Goal: Use online tool/utility: Utilize a website feature to perform a specific function

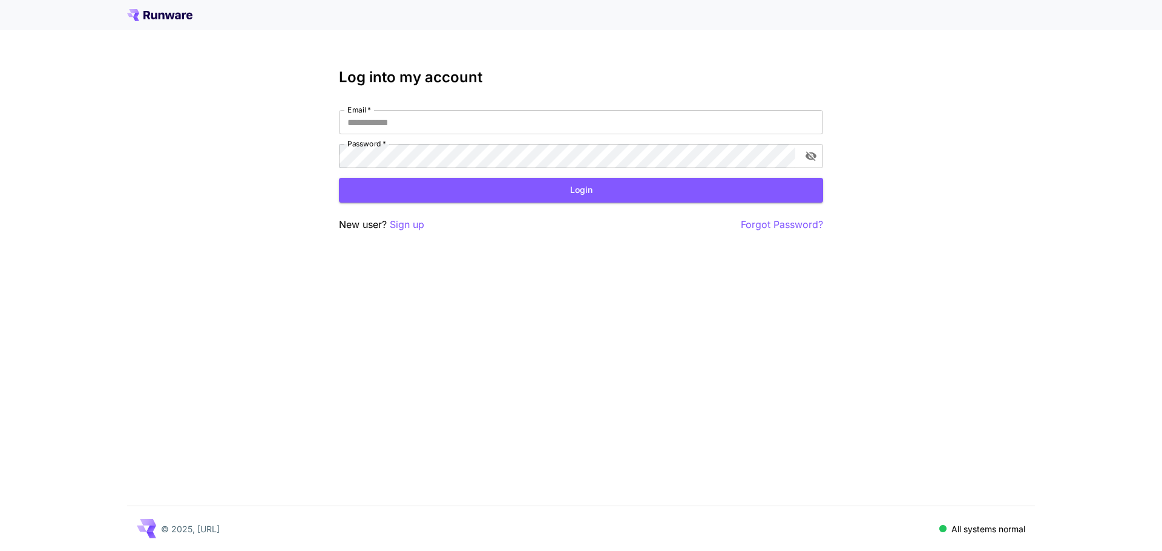
type input "**********"
click at [441, 206] on div "**********" at bounding box center [581, 150] width 484 height 163
click at [474, 189] on button "Login" at bounding box center [581, 190] width 484 height 25
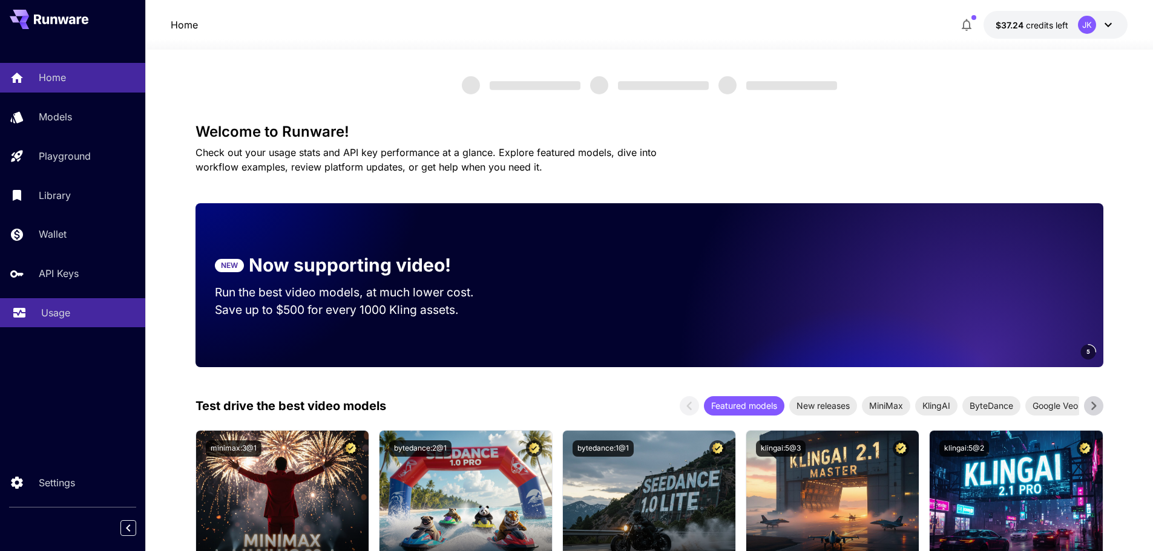
click at [83, 305] on link "Usage" at bounding box center [72, 313] width 145 height 30
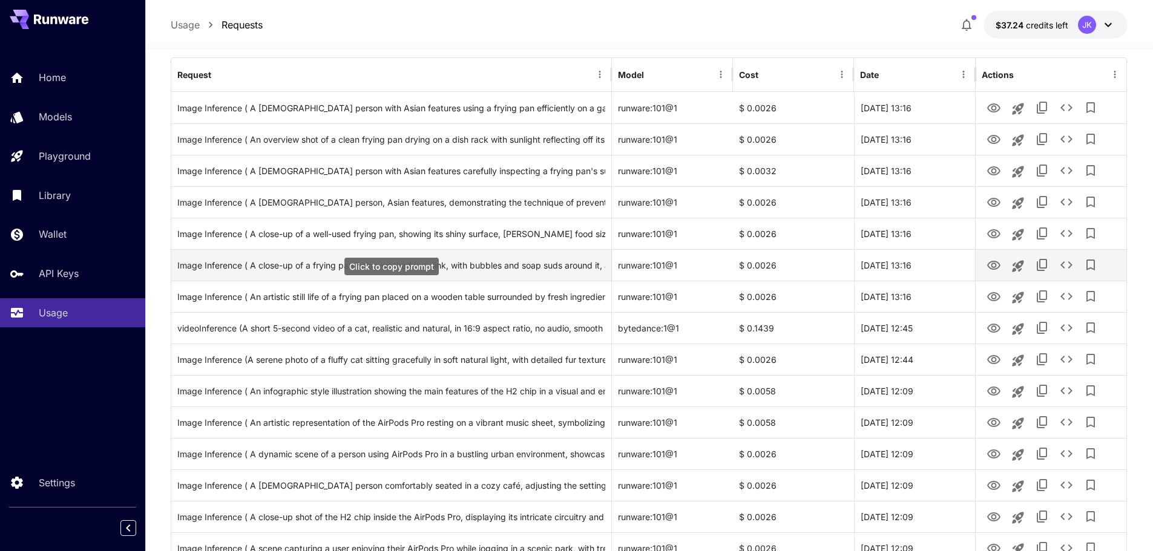
scroll to position [182, 0]
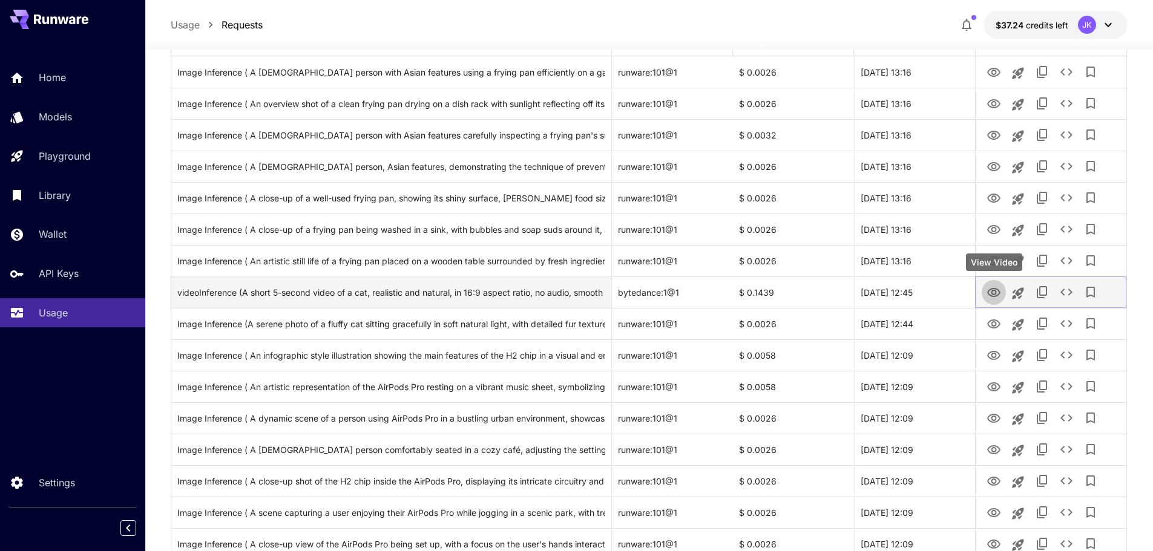
click at [997, 297] on icon "View Video" at bounding box center [993, 293] width 15 height 15
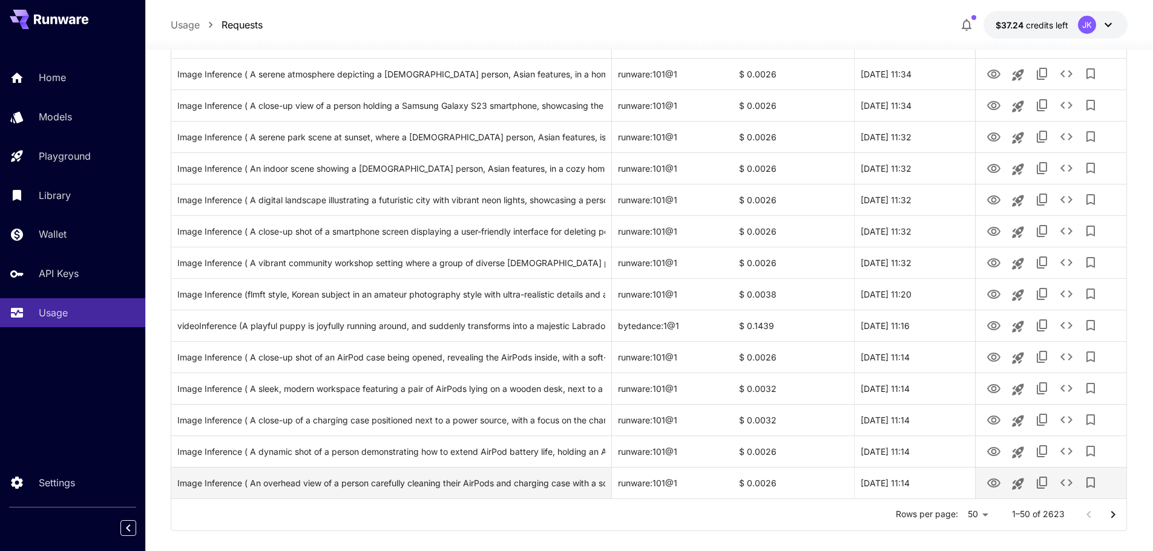
scroll to position [1329, 0]
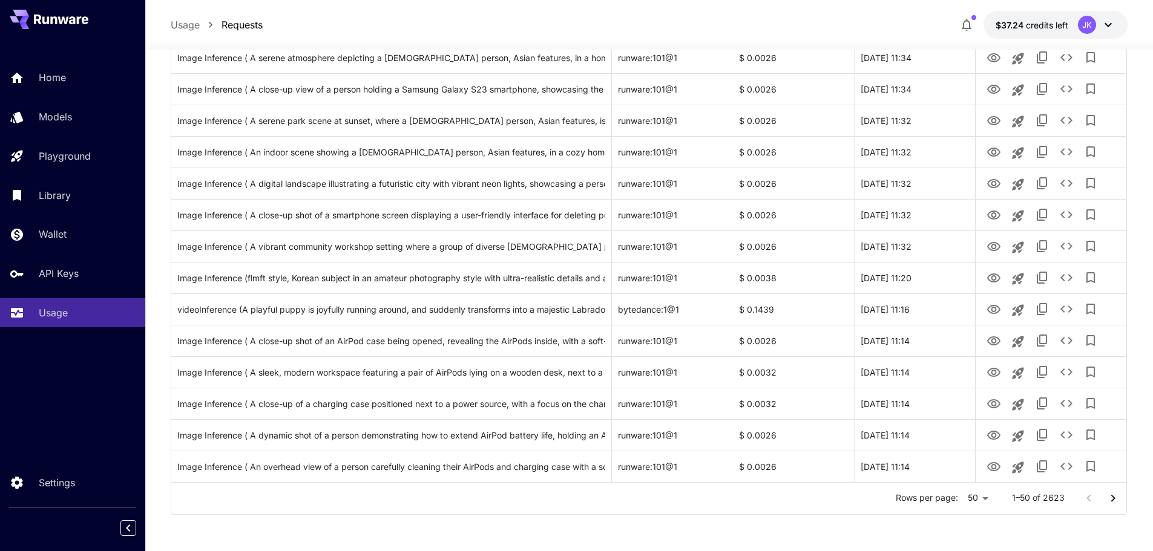
click at [1115, 498] on icon "Go to next page" at bounding box center [1112, 497] width 4 height 7
click at [1115, 497] on icon "Go to next page" at bounding box center [1113, 498] width 15 height 15
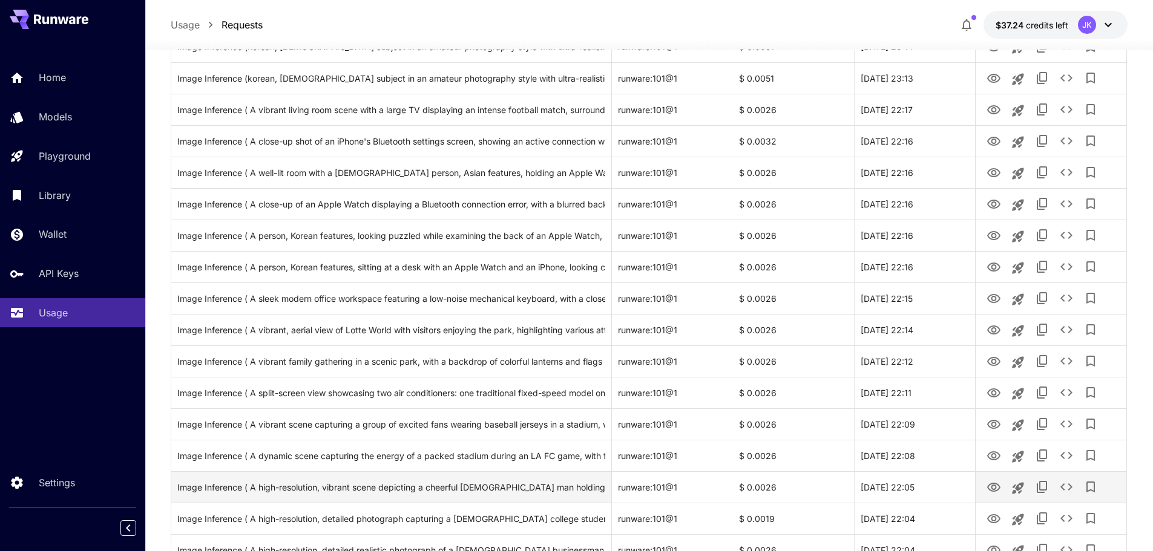
scroll to position [119, 0]
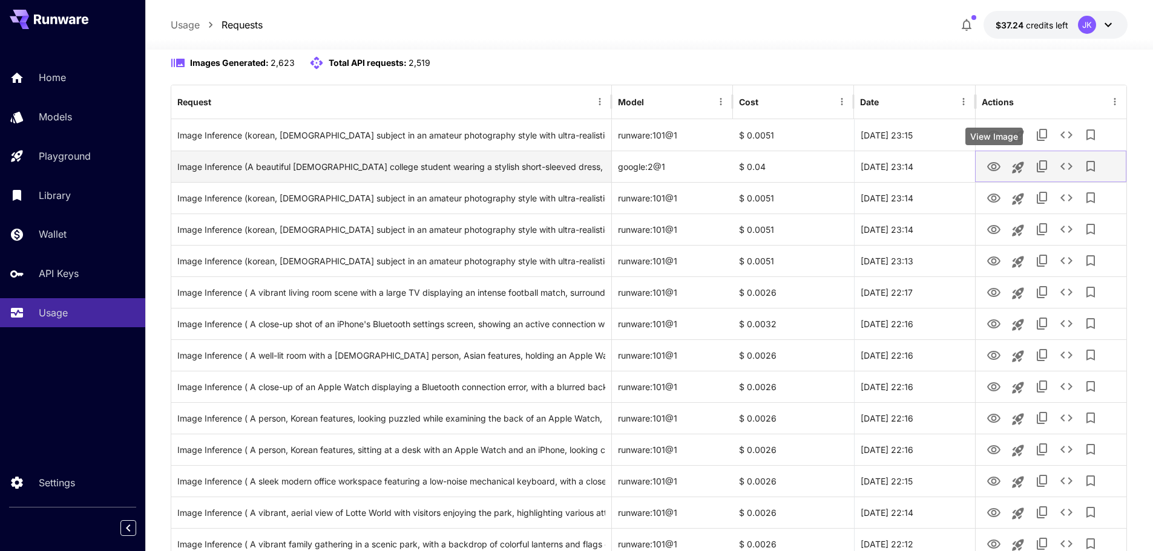
click at [990, 168] on icon "View Image" at bounding box center [993, 167] width 15 height 15
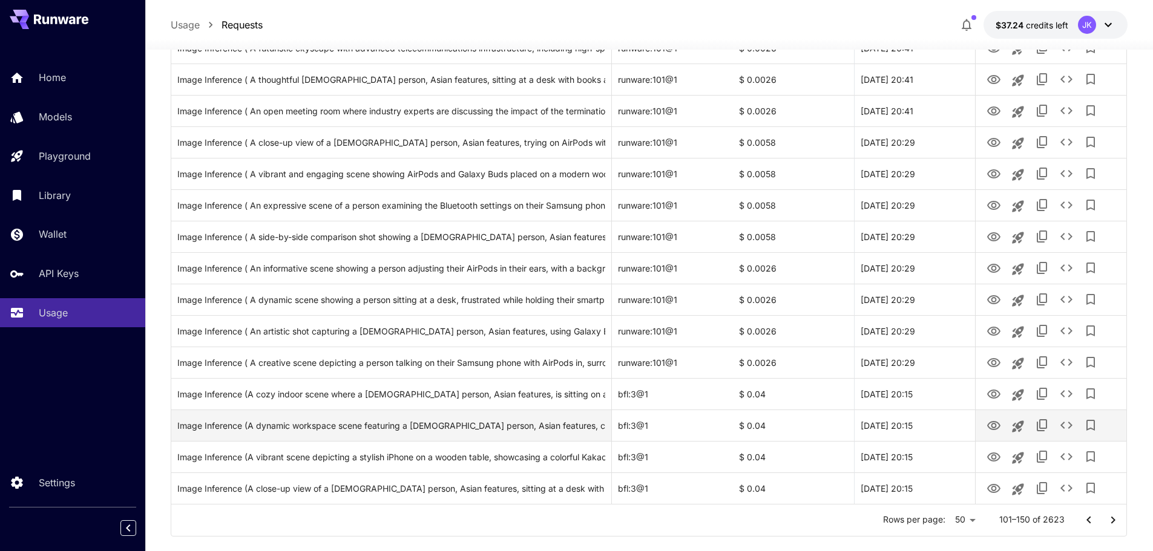
scroll to position [1329, 0]
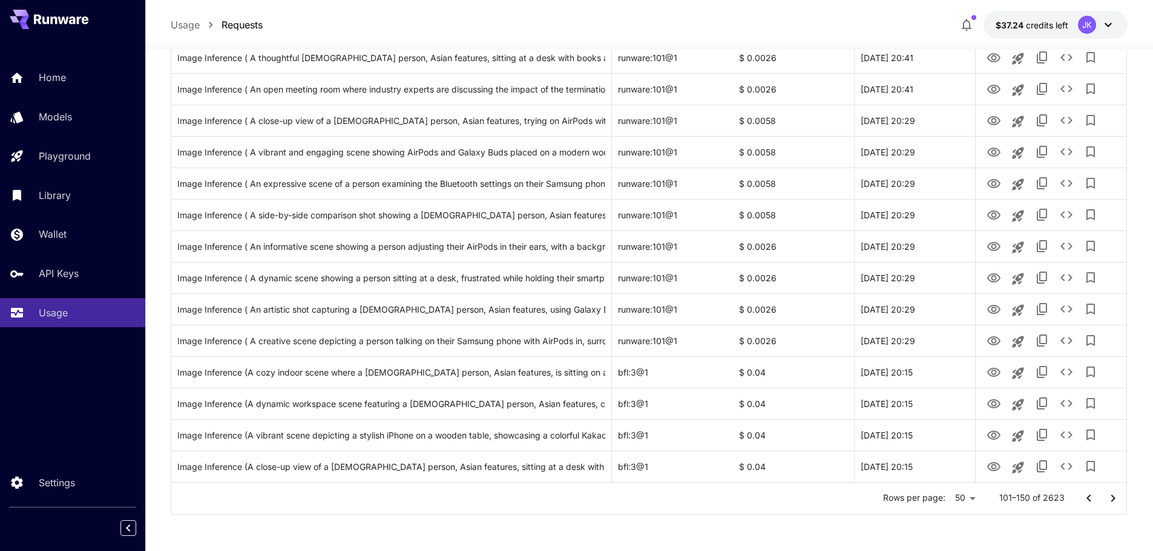
click at [1114, 499] on icon "Go to next page" at bounding box center [1112, 497] width 4 height 7
drag, startPoint x: 1112, startPoint y: 497, endPoint x: 1097, endPoint y: 497, distance: 14.5
click at [1112, 498] on icon "Go to next page" at bounding box center [1113, 498] width 15 height 15
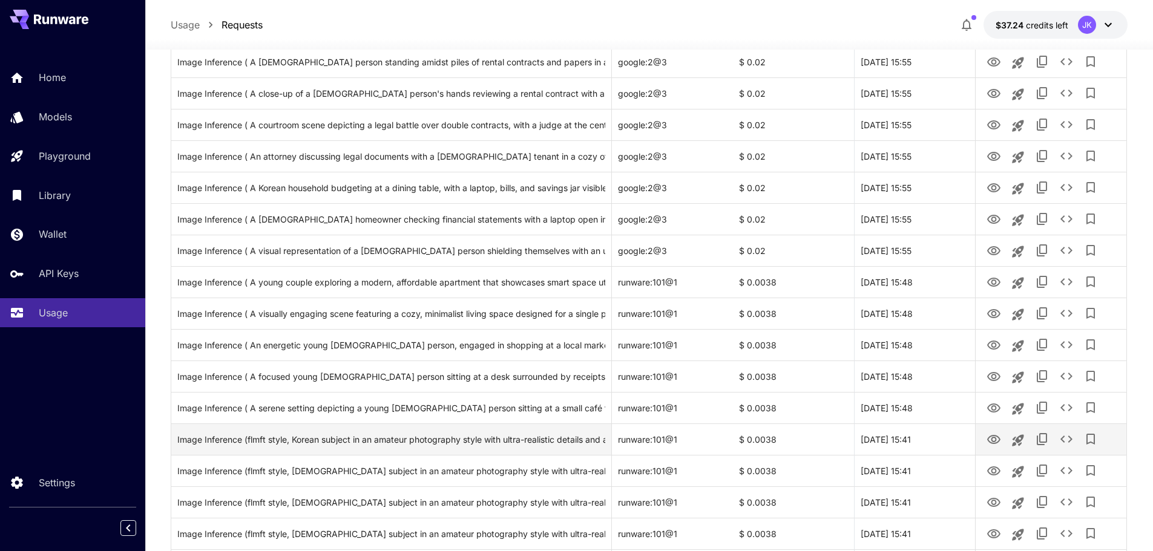
scroll to position [663, 0]
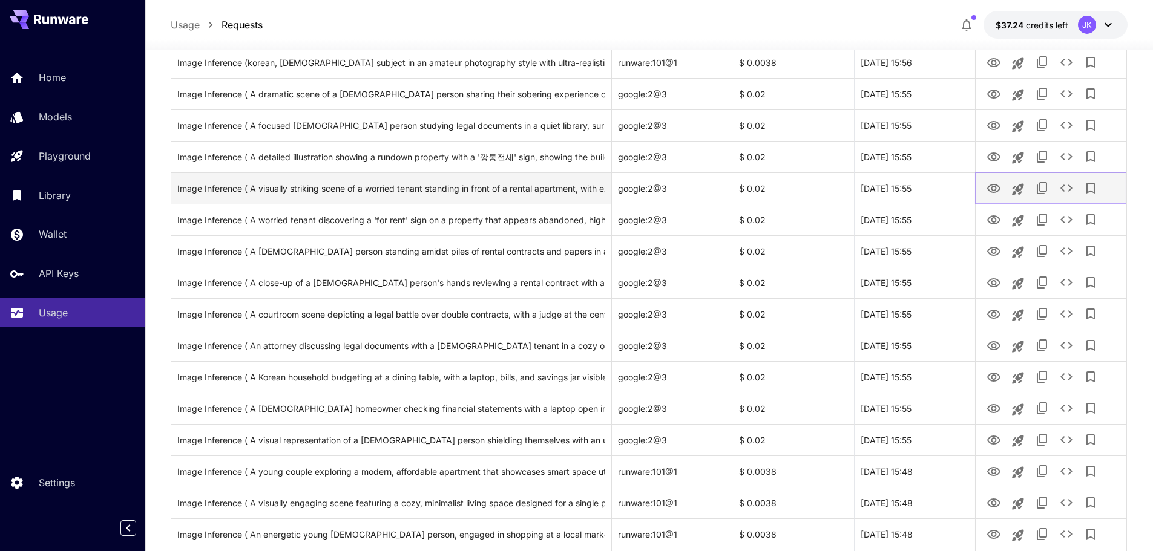
click at [997, 189] on icon "View Image" at bounding box center [993, 189] width 15 height 15
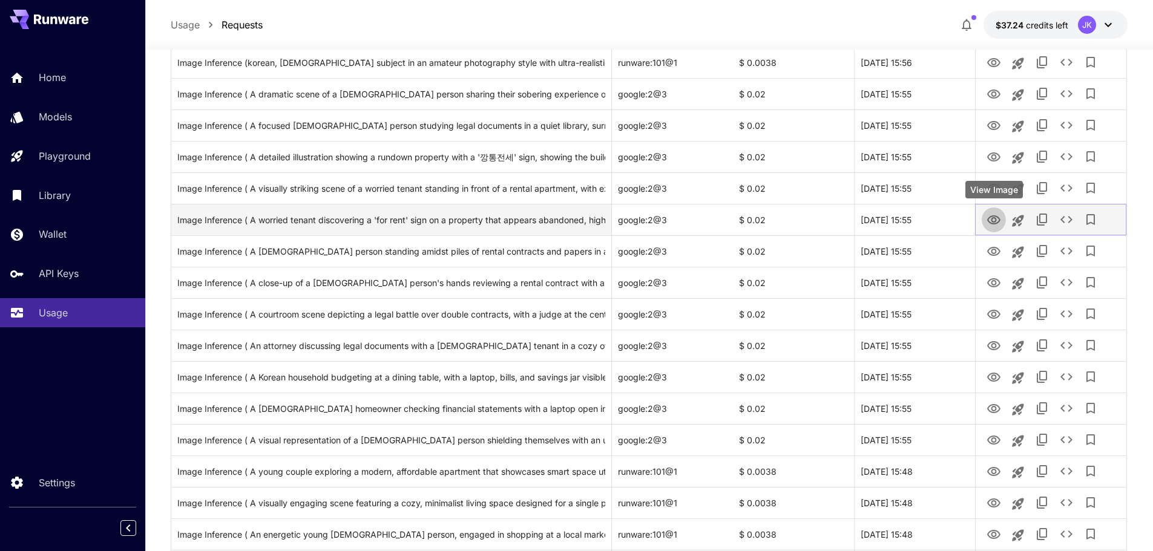
click at [989, 219] on icon "View Image" at bounding box center [993, 220] width 15 height 15
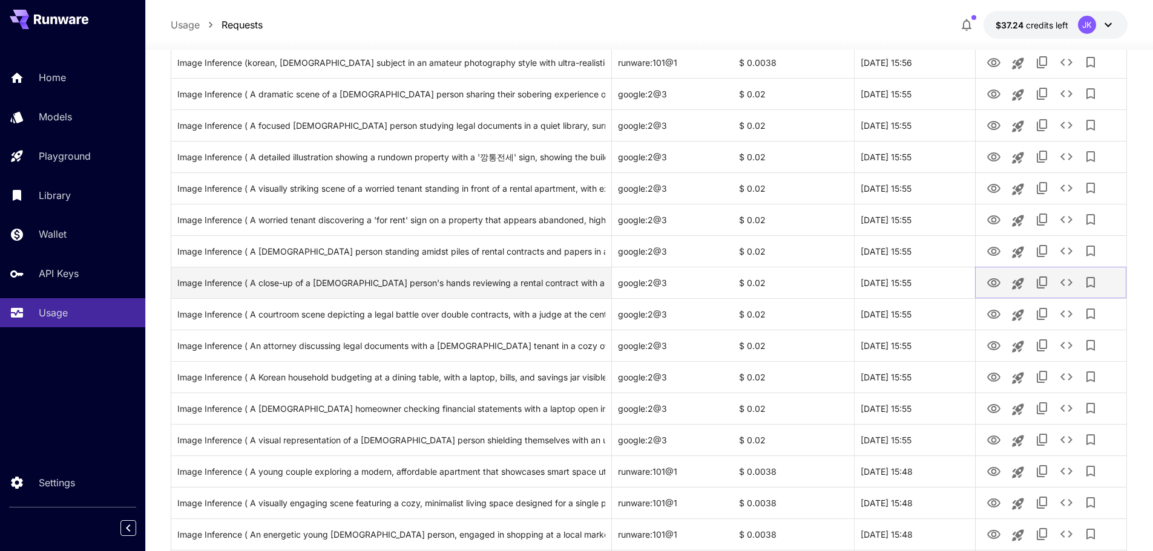
click at [994, 281] on icon "View Image" at bounding box center [993, 282] width 13 height 9
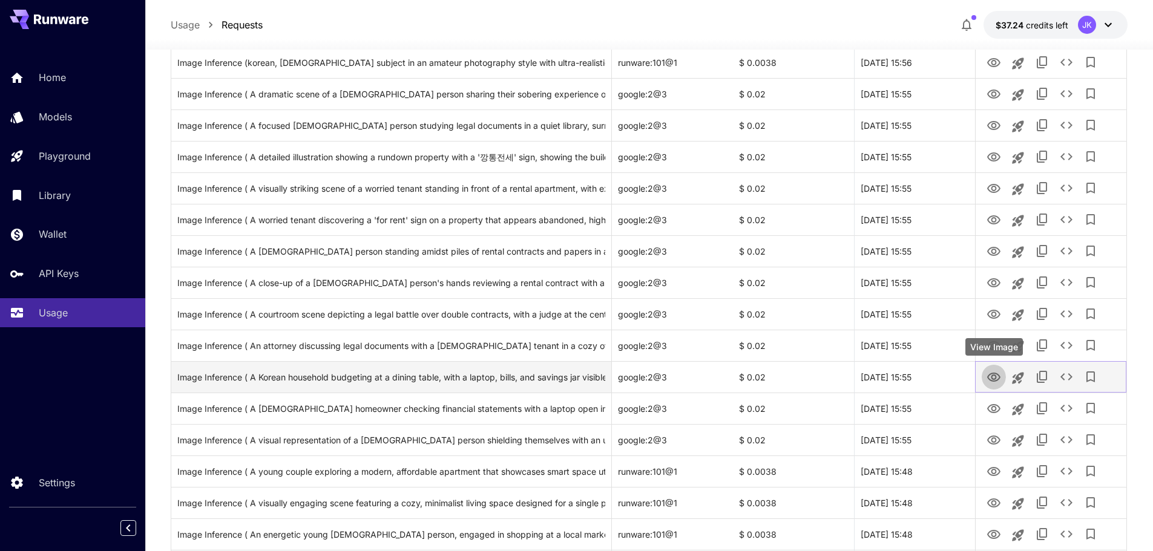
click at [998, 377] on icon "View Image" at bounding box center [993, 377] width 15 height 15
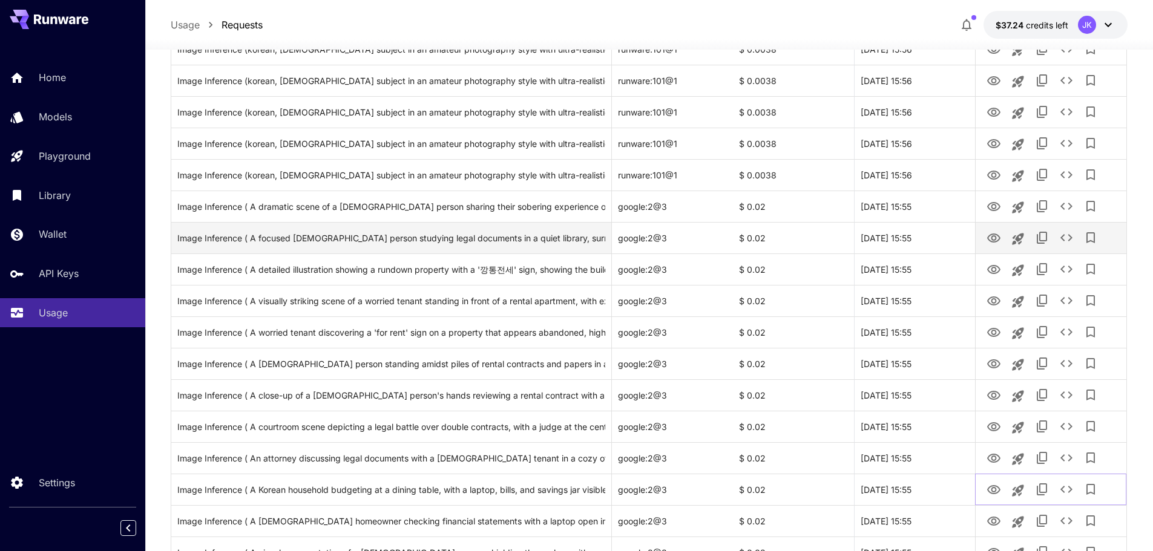
scroll to position [542, 0]
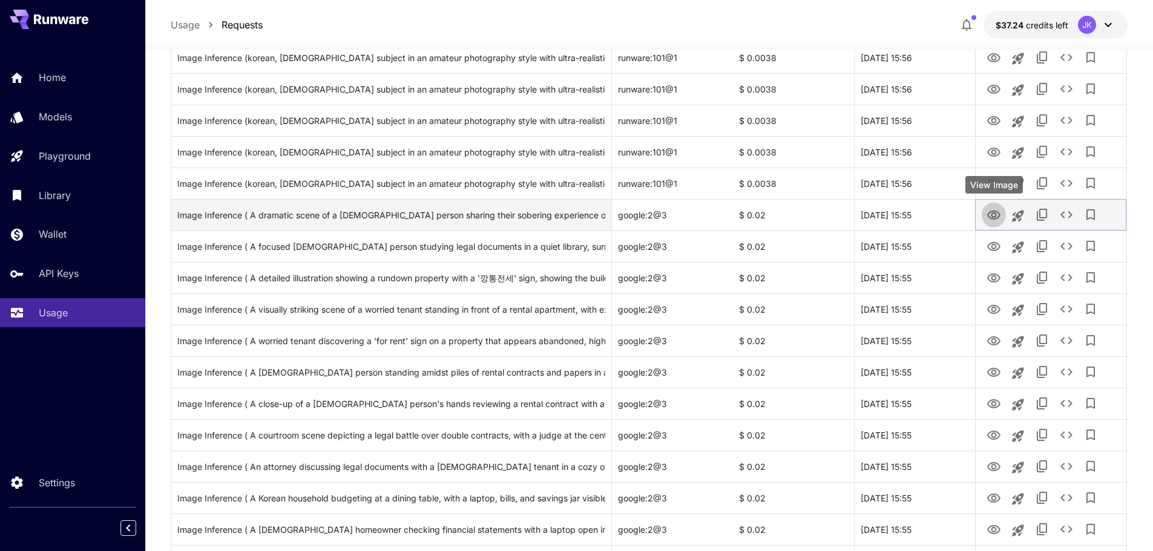
click at [994, 210] on icon "View Image" at bounding box center [993, 215] width 15 height 15
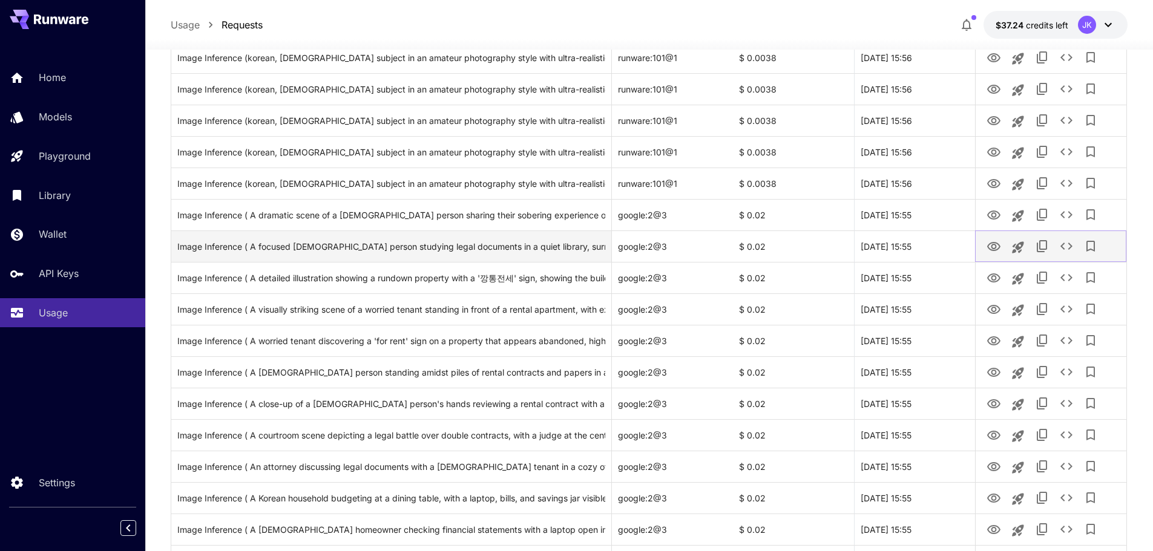
click at [991, 249] on icon "View Image" at bounding box center [993, 246] width 13 height 9
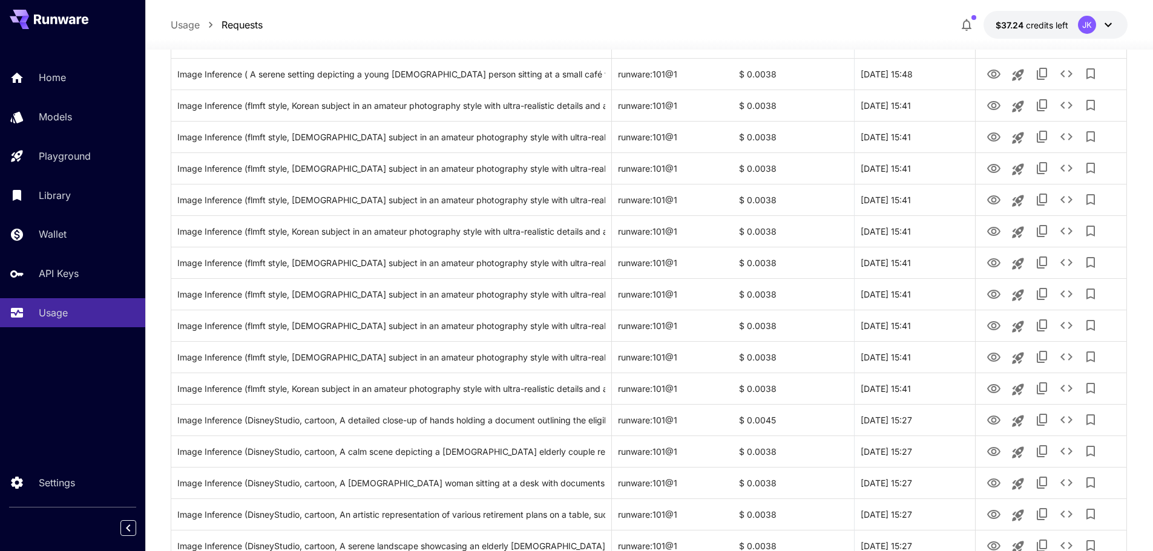
scroll to position [1329, 0]
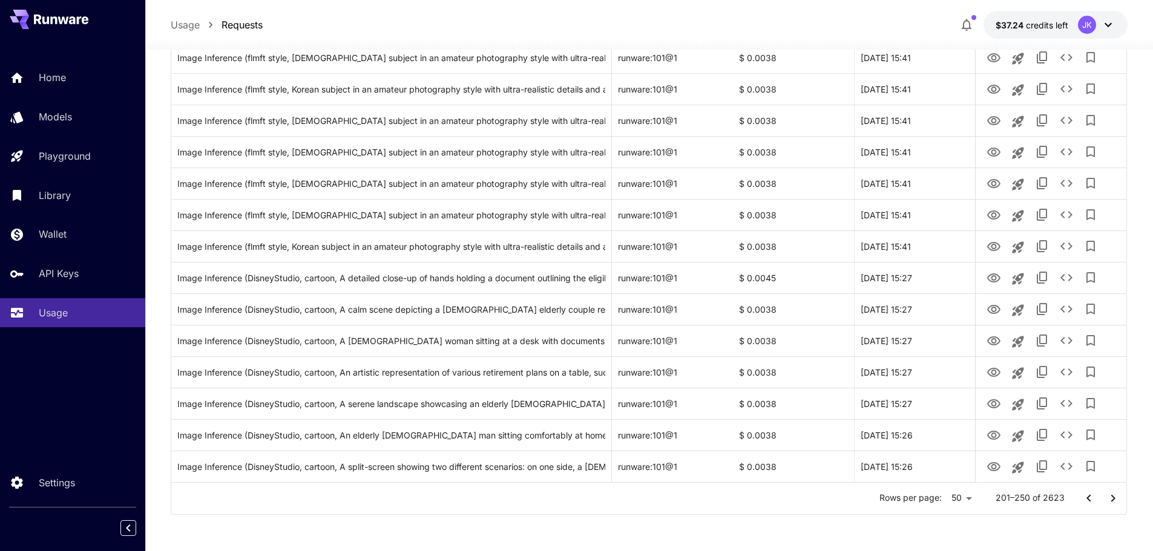
click at [1113, 499] on icon "Go to next page" at bounding box center [1112, 497] width 4 height 7
click at [1115, 499] on icon "Go to next page" at bounding box center [1113, 498] width 15 height 15
click at [1107, 501] on icon "Go to next page" at bounding box center [1113, 498] width 15 height 15
click at [1108, 501] on icon "Go to next page" at bounding box center [1113, 498] width 15 height 15
click at [1118, 498] on icon "Go to next page" at bounding box center [1113, 498] width 15 height 15
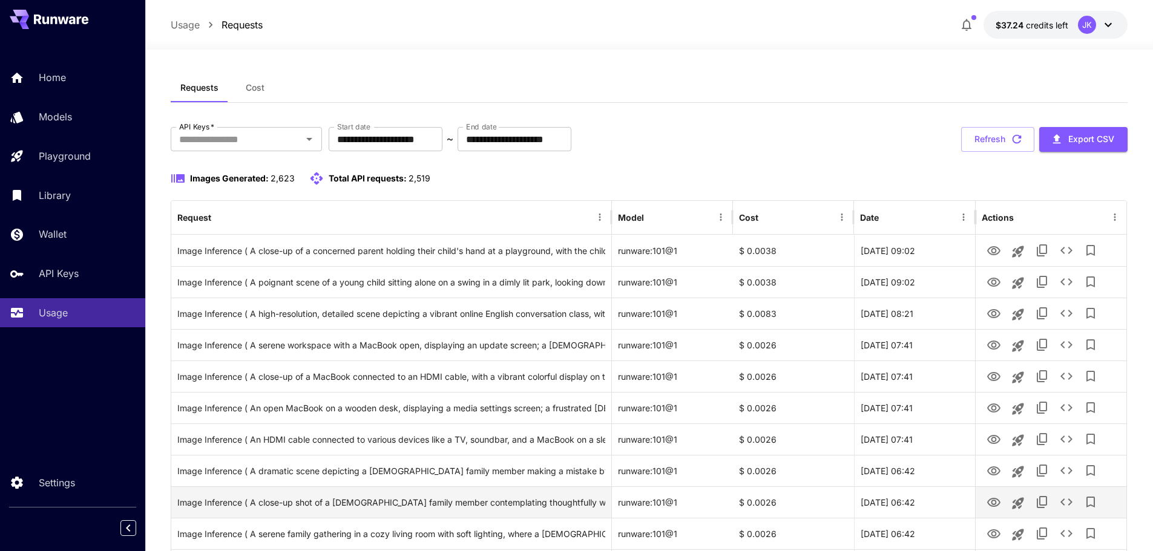
scroll to position [0, 0]
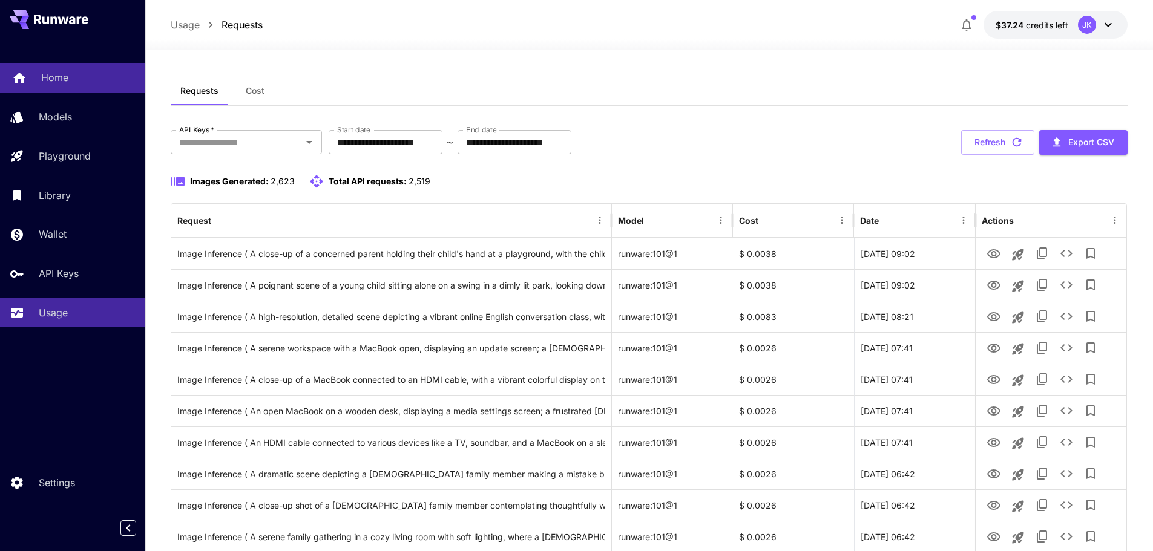
click at [64, 78] on p "Home" at bounding box center [54, 77] width 27 height 15
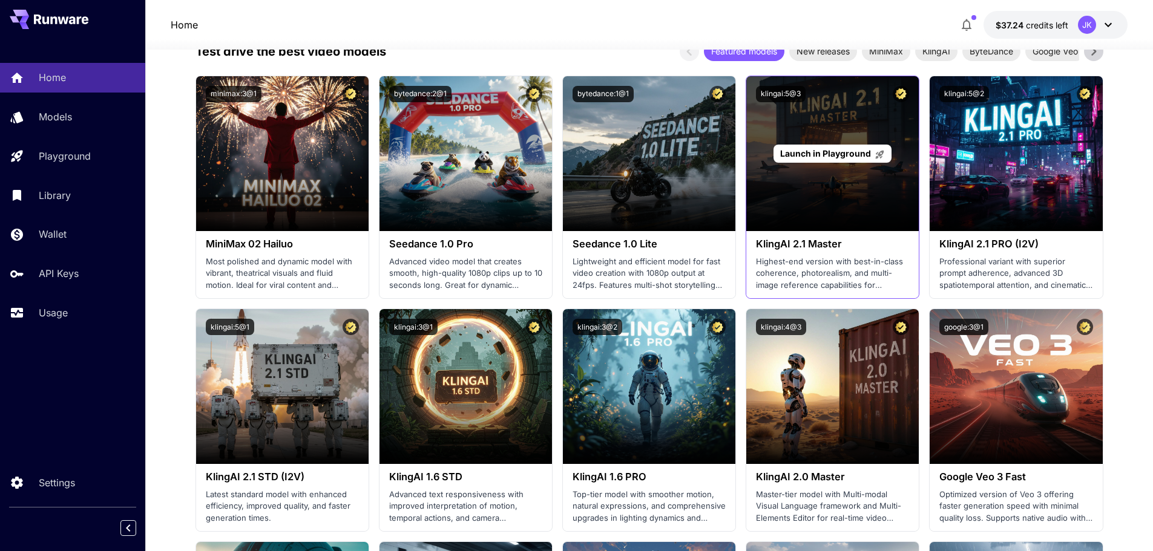
scroll to position [303, 0]
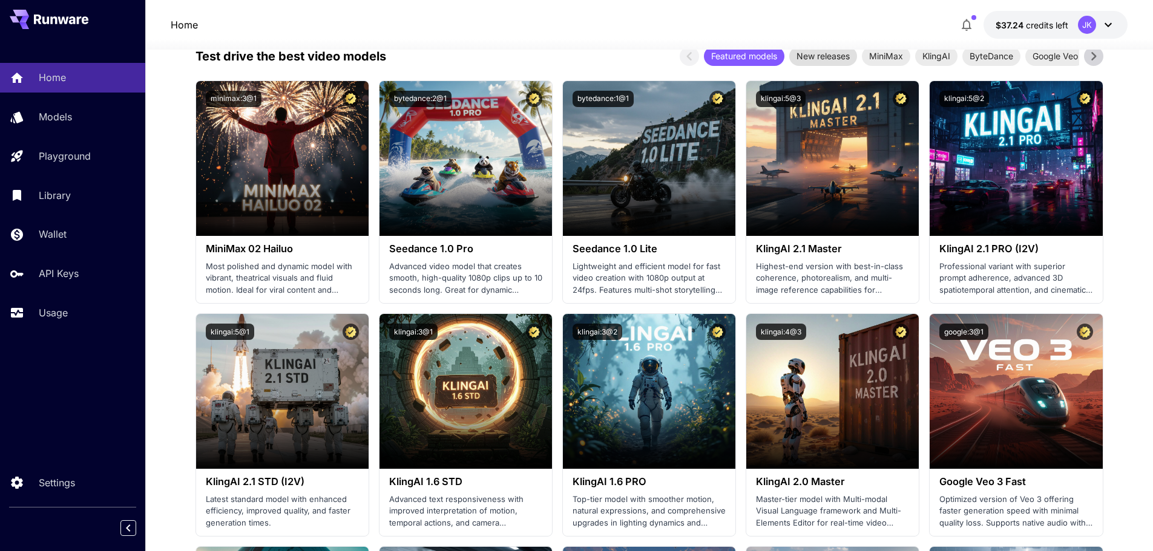
click at [830, 53] on span "New releases" at bounding box center [823, 56] width 68 height 13
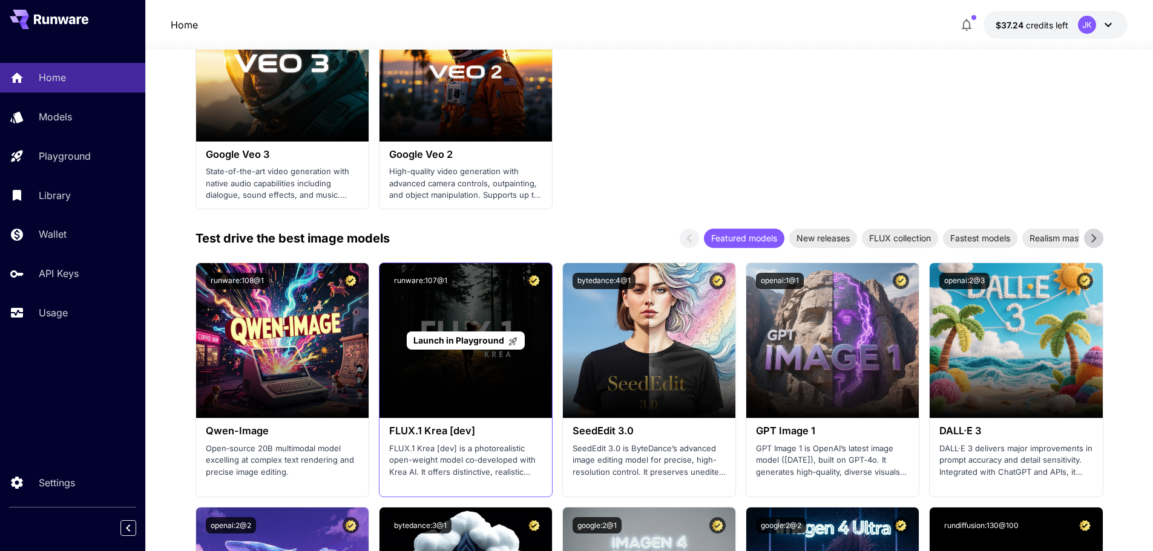
scroll to position [1089, 0]
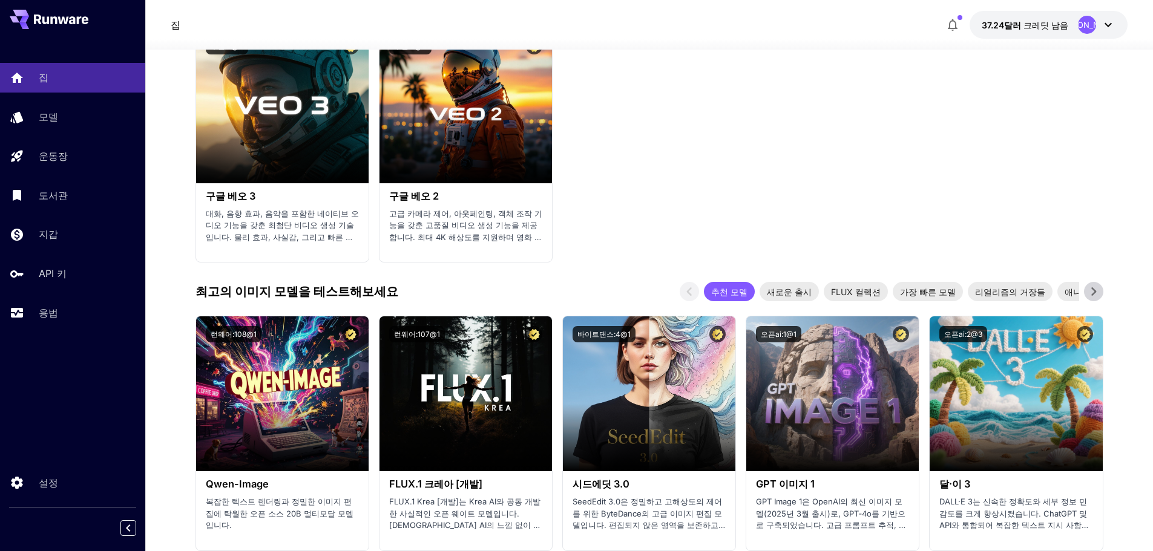
drag, startPoint x: 286, startPoint y: 342, endPoint x: 286, endPoint y: 349, distance: 7.3
click at [286, 388] on p "놀이터에서 시작" at bounding box center [281, 394] width 75 height 13
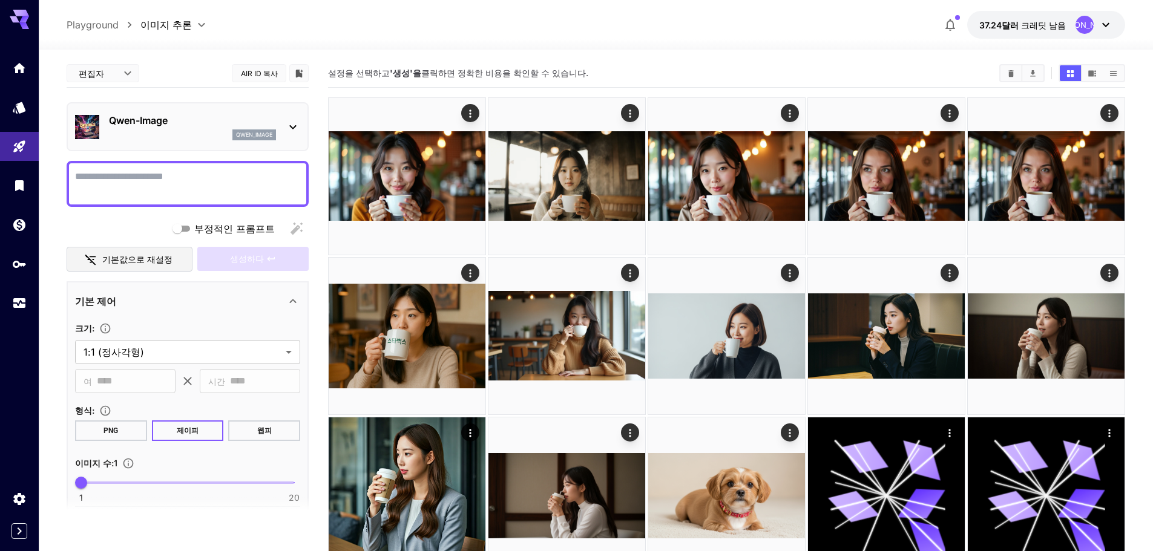
click at [259, 430] on font "웹피" at bounding box center [264, 431] width 15 height 8
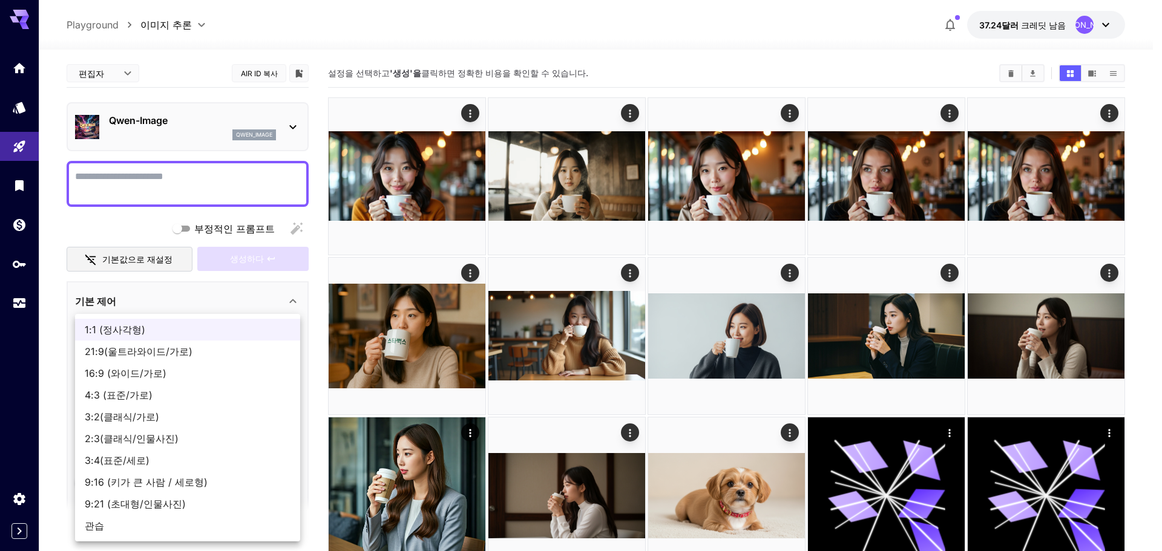
click at [154, 373] on font "16:9 (와이드/가로)" at bounding box center [126, 373] width 82 height 12
type input "**********"
type input "****"
type input "***"
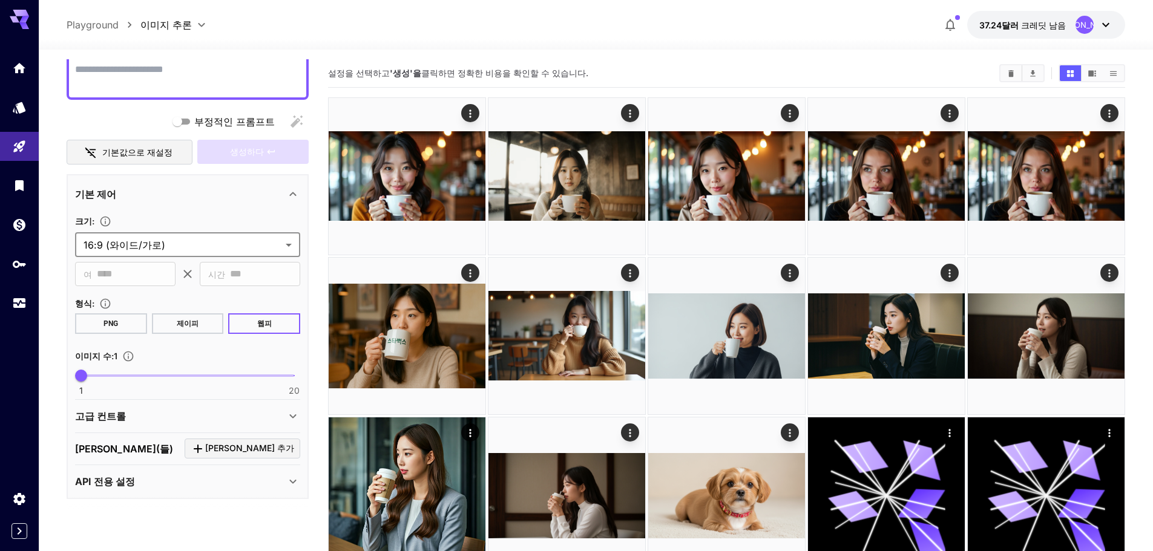
scroll to position [109, 0]
click at [173, 413] on div "고급 컨트롤" at bounding box center [180, 414] width 211 height 15
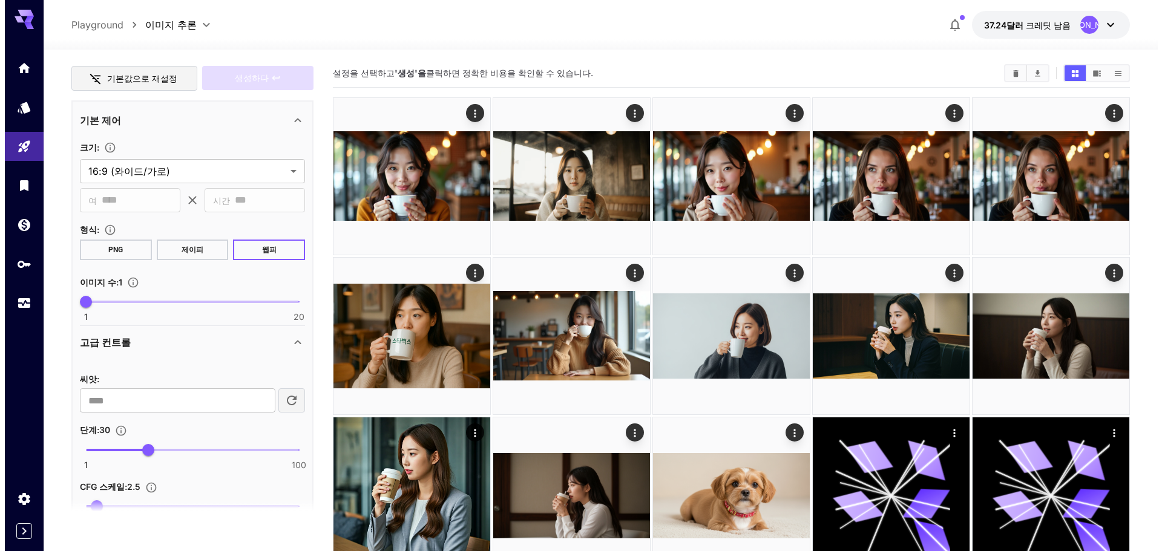
scroll to position [0, 0]
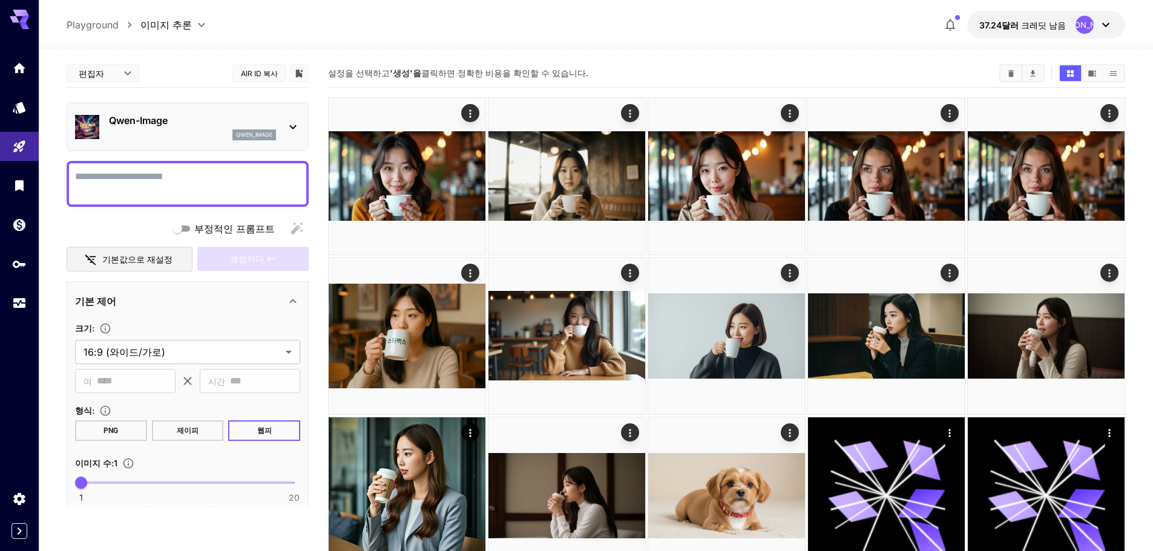
click at [217, 175] on textarea "부정적인 프롬프트" at bounding box center [187, 183] width 225 height 29
paste textarea "**********"
type textarea "**********"
click at [266, 260] on icon "button" at bounding box center [271, 259] width 10 height 10
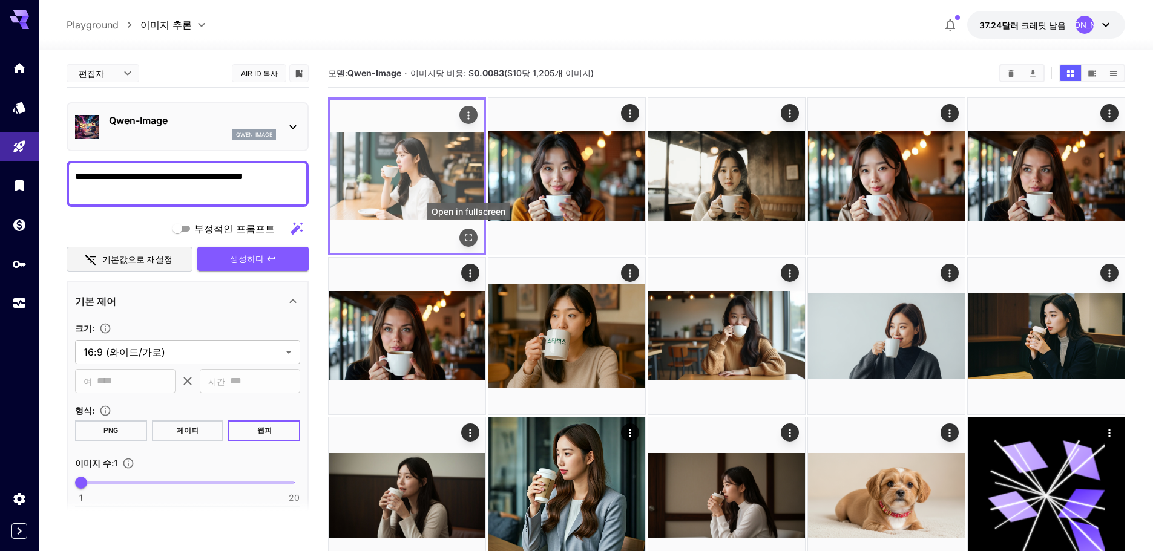
click at [473, 239] on icon "전체 화면으로 열기" at bounding box center [468, 238] width 12 height 12
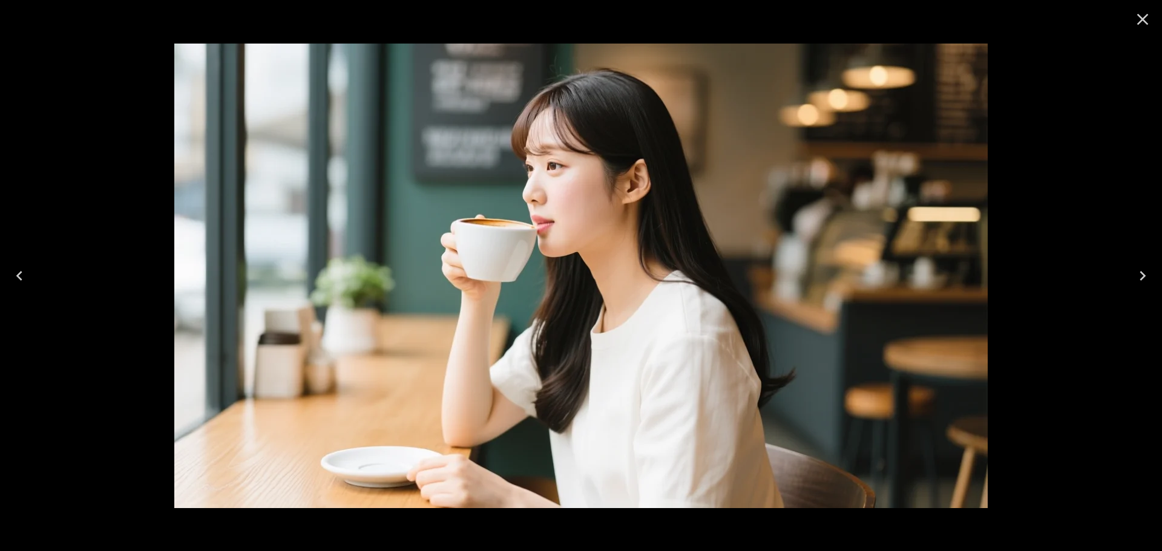
click at [1133, 21] on icon "Close" at bounding box center [1142, 19] width 19 height 19
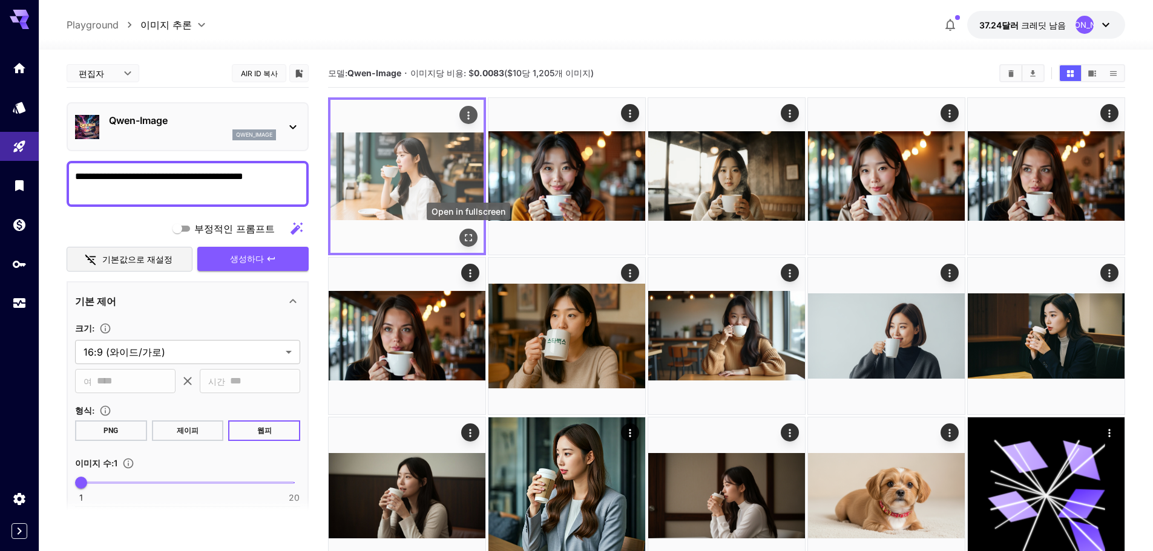
click at [470, 238] on icon "전체 화면으로 열기" at bounding box center [468, 238] width 12 height 12
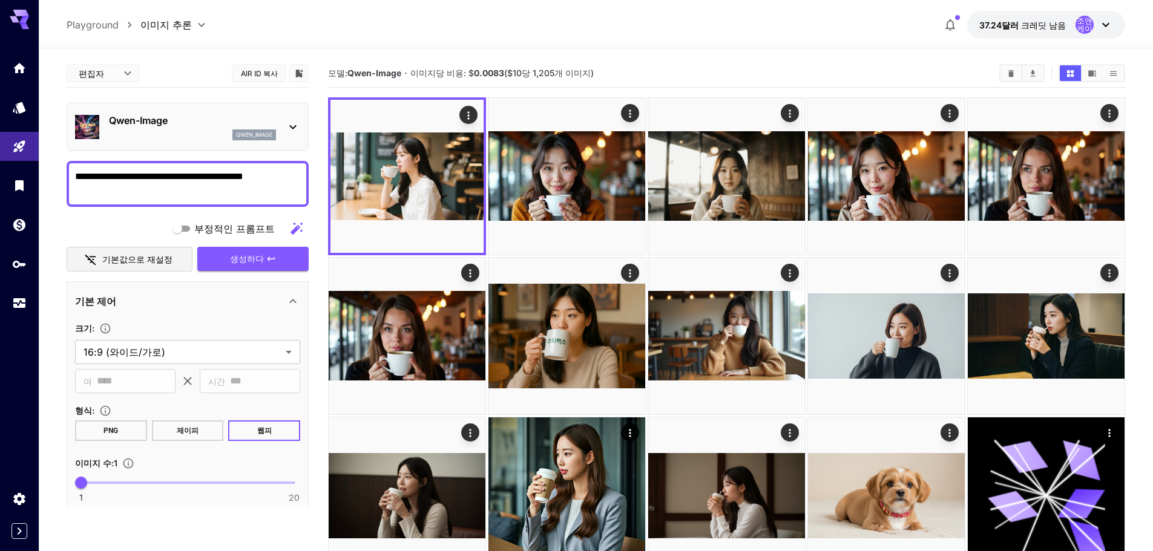
click at [203, 177] on textarea "**********" at bounding box center [187, 183] width 225 height 29
paste textarea "**********"
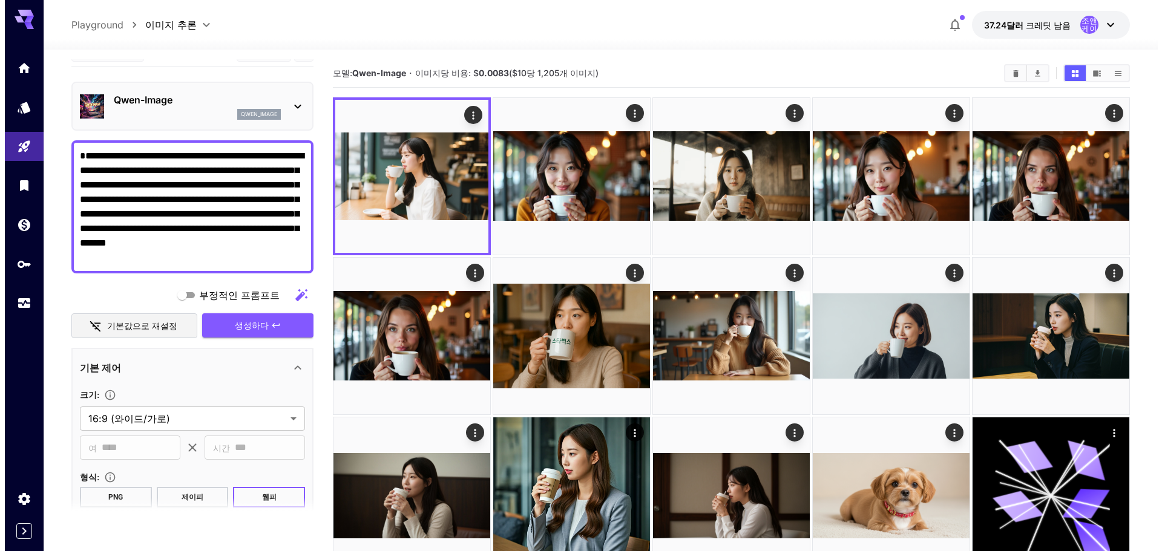
scroll to position [12, 0]
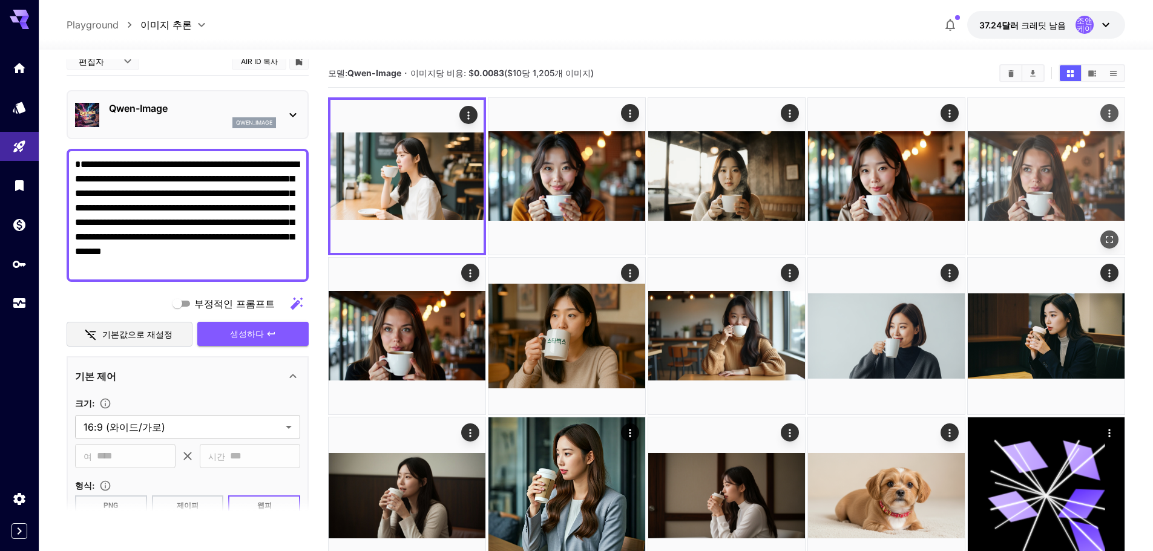
drag, startPoint x: 260, startPoint y: 334, endPoint x: 384, endPoint y: 335, distance: 124.1
click at [261, 334] on font "생성하다" at bounding box center [247, 334] width 34 height 10
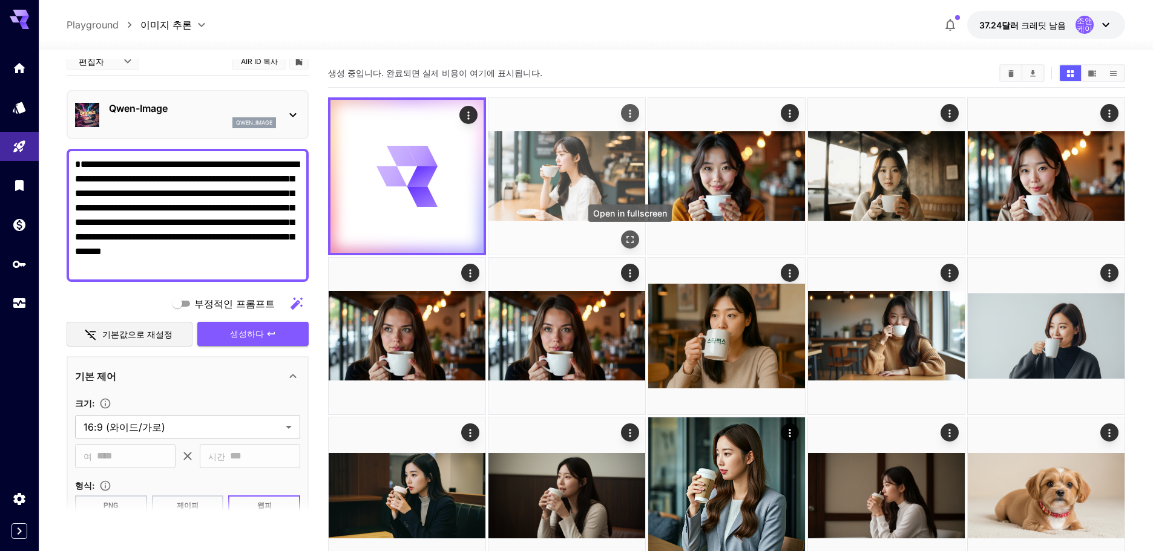
click at [634, 238] on icon "전체 화면으로 열기" at bounding box center [630, 240] width 12 height 12
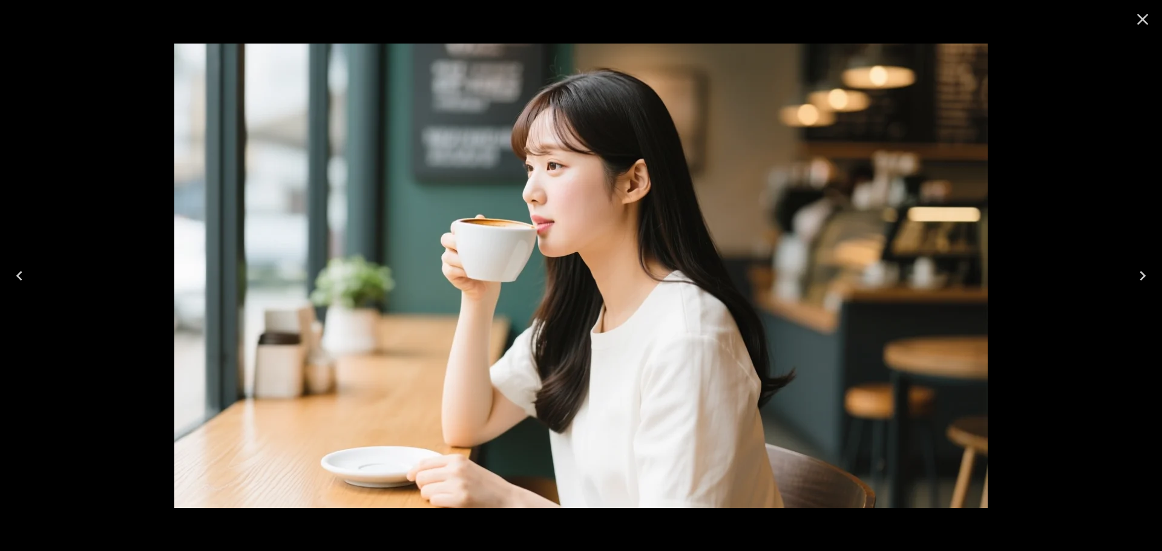
click at [1141, 24] on icon "닫다" at bounding box center [1142, 19] width 19 height 19
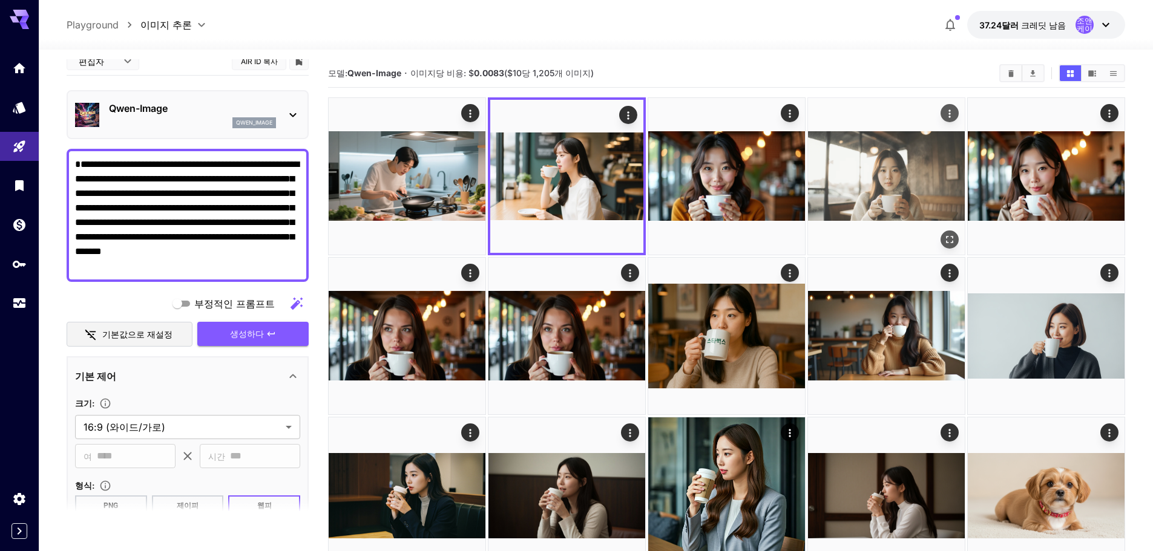
click at [917, 185] on img at bounding box center [886, 176] width 157 height 157
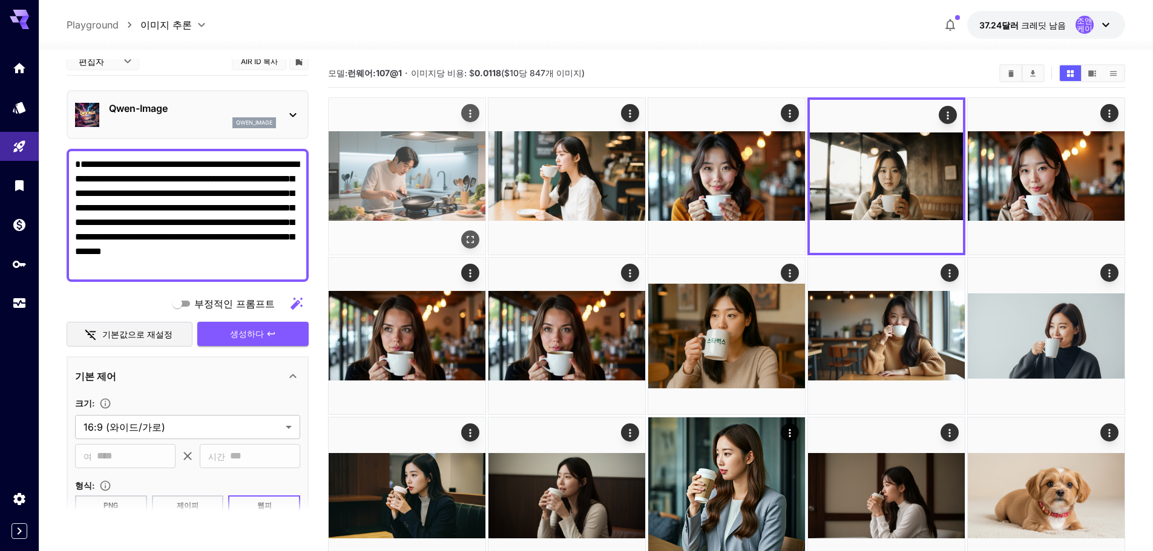
click at [413, 196] on img at bounding box center [407, 176] width 157 height 157
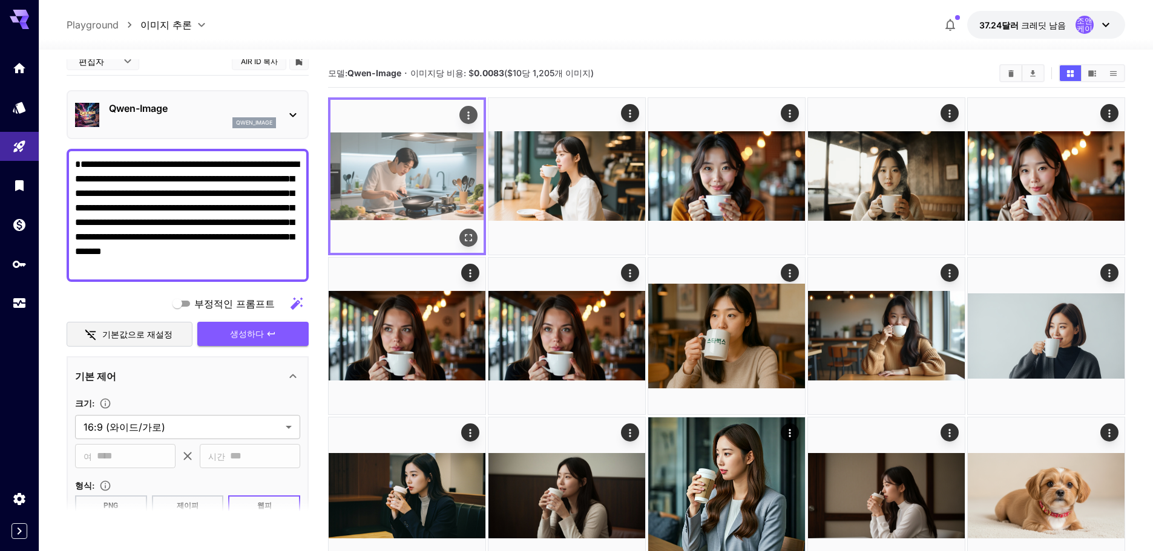
click at [466, 241] on icon "전체 화면으로 열기" at bounding box center [468, 238] width 12 height 12
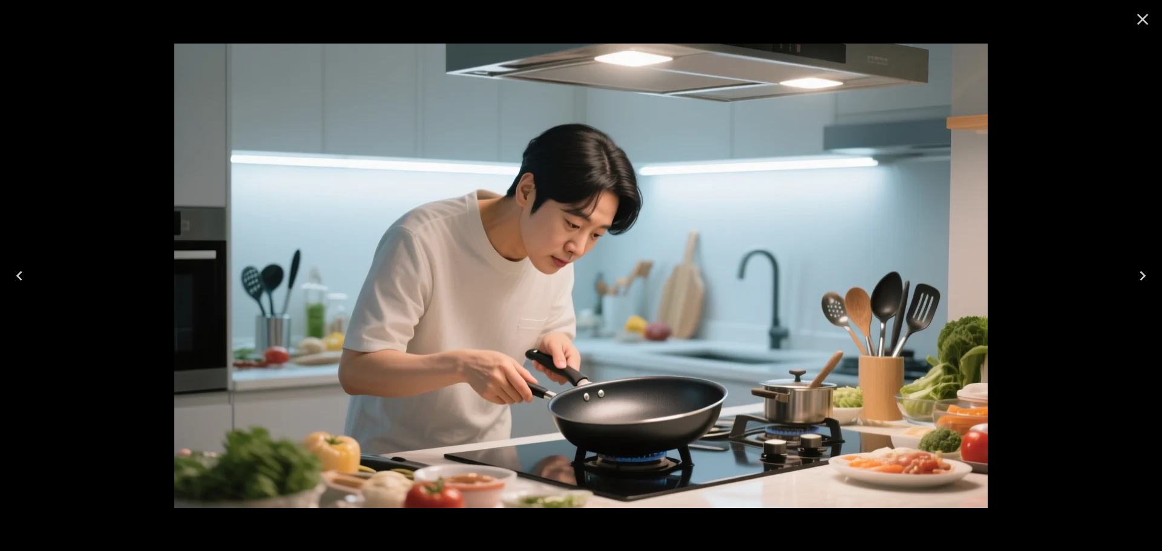
click at [1148, 24] on icon "Close" at bounding box center [1142, 19] width 19 height 19
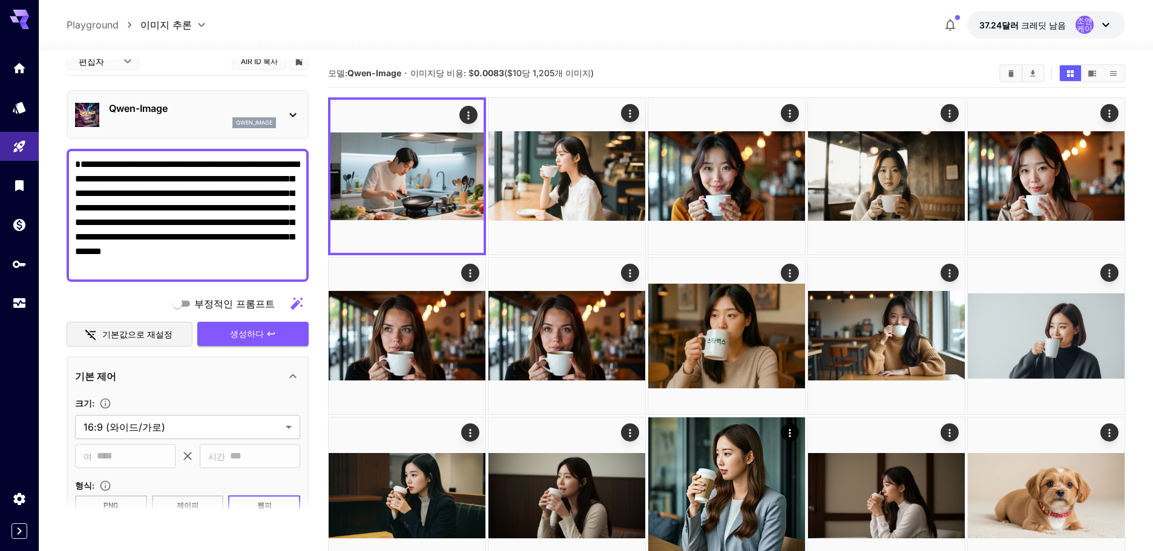
click at [209, 221] on textarea "**********" at bounding box center [187, 215] width 225 height 116
paste textarea "**********"
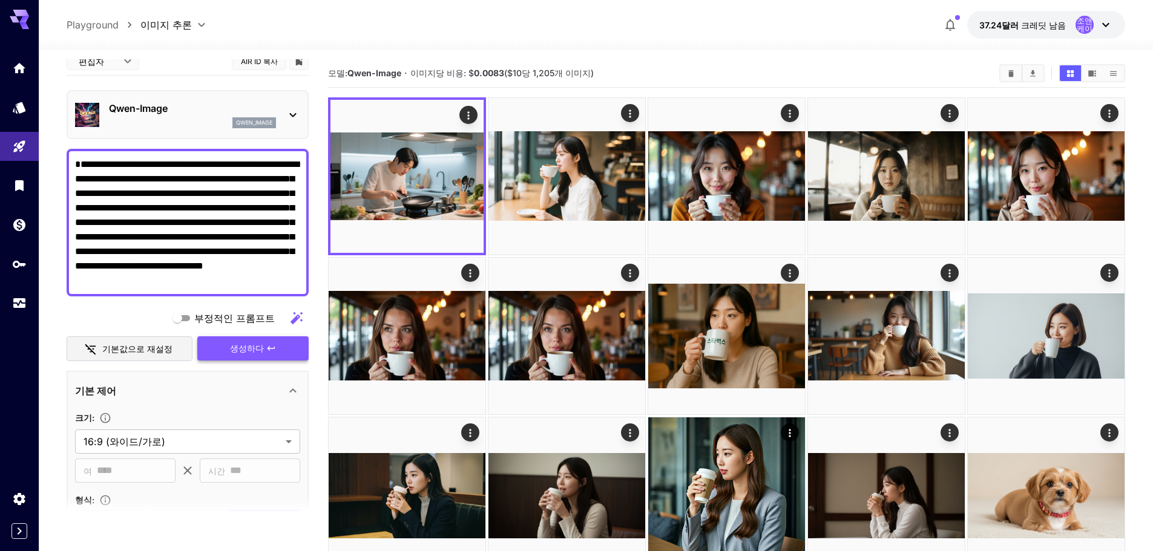
click at [254, 349] on font "생성하다" at bounding box center [247, 348] width 34 height 10
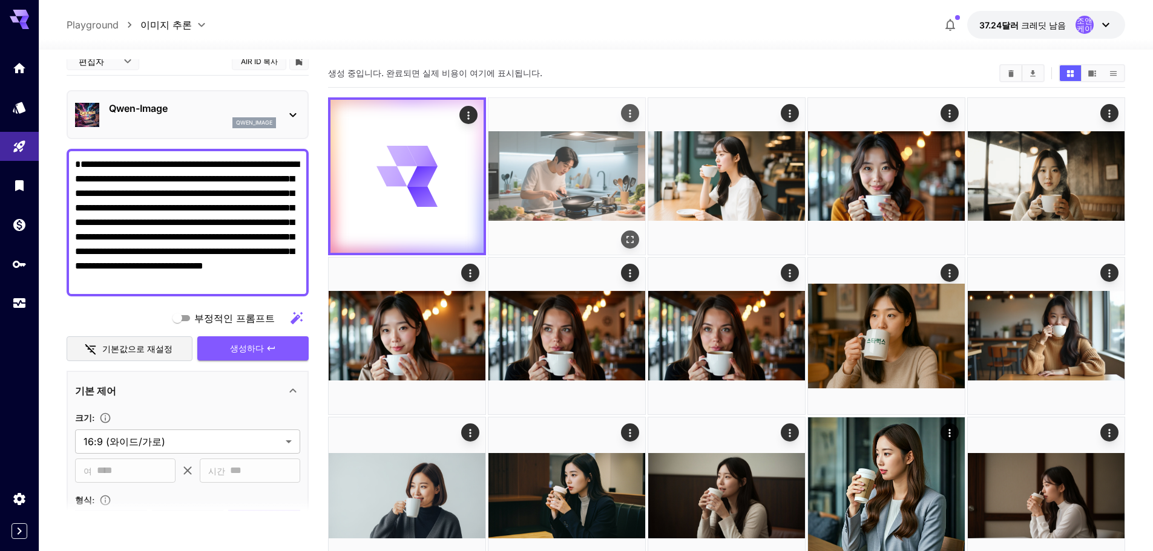
click at [616, 192] on img at bounding box center [566, 176] width 157 height 157
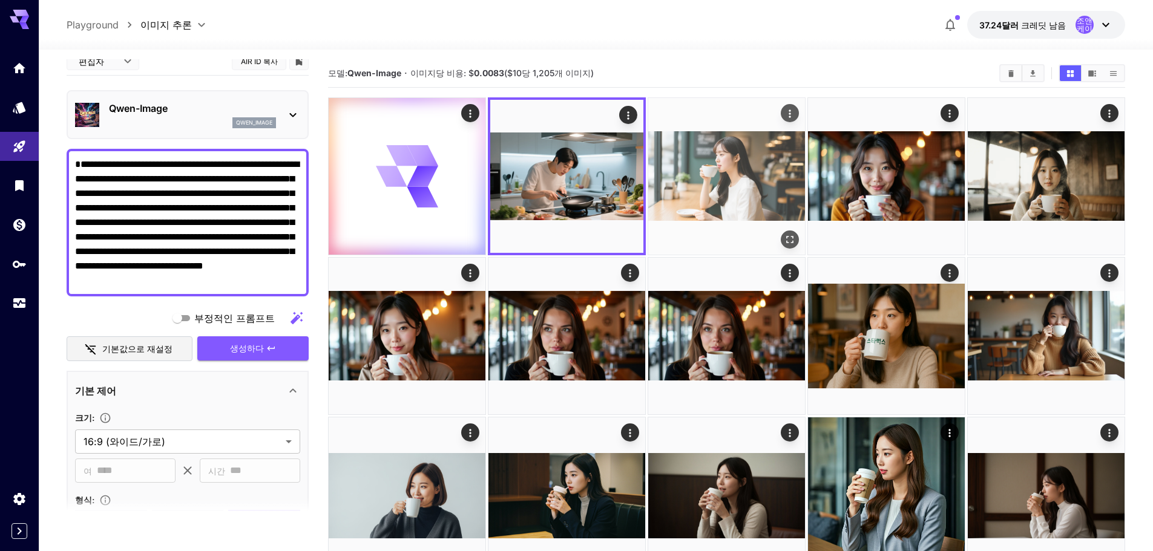
click at [741, 173] on img at bounding box center [726, 176] width 157 height 157
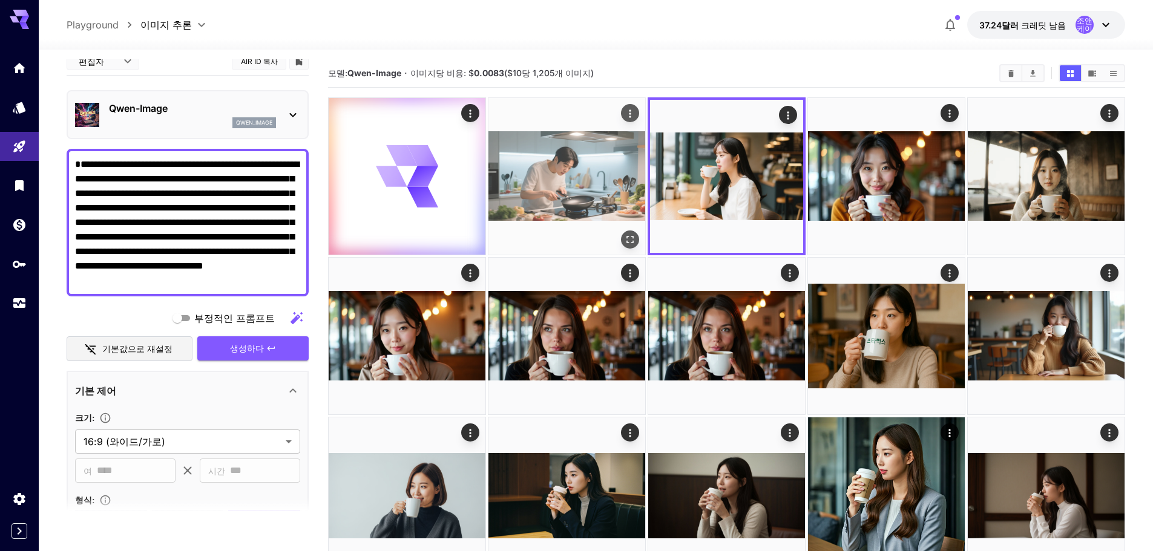
click at [589, 186] on img at bounding box center [566, 176] width 157 height 157
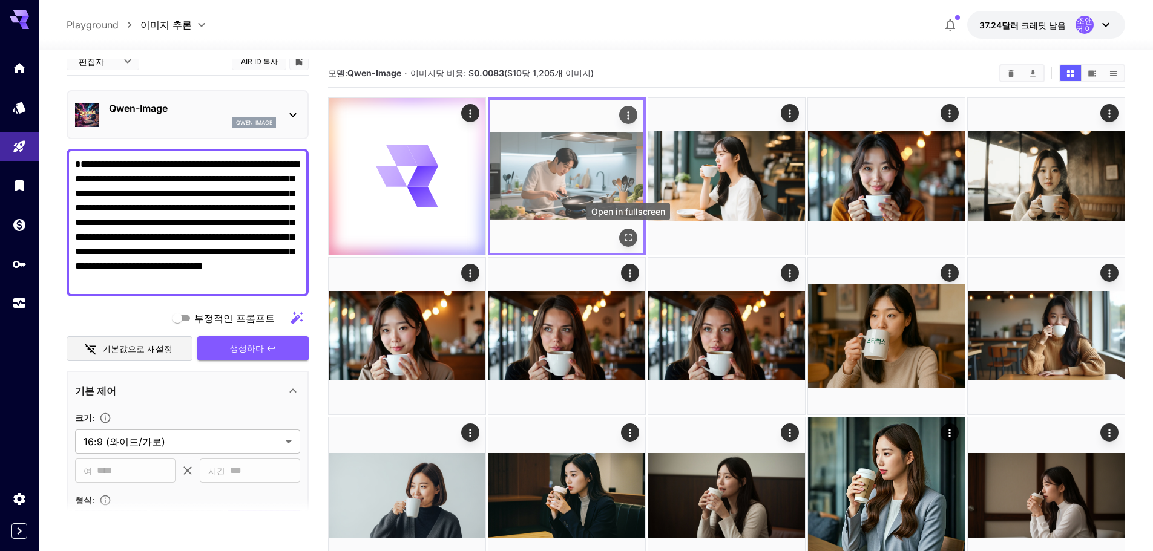
click at [626, 240] on icon "전체 화면으로 열기" at bounding box center [628, 238] width 12 height 12
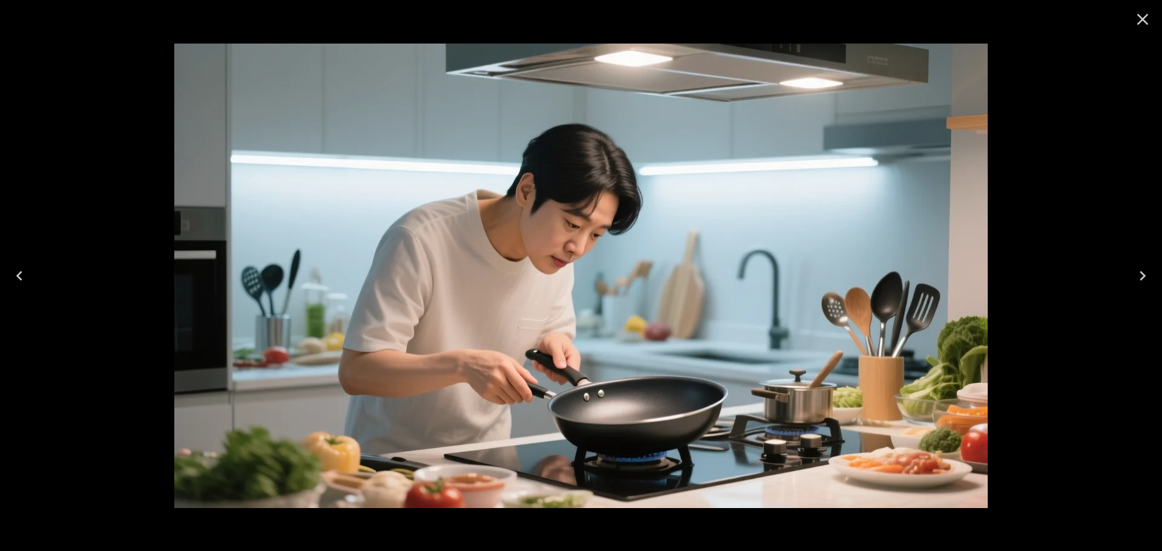
click at [1137, 19] on icon "Close" at bounding box center [1142, 19] width 19 height 19
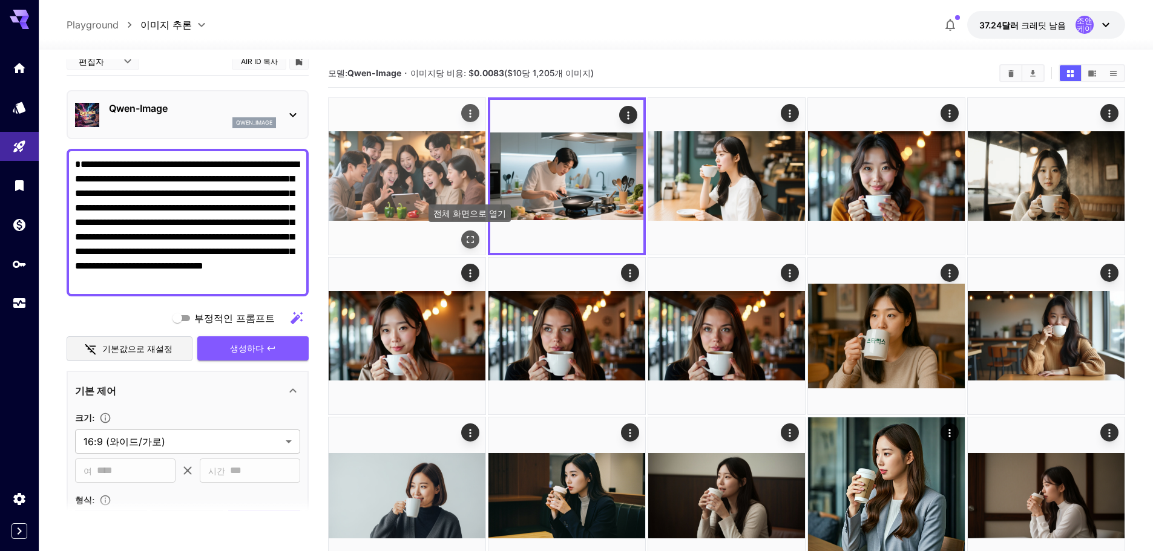
click at [476, 234] on button "전체 화면으로 열기" at bounding box center [470, 240] width 18 height 18
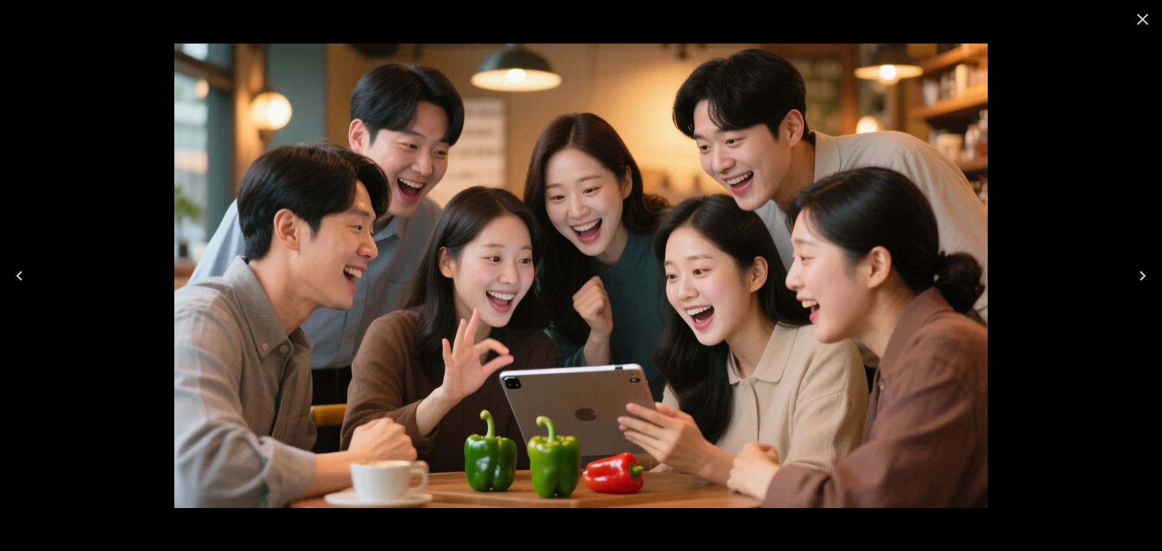
drag, startPoint x: 1138, startPoint y: 24, endPoint x: 1133, endPoint y: 31, distance: 9.2
click at [1138, 24] on icon "Close" at bounding box center [1142, 19] width 11 height 11
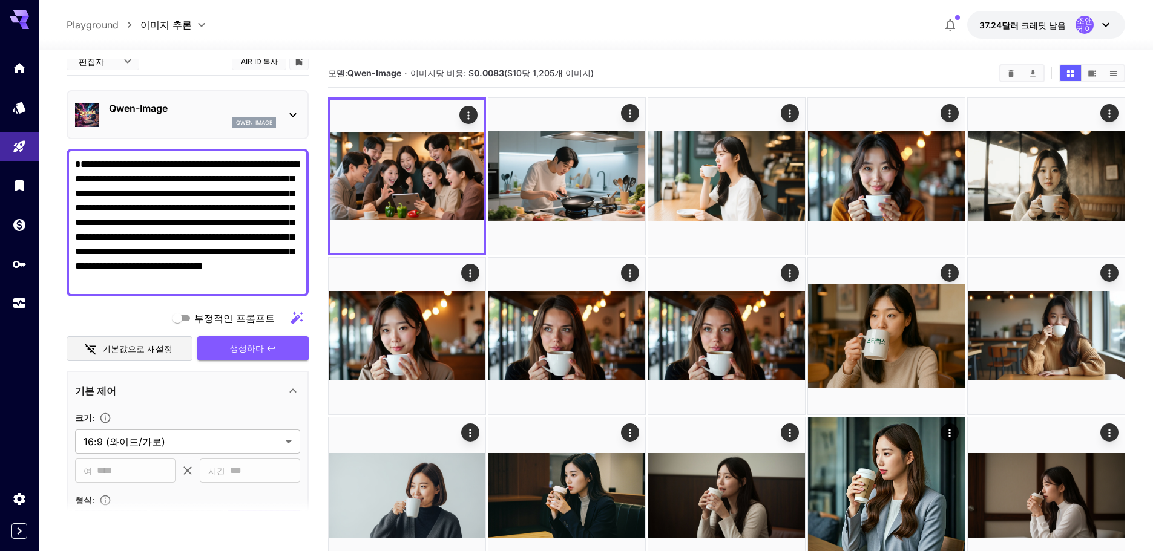
click at [261, 282] on textarea "**********" at bounding box center [187, 222] width 225 height 131
click at [195, 220] on textarea "**********" at bounding box center [187, 222] width 225 height 131
paste textarea
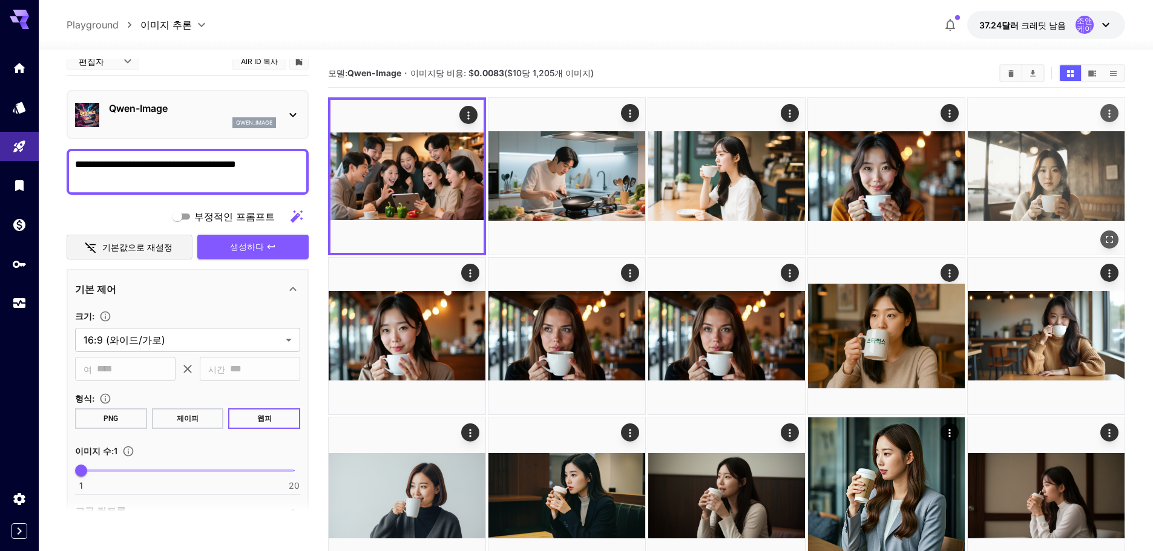
type textarea "**********"
click at [267, 248] on icon "button" at bounding box center [270, 246] width 7 height 4
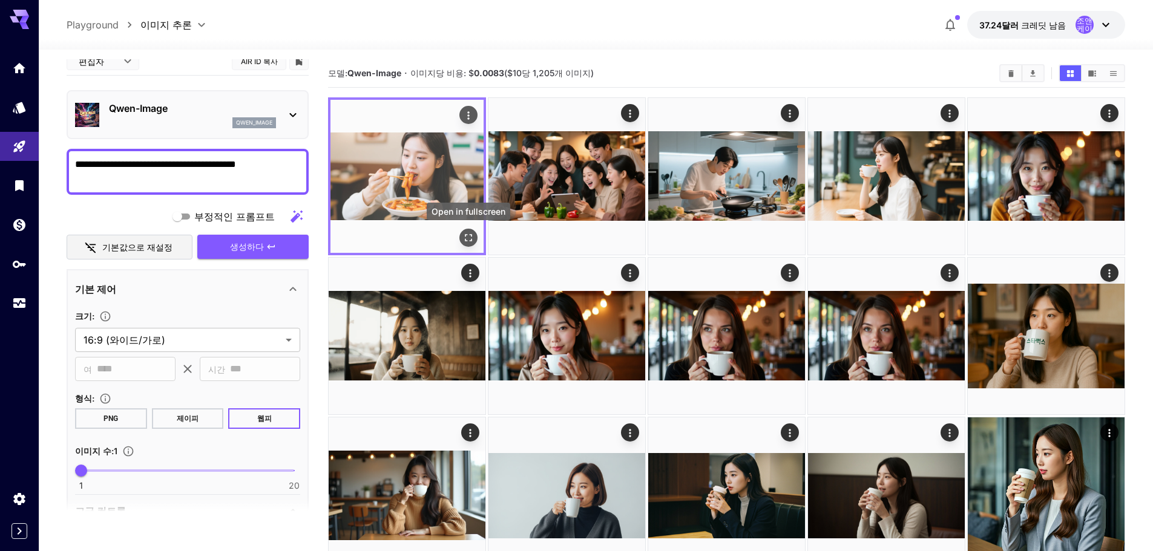
click at [471, 238] on icon "전체 화면으로 열기" at bounding box center [468, 238] width 12 height 12
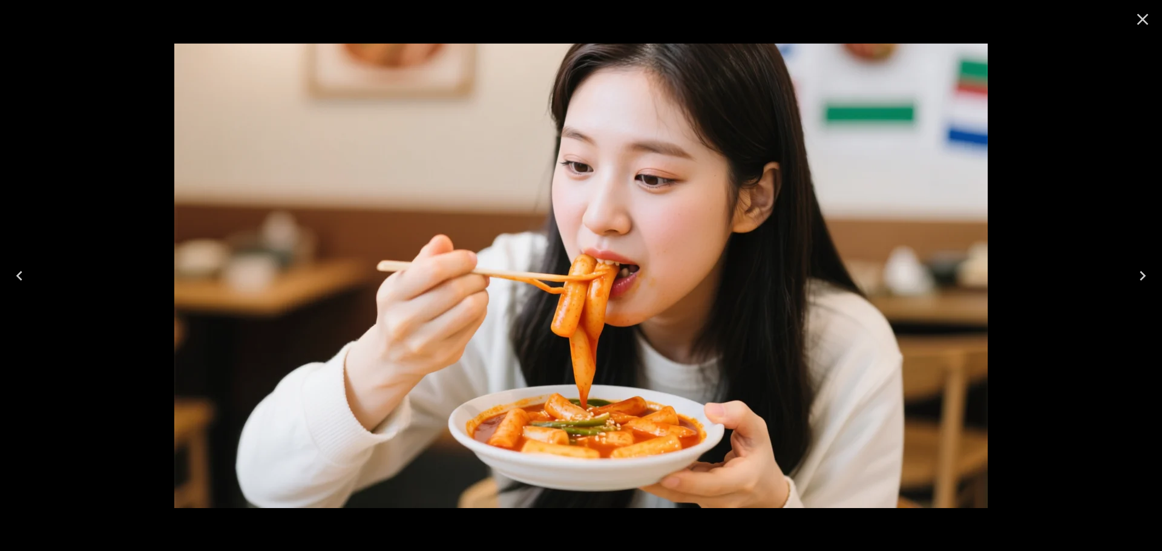
click at [1139, 22] on icon "Close" at bounding box center [1142, 19] width 11 height 11
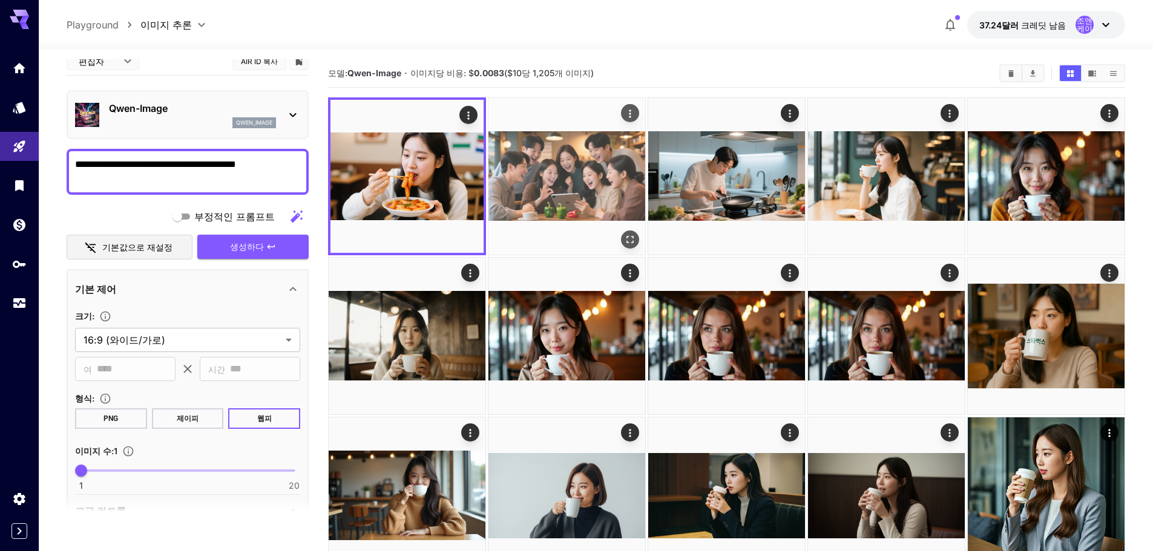
click at [591, 159] on img at bounding box center [566, 176] width 157 height 157
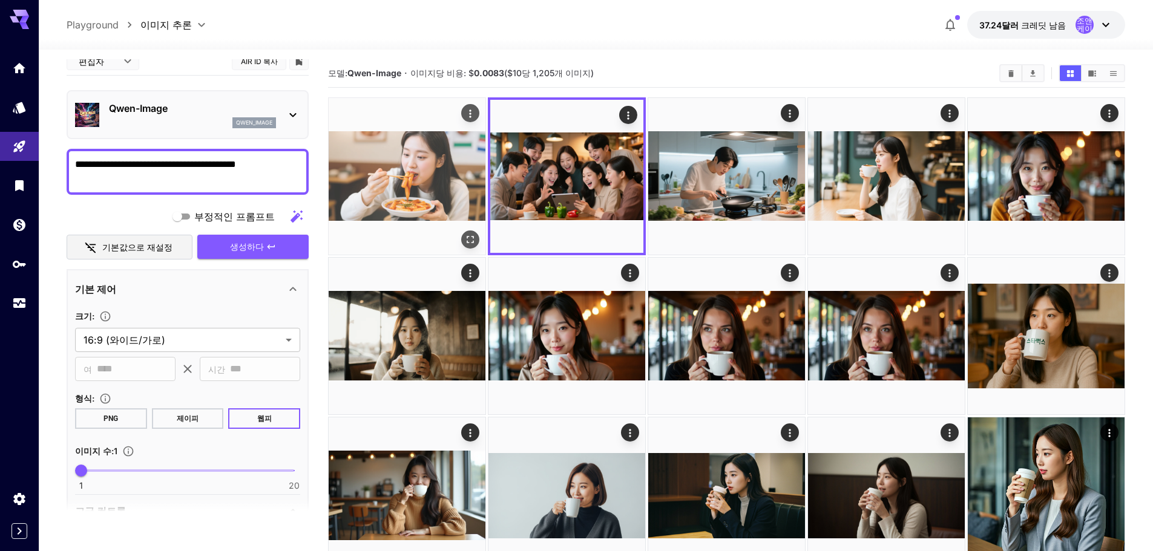
click at [402, 186] on img at bounding box center [407, 176] width 157 height 157
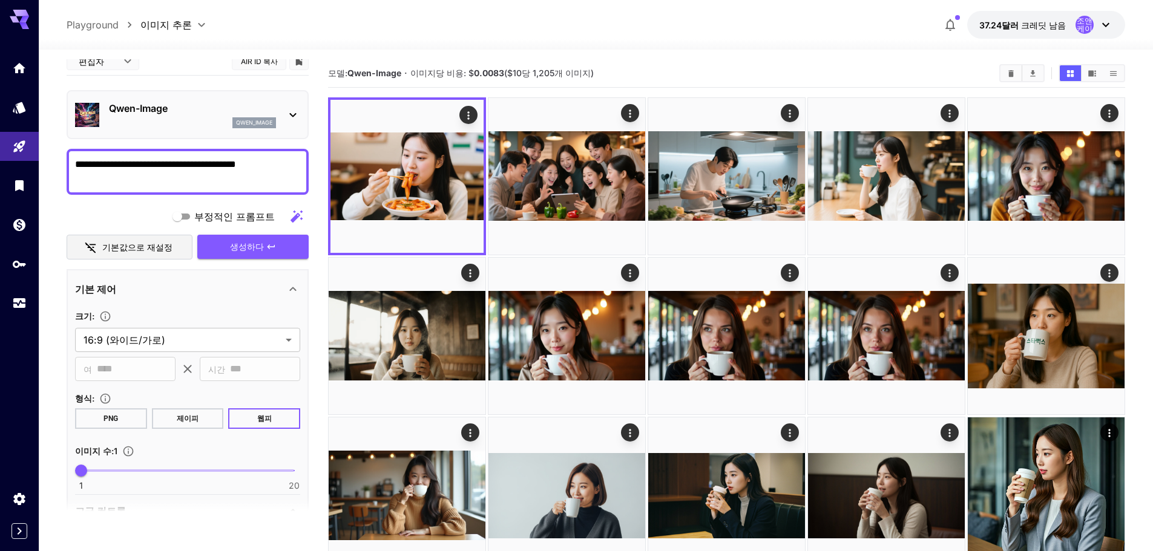
click at [179, 110] on p "Qwen-Image" at bounding box center [192, 108] width 167 height 15
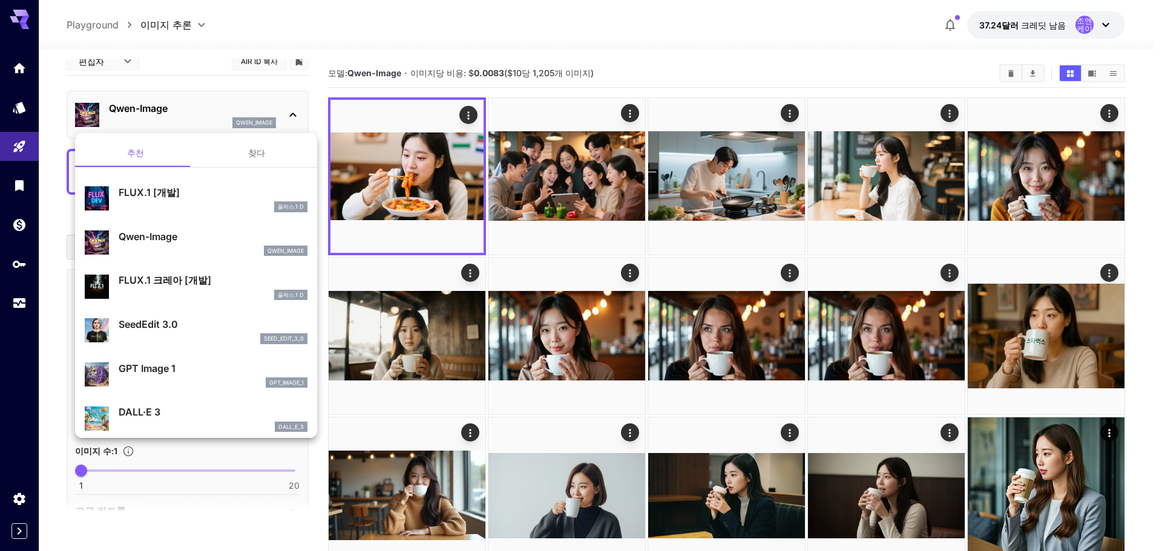
click at [107, 67] on div at bounding box center [581, 275] width 1162 height 551
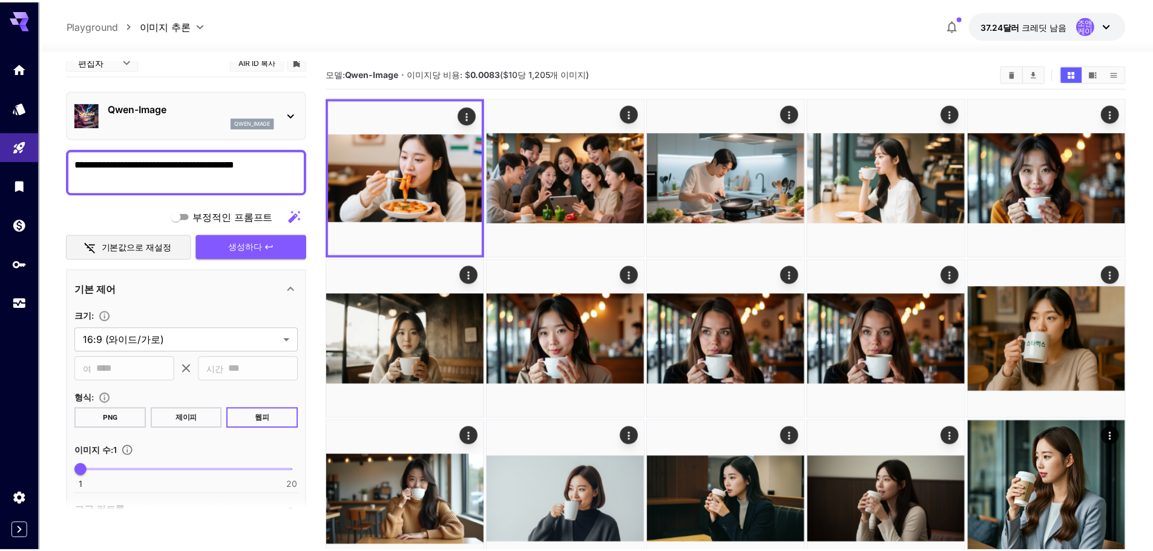
scroll to position [1, 0]
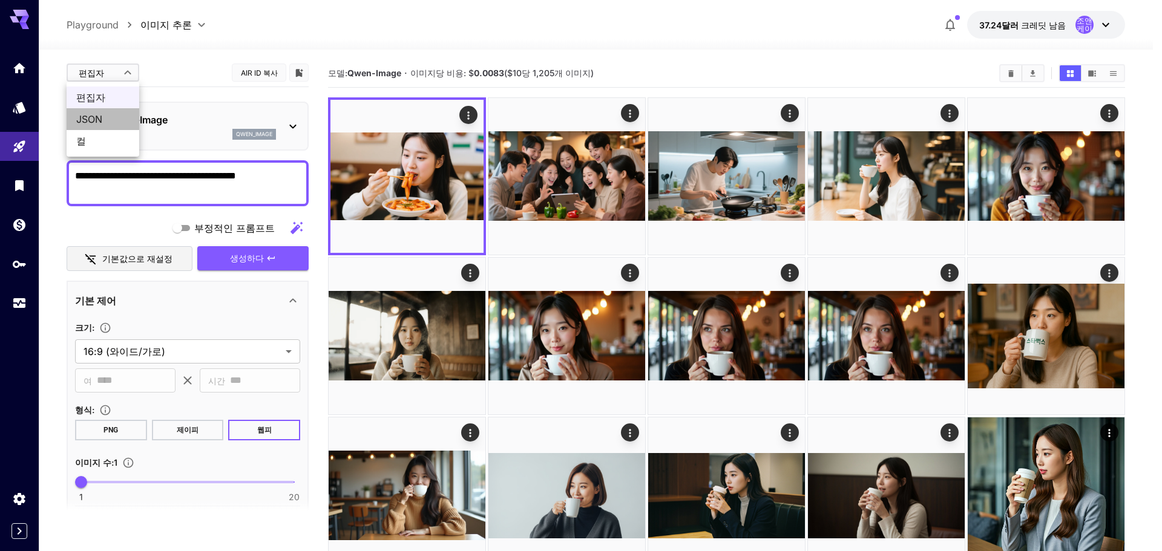
click at [101, 114] on font "JSON" at bounding box center [89, 119] width 26 height 12
type input "****"
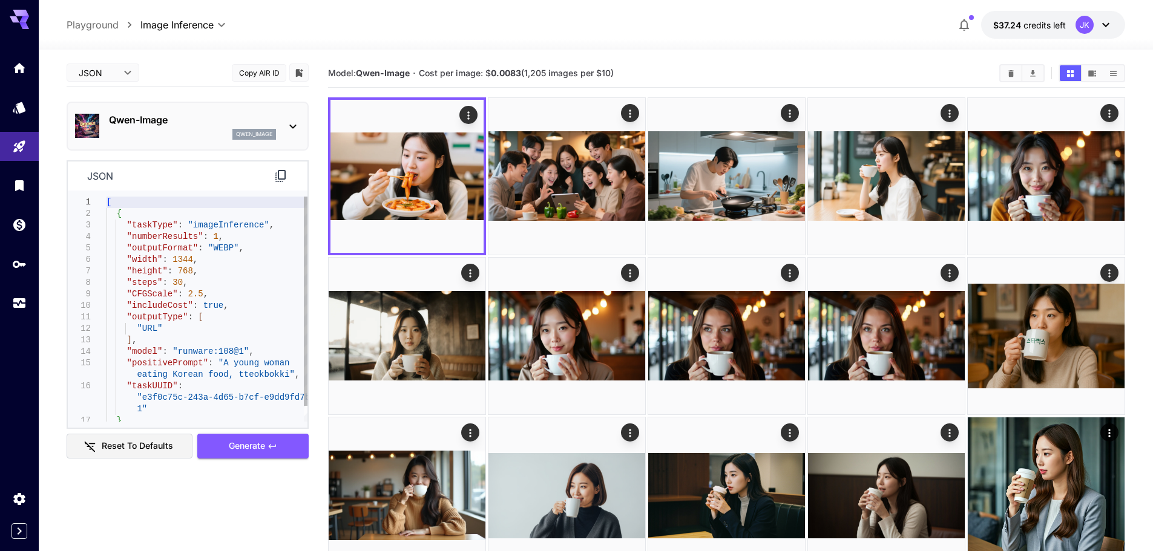
type textarea "**********"
drag, startPoint x: 171, startPoint y: 353, endPoint x: 232, endPoint y: 353, distance: 61.1
click at [232, 353] on div "[ { "taskType" : "imageInference" , "numberResults" : 1 , "outputFormat" : "WEB…" at bounding box center [206, 317] width 201 height 241
drag, startPoint x: 188, startPoint y: 115, endPoint x: 106, endPoint y: 122, distance: 81.4
click at [106, 122] on div "Qwen-Image qwen_image" at bounding box center [187, 126] width 225 height 37
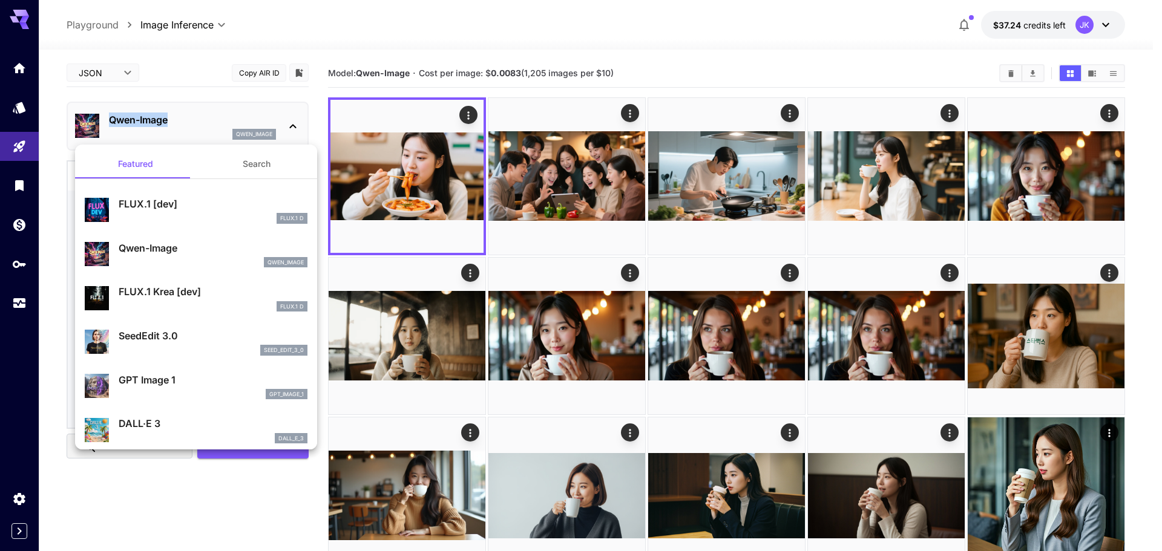
copy p "Qwen-Image"
drag, startPoint x: 694, startPoint y: 36, endPoint x: 664, endPoint y: 59, distance: 37.6
click at [694, 37] on div at bounding box center [581, 275] width 1162 height 551
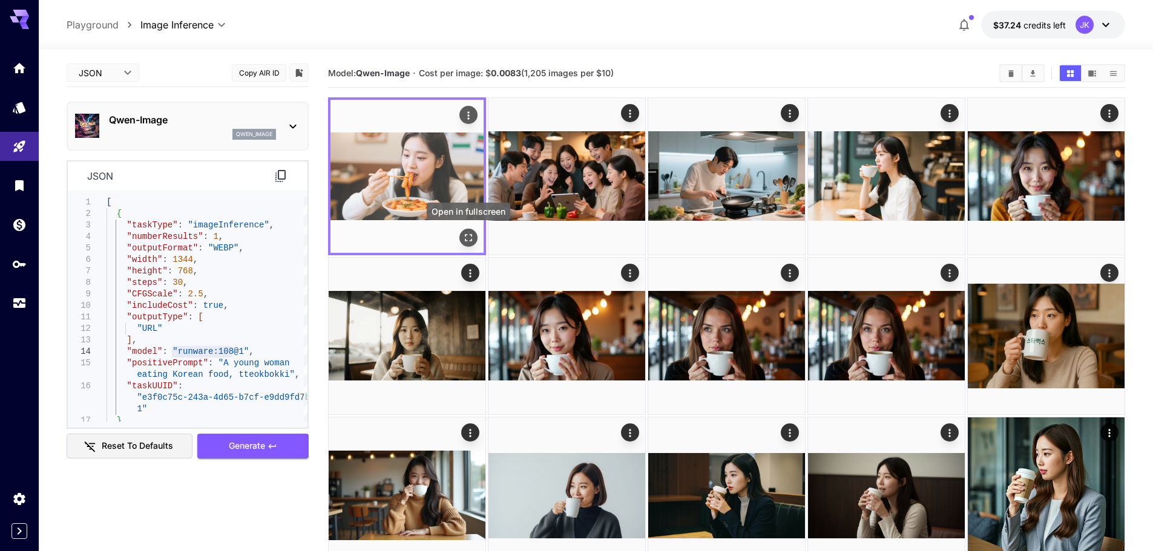
click at [465, 230] on button "Open in fullscreen" at bounding box center [468, 238] width 18 height 18
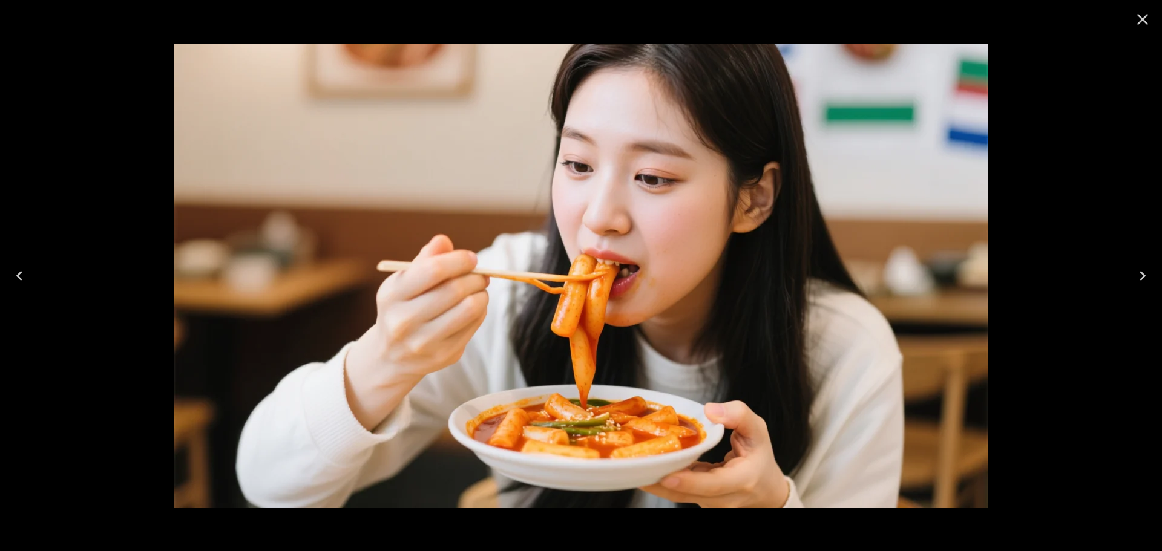
click at [1144, 16] on icon "Close" at bounding box center [1142, 19] width 19 height 19
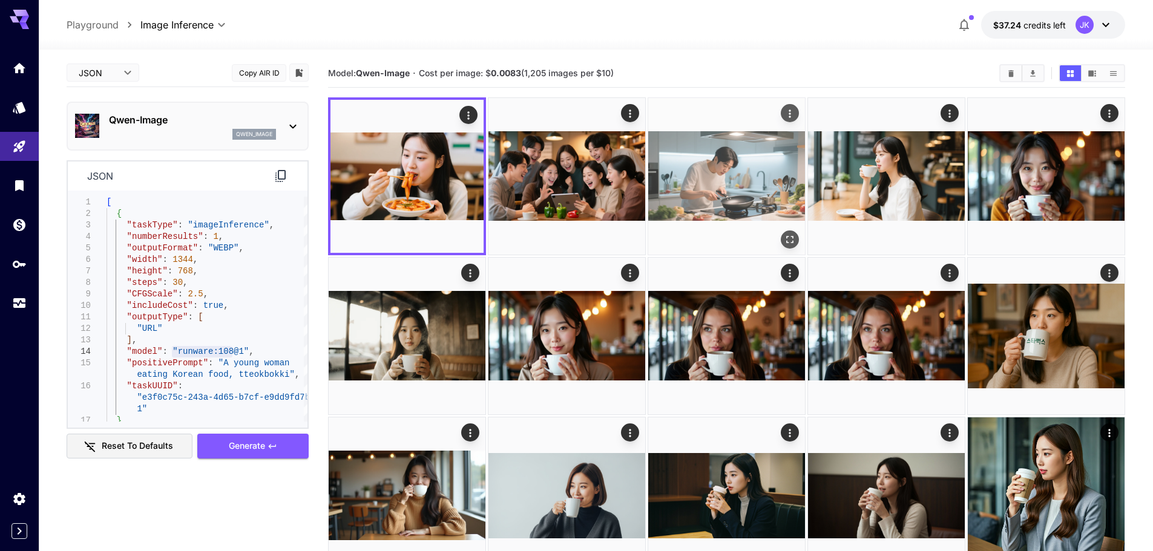
click at [795, 240] on icon "Open in fullscreen" at bounding box center [790, 240] width 12 height 12
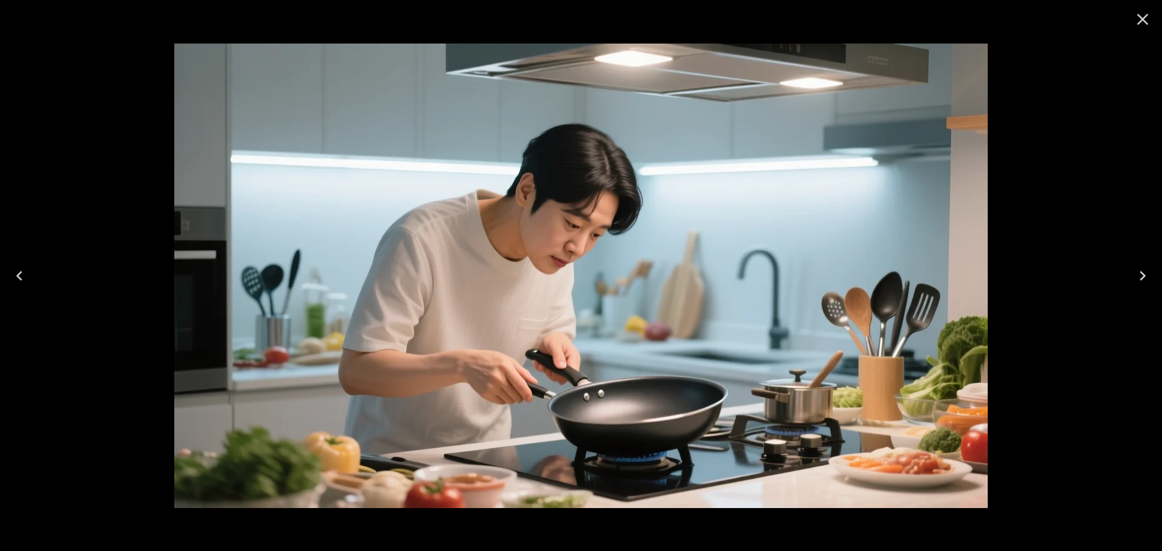
click at [1141, 21] on icon "Close" at bounding box center [1142, 19] width 11 height 11
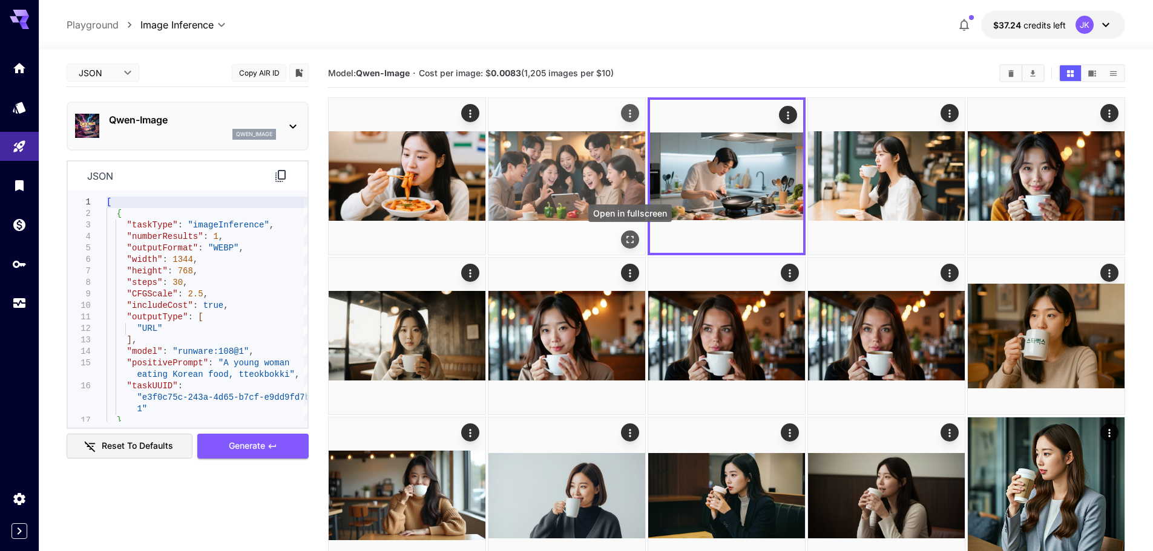
click at [631, 237] on icon "Open in fullscreen" at bounding box center [630, 240] width 12 height 12
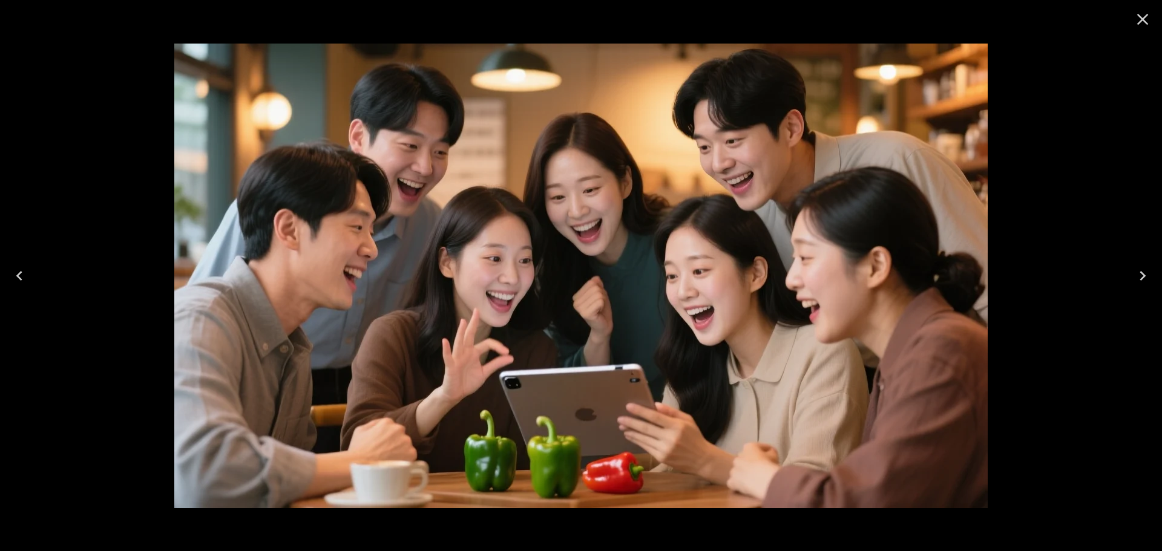
click at [1142, 21] on icon "Close" at bounding box center [1142, 19] width 11 height 11
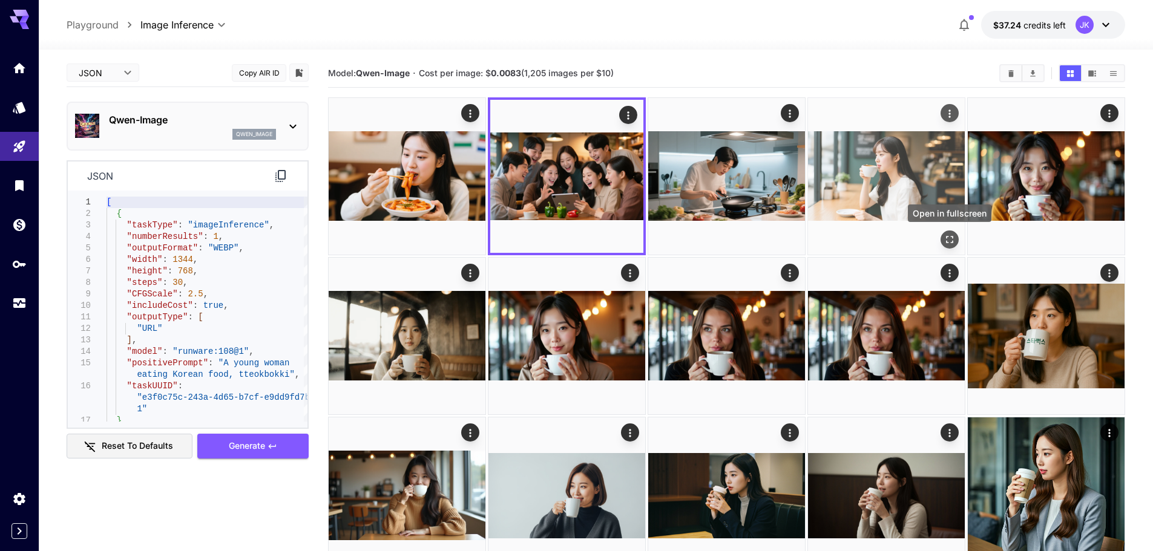
click at [949, 244] on icon "Open in fullscreen" at bounding box center [949, 240] width 12 height 12
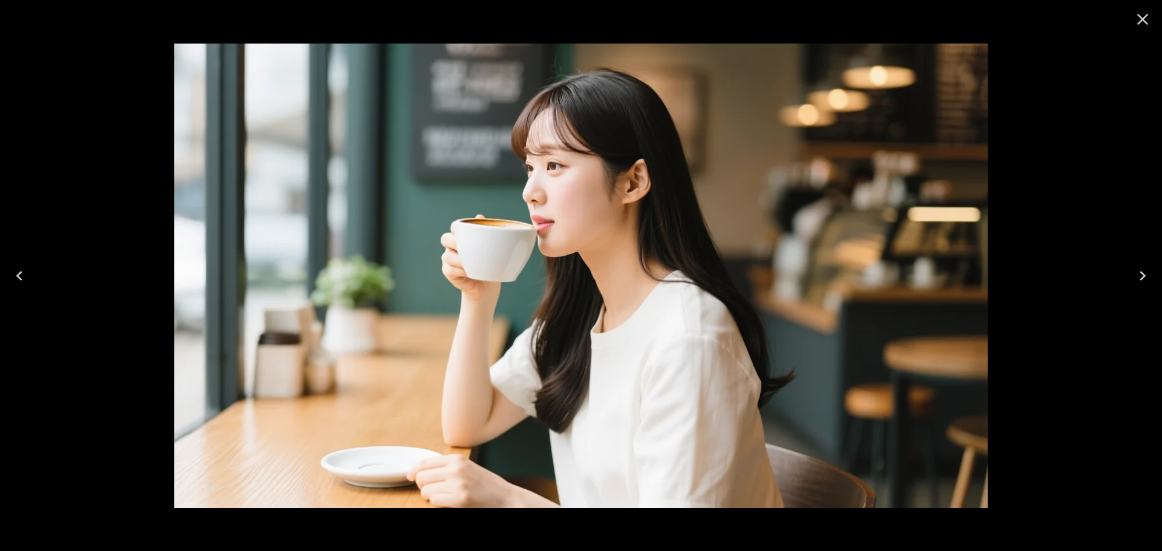
click at [1143, 17] on icon "Close" at bounding box center [1142, 19] width 19 height 19
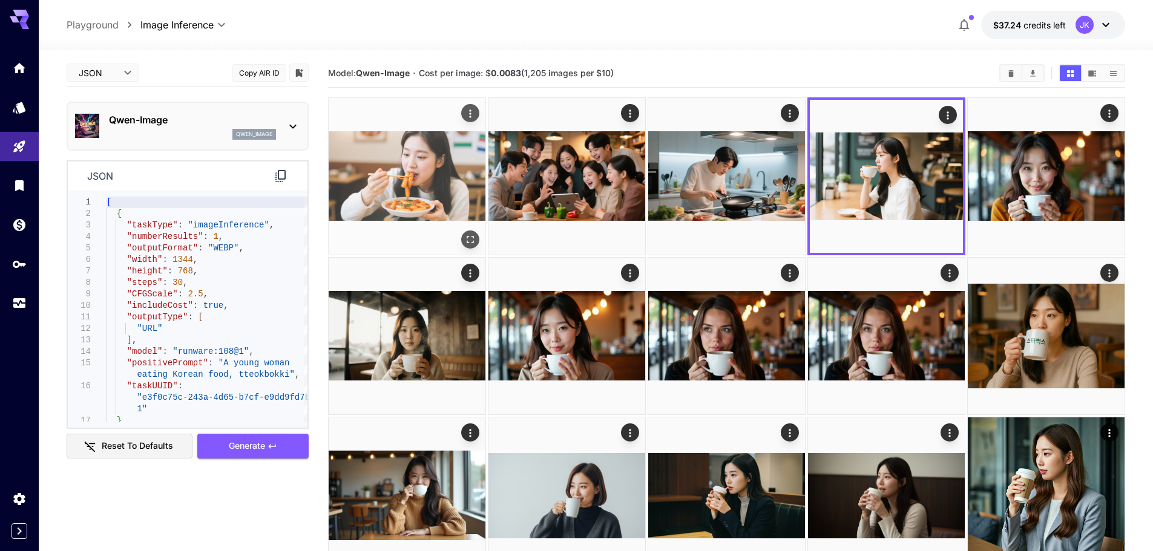
click at [430, 194] on img at bounding box center [407, 176] width 157 height 157
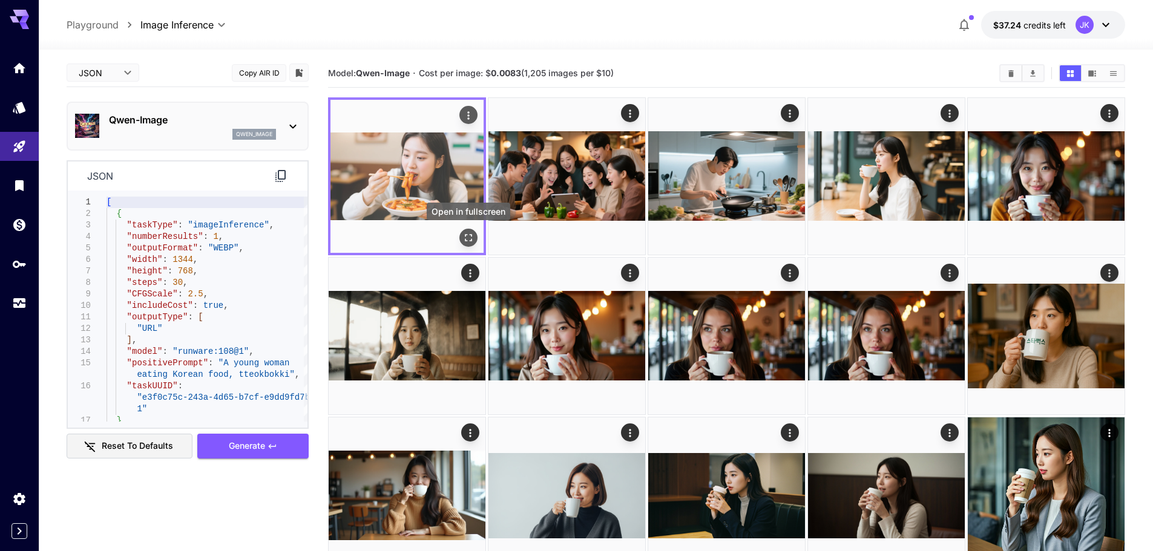
click at [470, 243] on icon "Open in fullscreen" at bounding box center [468, 238] width 12 height 12
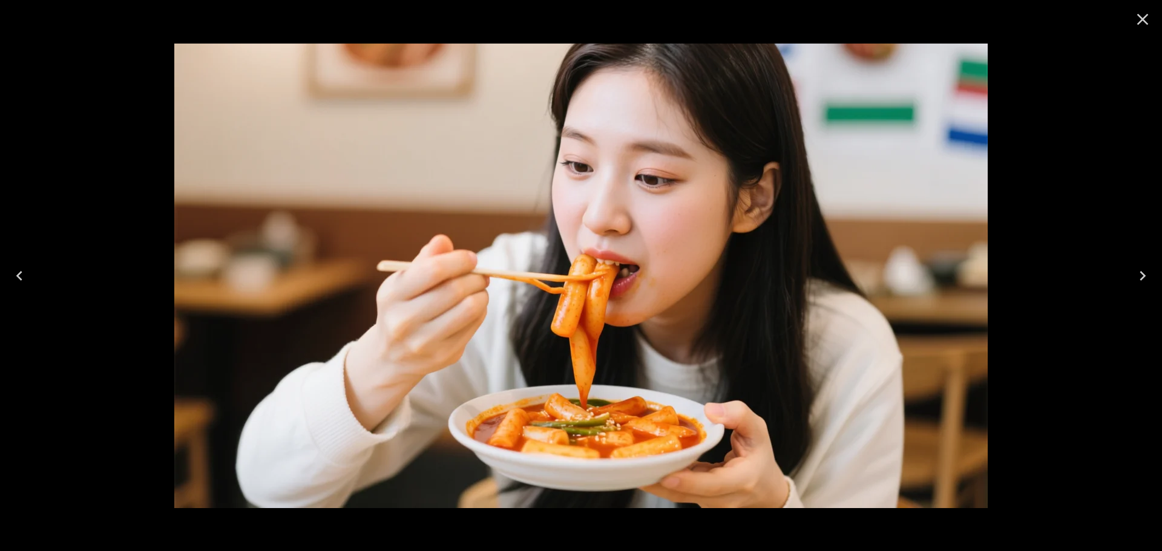
click at [1139, 24] on icon "Close" at bounding box center [1142, 19] width 11 height 11
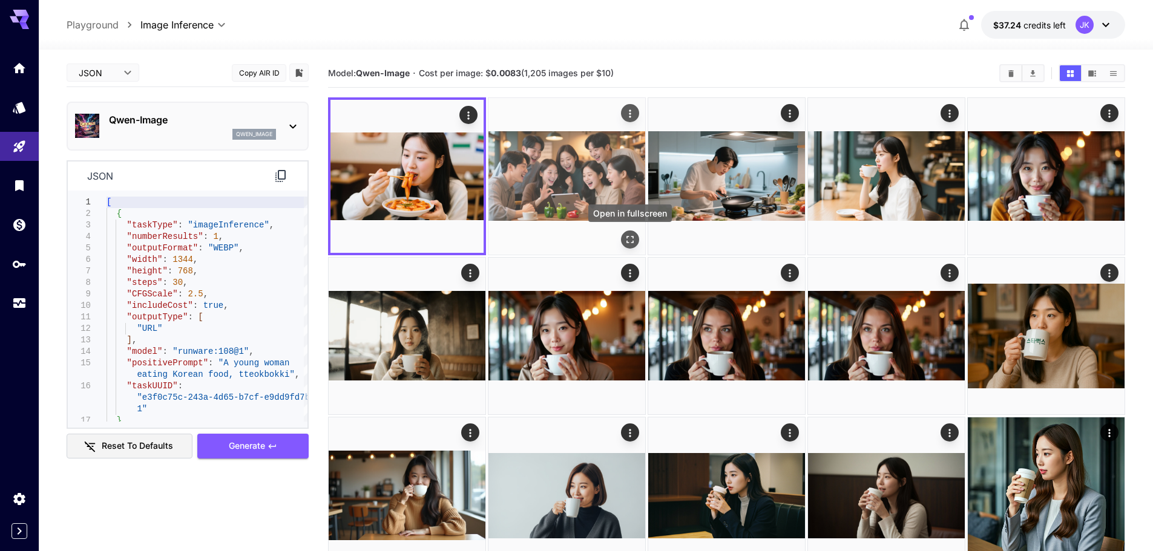
click at [632, 244] on icon "Open in fullscreen" at bounding box center [630, 240] width 12 height 12
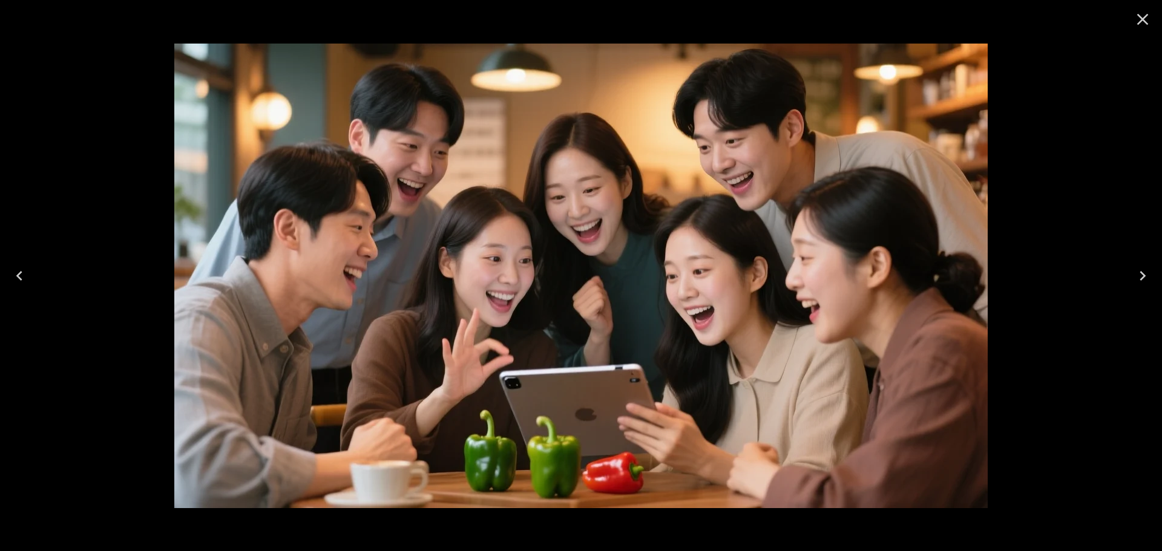
click at [1143, 17] on icon "Close" at bounding box center [1142, 19] width 19 height 19
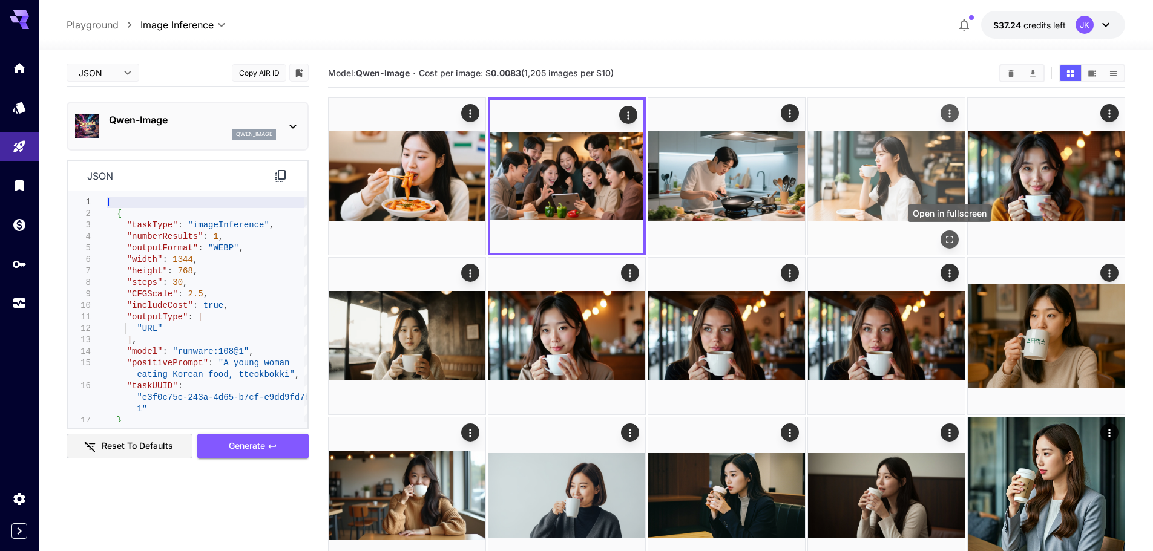
click at [952, 240] on icon "Open in fullscreen" at bounding box center [949, 240] width 12 height 12
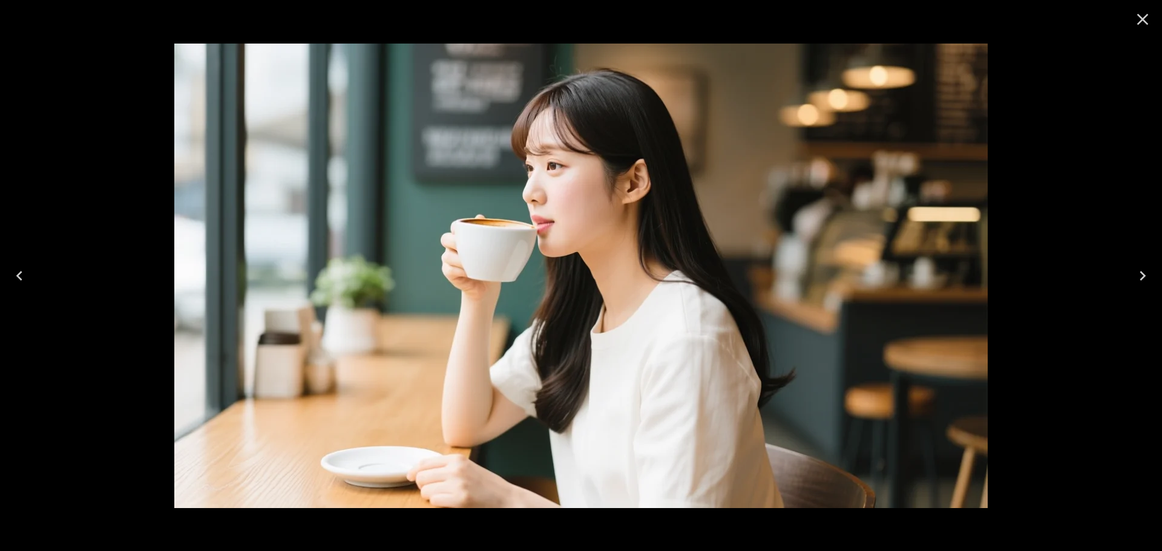
click at [1144, 16] on icon "Close" at bounding box center [1142, 19] width 19 height 19
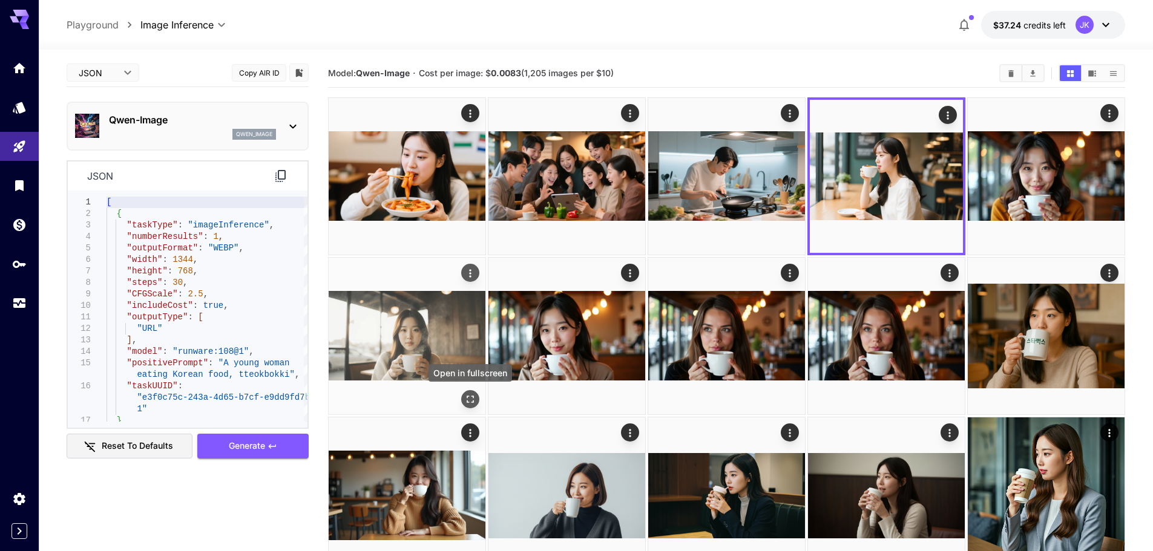
click at [473, 399] on icon "Open in fullscreen" at bounding box center [470, 399] width 12 height 12
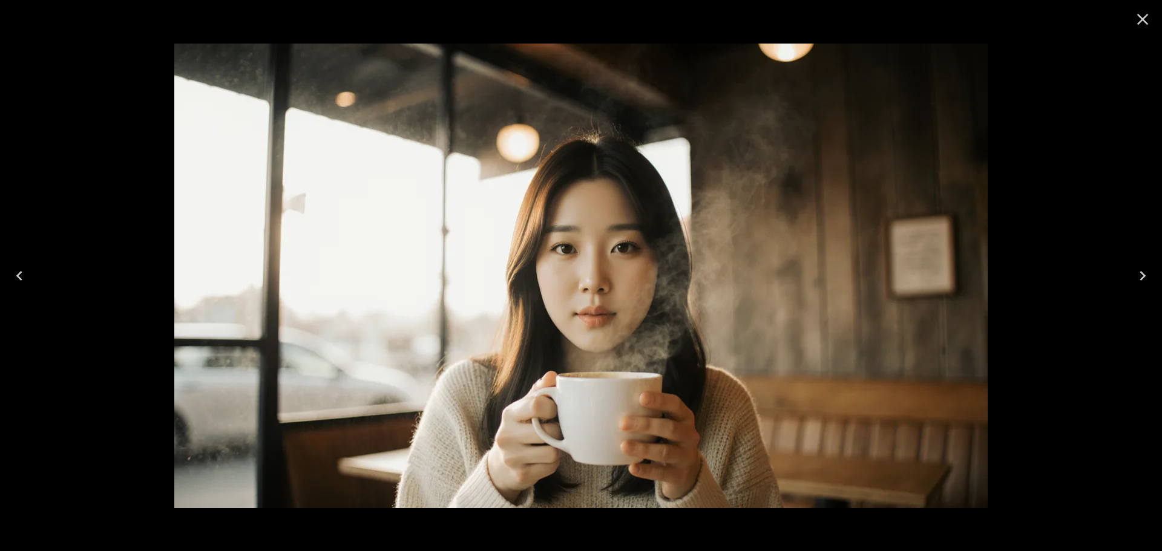
click at [1144, 22] on icon "Close" at bounding box center [1142, 19] width 19 height 19
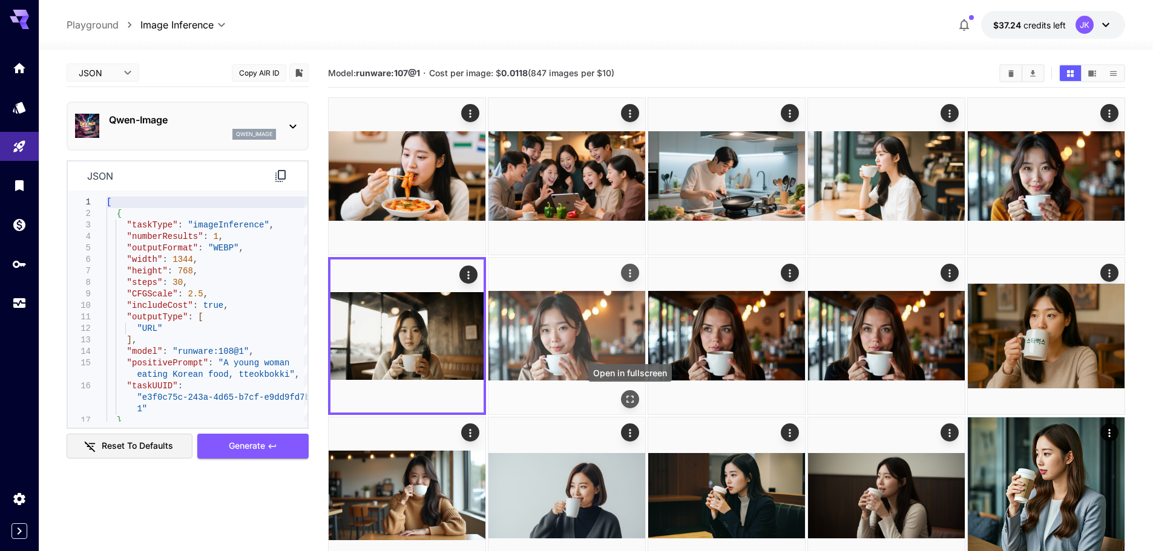
click at [630, 404] on icon "Open in fullscreen" at bounding box center [630, 399] width 12 height 12
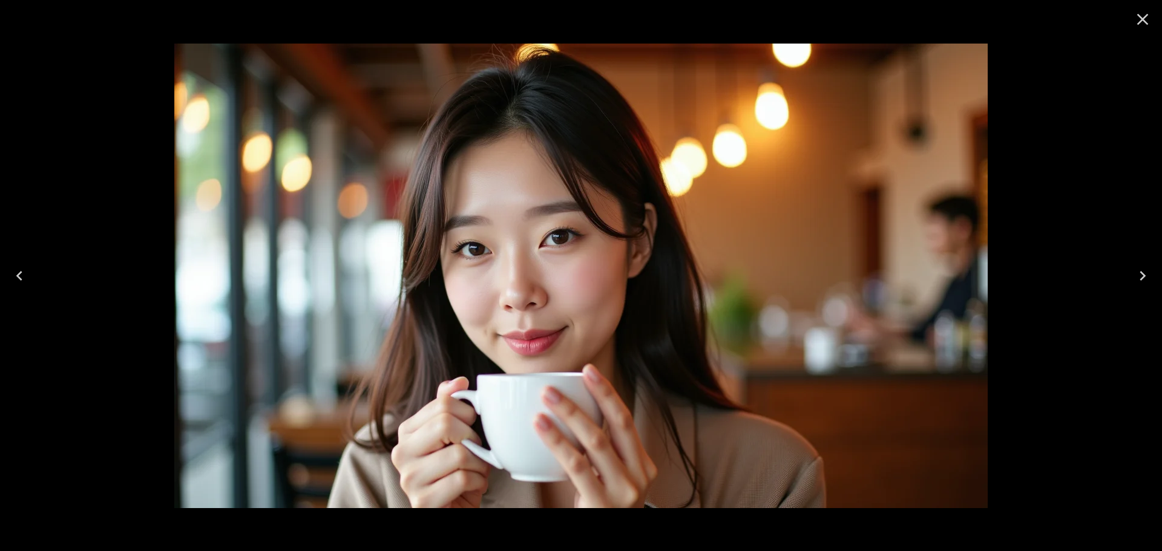
click at [1141, 22] on icon "Close" at bounding box center [1142, 19] width 11 height 11
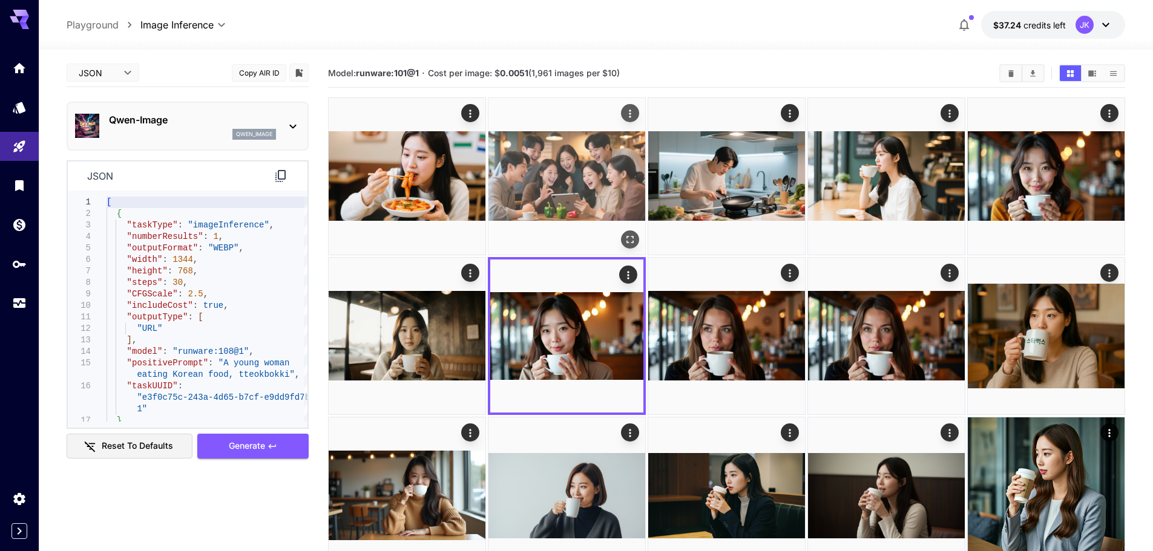
drag, startPoint x: 587, startPoint y: 187, endPoint x: 582, endPoint y: 191, distance: 6.9
click at [587, 188] on img at bounding box center [566, 176] width 157 height 157
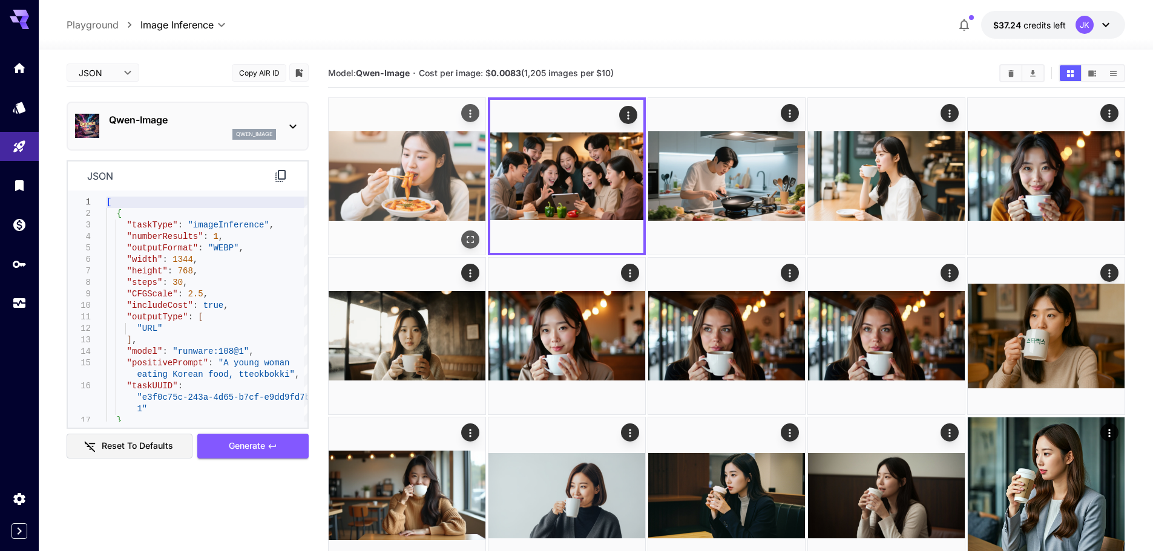
click at [395, 200] on img at bounding box center [407, 176] width 157 height 157
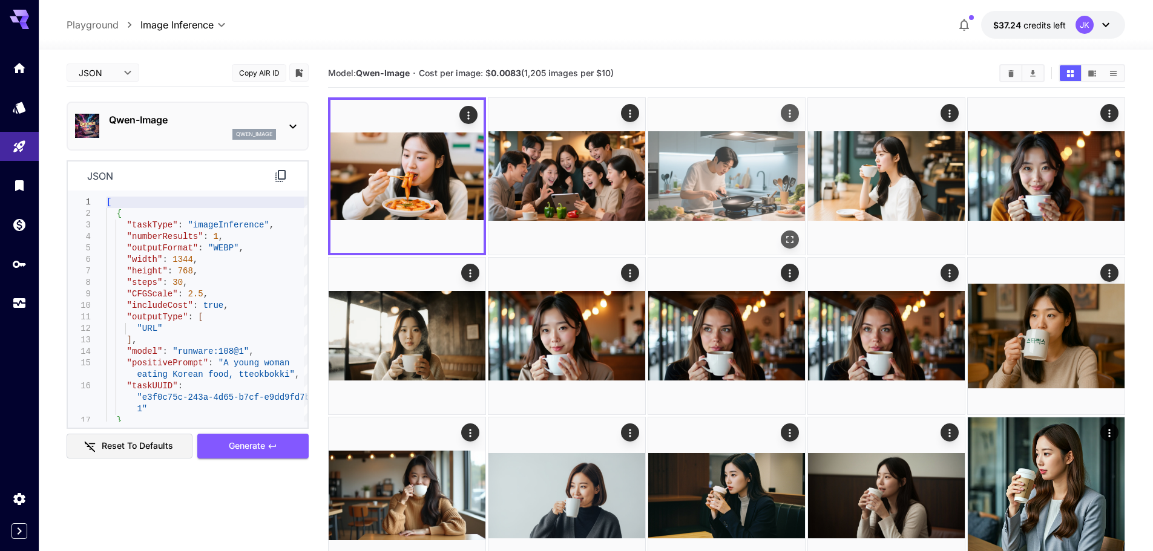
drag, startPoint x: 581, startPoint y: 187, endPoint x: 695, endPoint y: 177, distance: 114.8
click at [582, 187] on img at bounding box center [566, 176] width 157 height 157
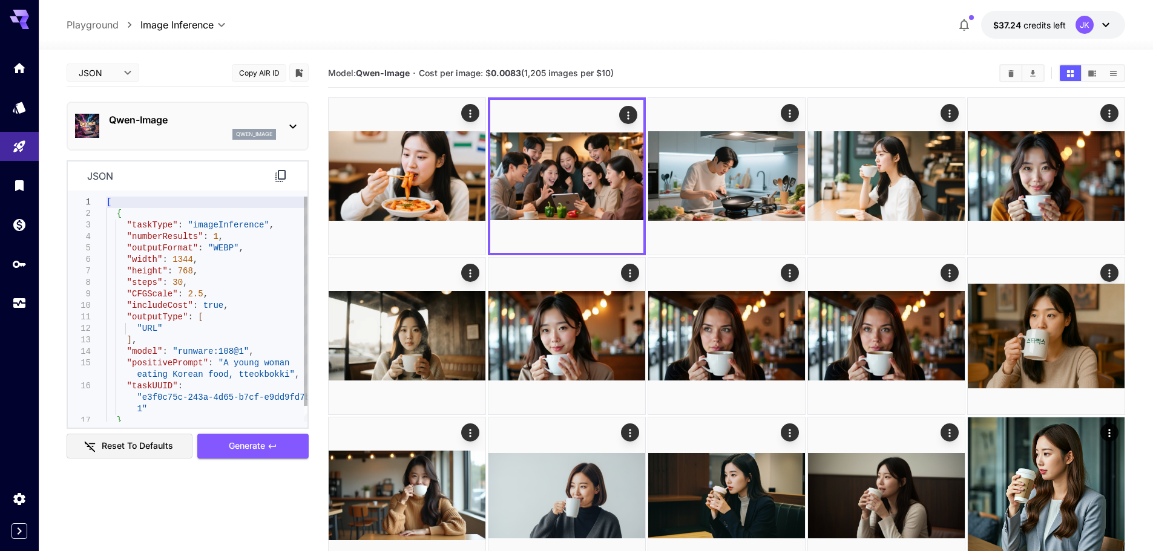
drag, startPoint x: 746, startPoint y: 172, endPoint x: 806, endPoint y: 177, distance: 60.1
click at [746, 173] on img at bounding box center [726, 176] width 157 height 157
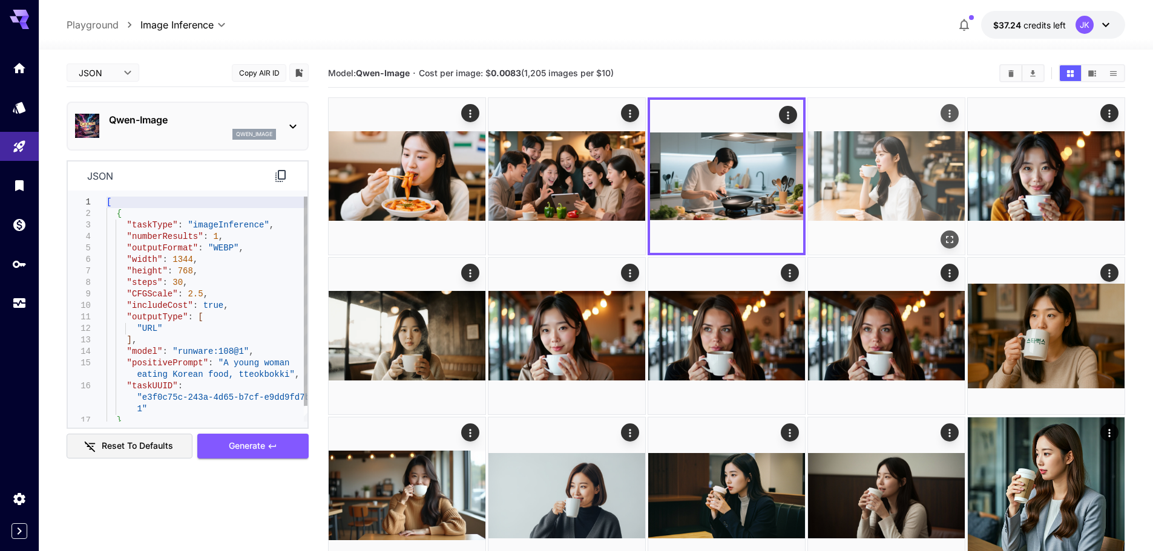
click at [863, 183] on img at bounding box center [886, 176] width 157 height 157
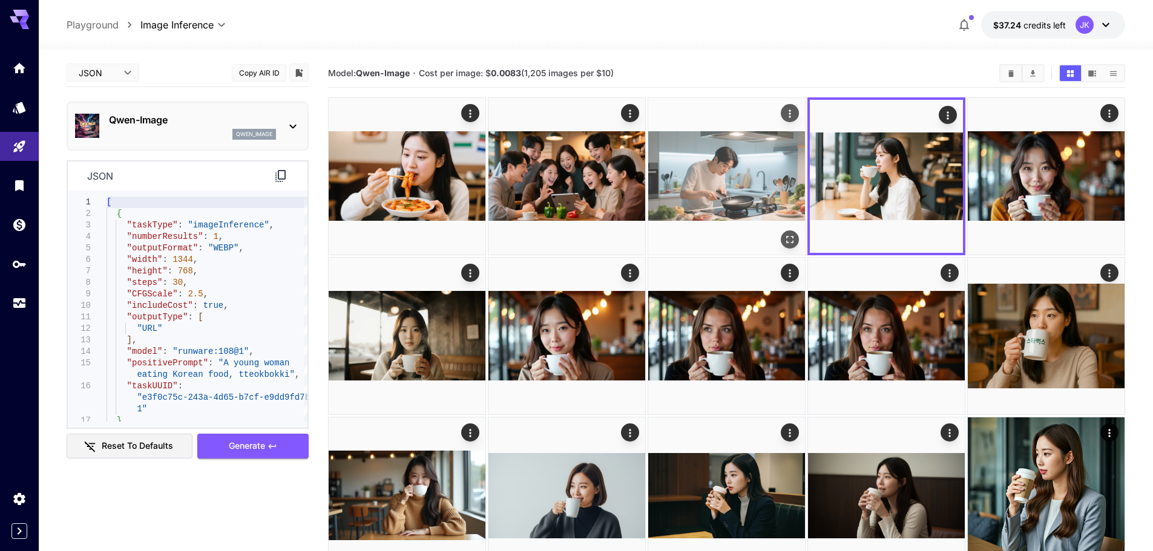
scroll to position [121, 0]
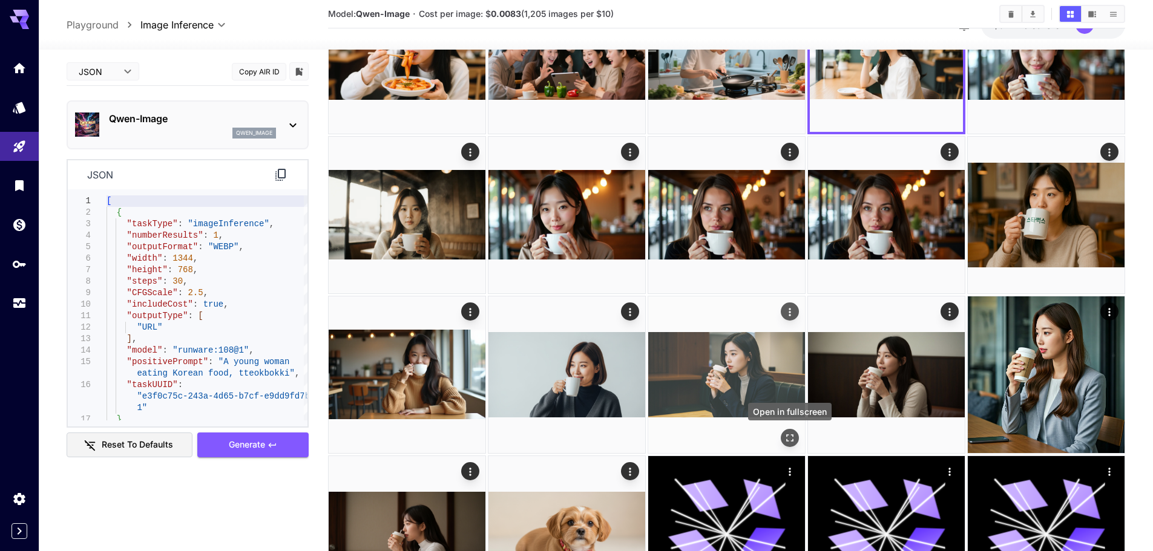
click at [794, 440] on icon "Open in fullscreen" at bounding box center [790, 438] width 12 height 12
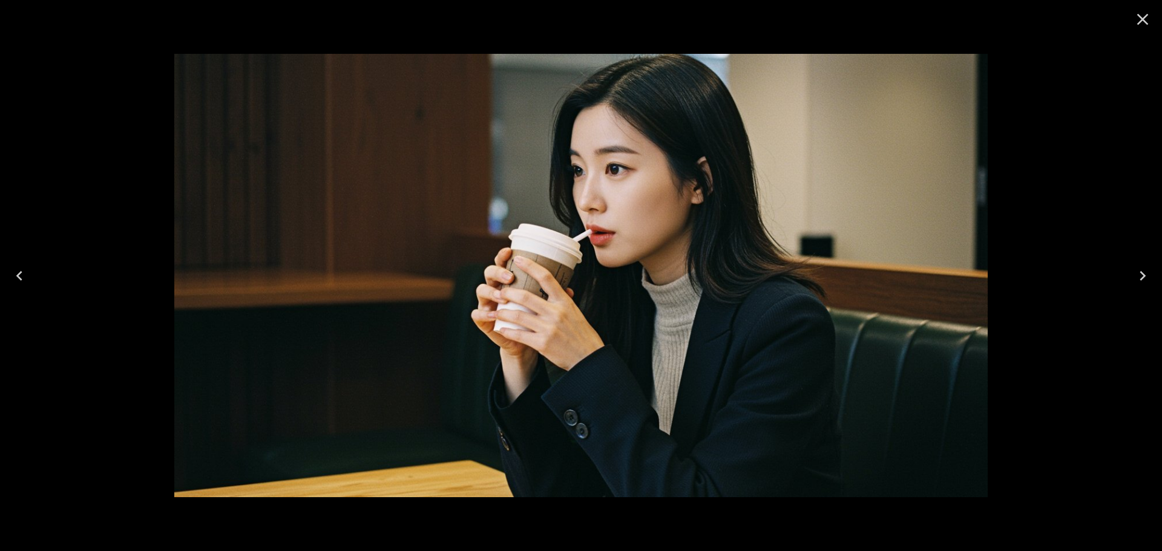
click at [1136, 275] on icon "Next" at bounding box center [1142, 275] width 19 height 19
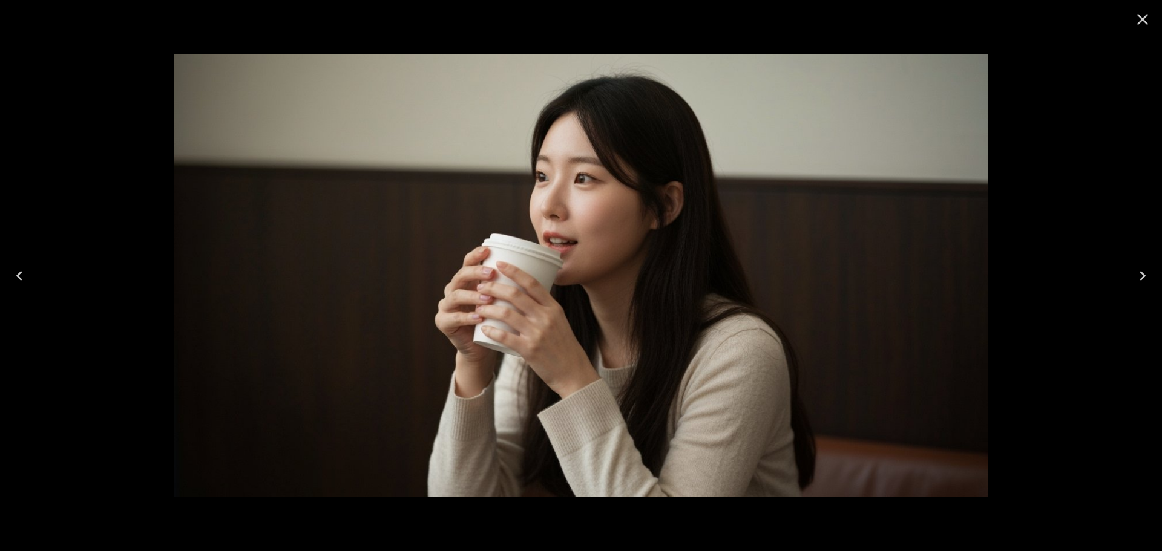
click at [1139, 278] on icon "Next" at bounding box center [1142, 275] width 19 height 19
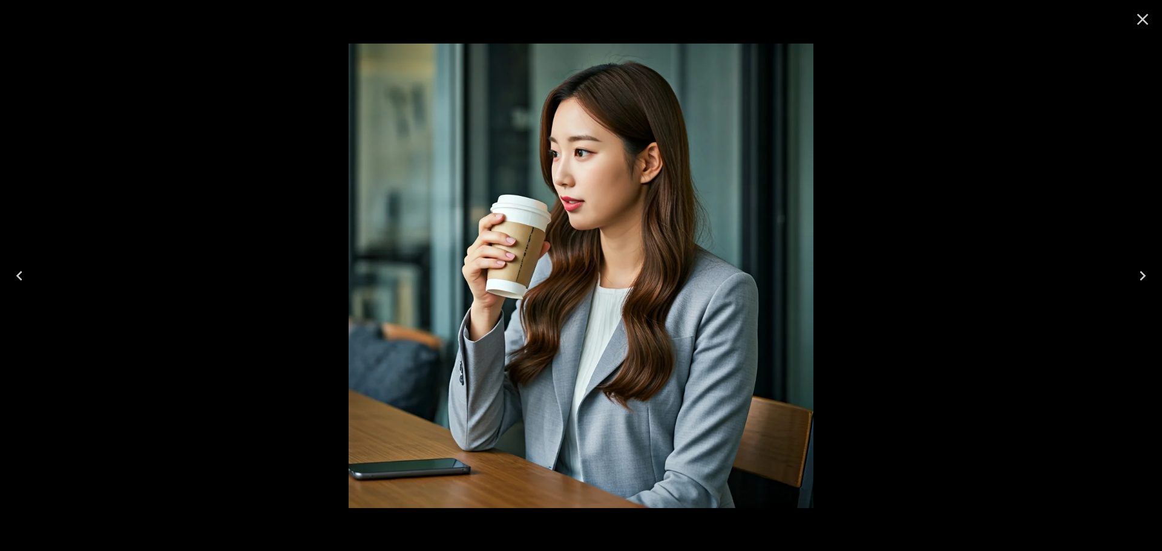
click at [1141, 21] on icon "Close" at bounding box center [1142, 19] width 11 height 11
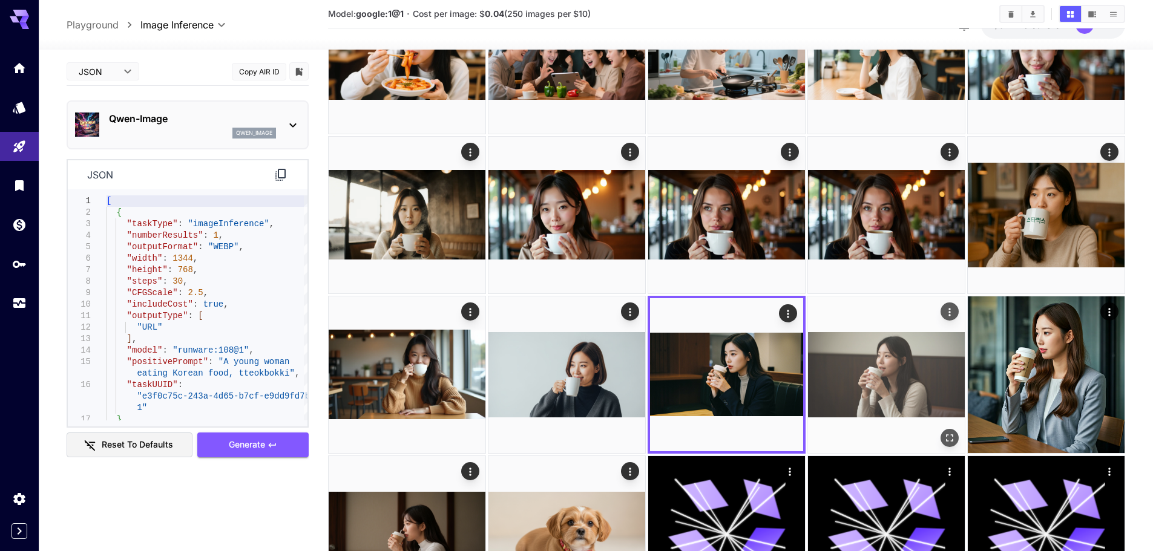
click at [893, 384] on img at bounding box center [886, 375] width 157 height 157
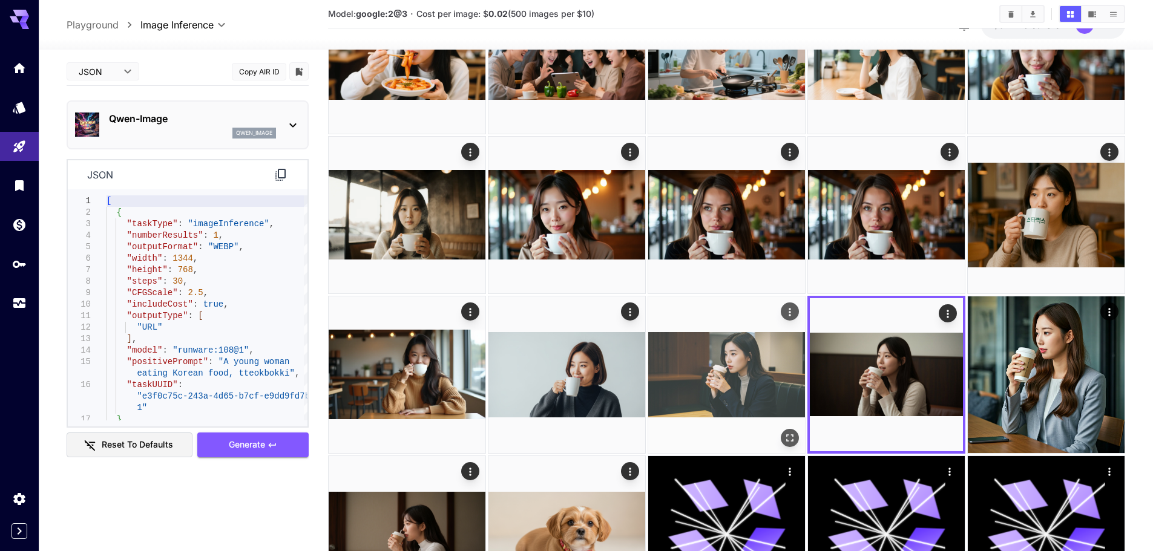
click at [767, 382] on img at bounding box center [726, 375] width 157 height 157
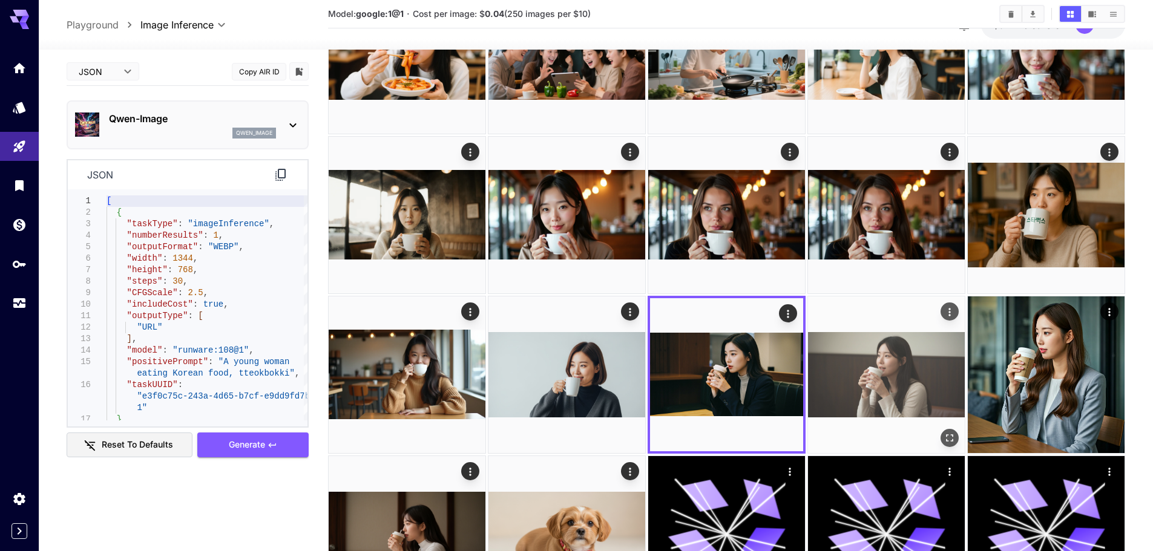
click at [871, 378] on img at bounding box center [886, 375] width 157 height 157
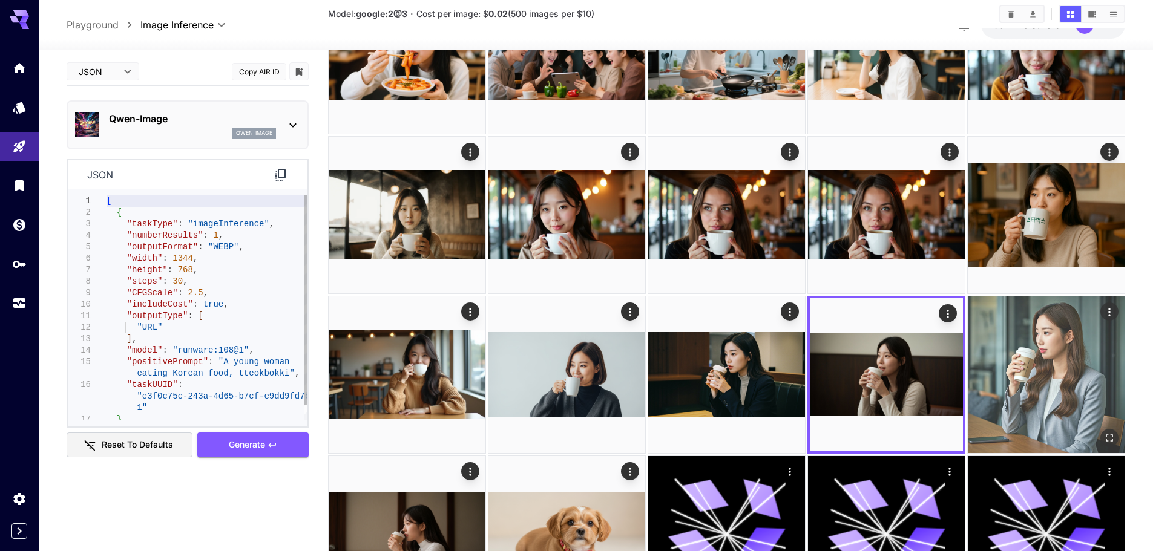
click at [1024, 375] on img at bounding box center [1046, 375] width 157 height 157
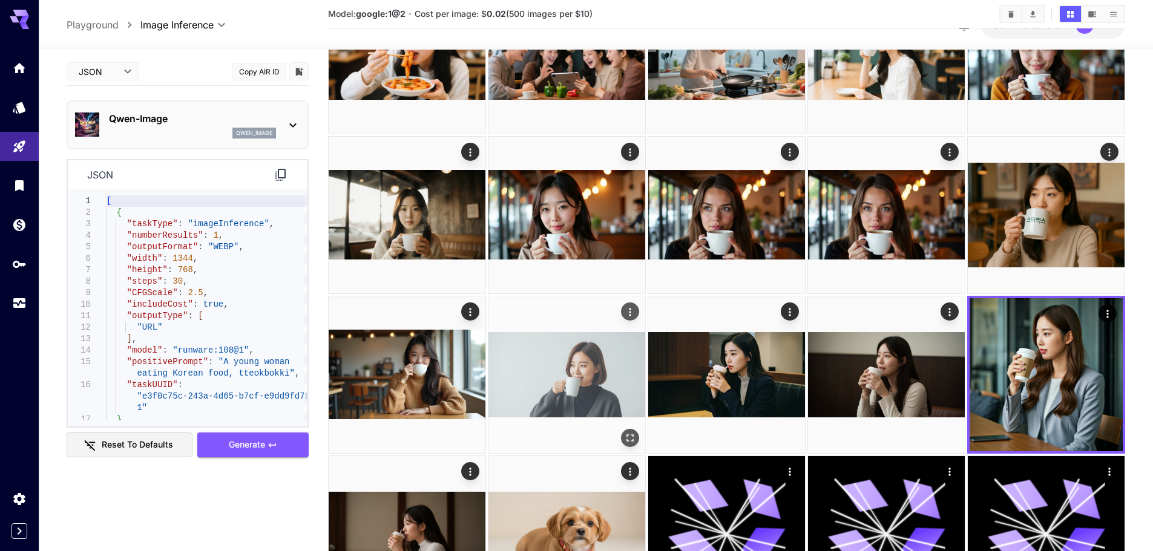
click at [592, 392] on img at bounding box center [566, 375] width 157 height 157
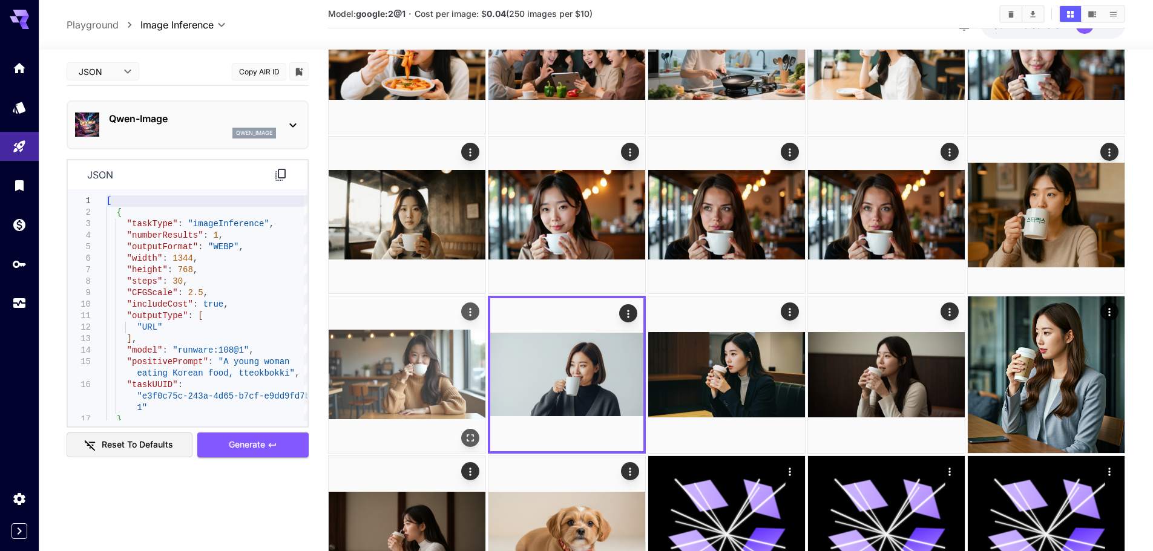
click at [413, 387] on img at bounding box center [407, 375] width 157 height 157
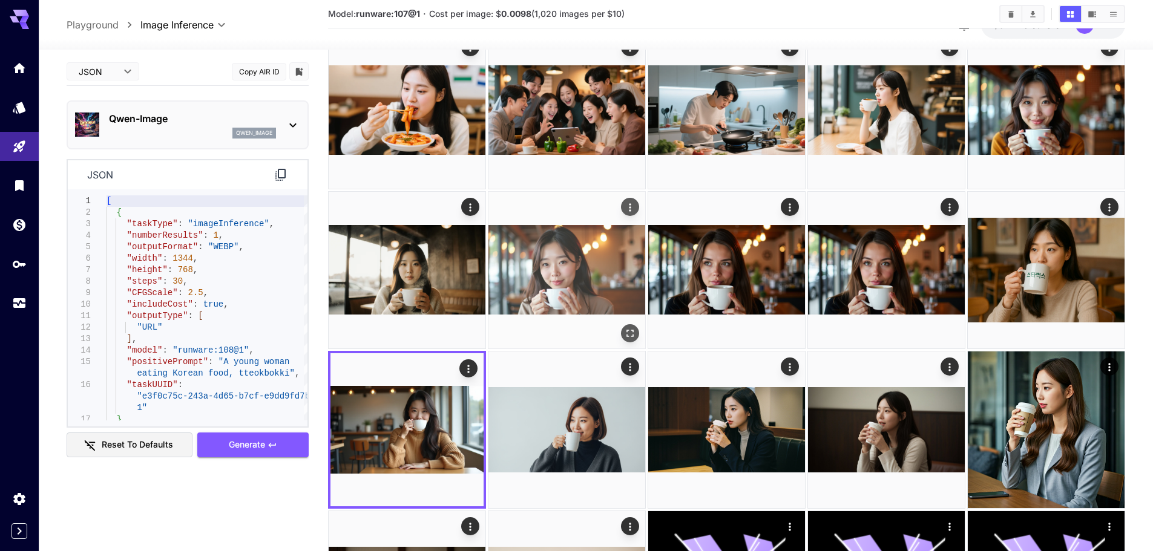
scroll to position [0, 0]
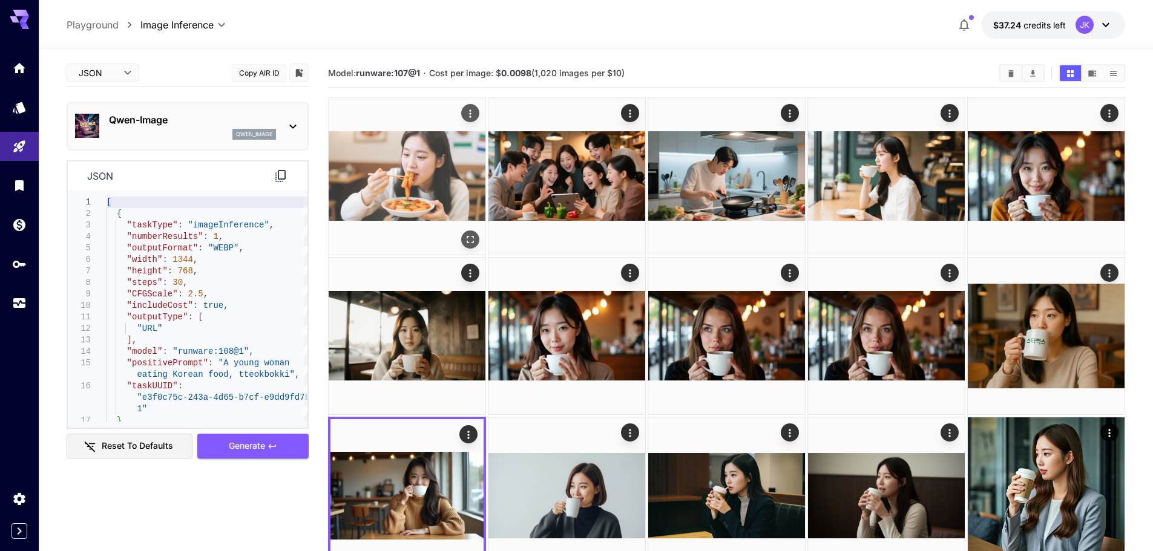
click at [442, 182] on img at bounding box center [407, 176] width 157 height 157
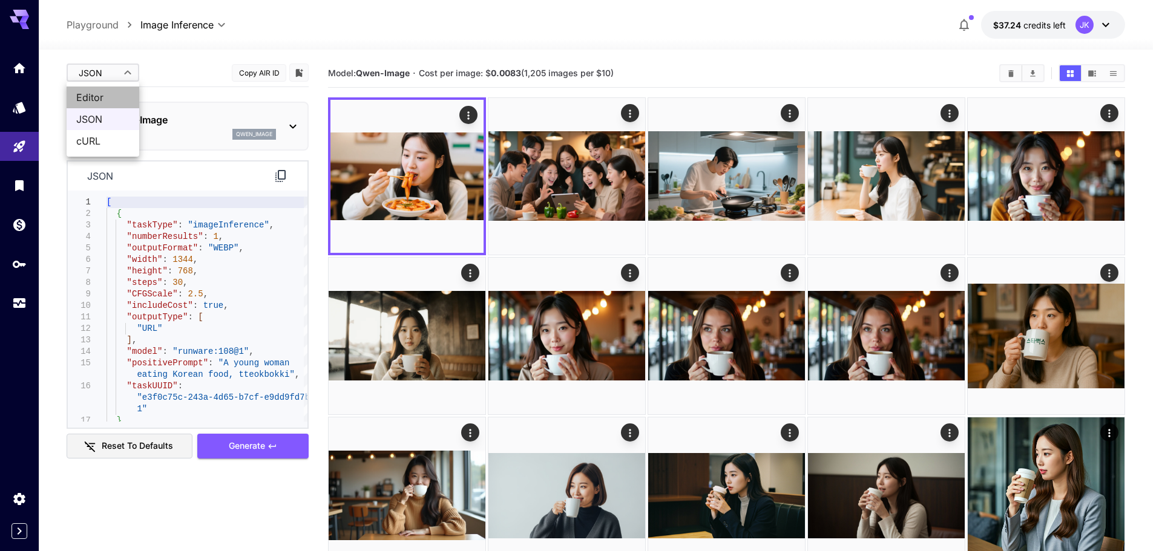
click at [105, 93] on span "Editor" at bounding box center [102, 97] width 53 height 15
type input "****"
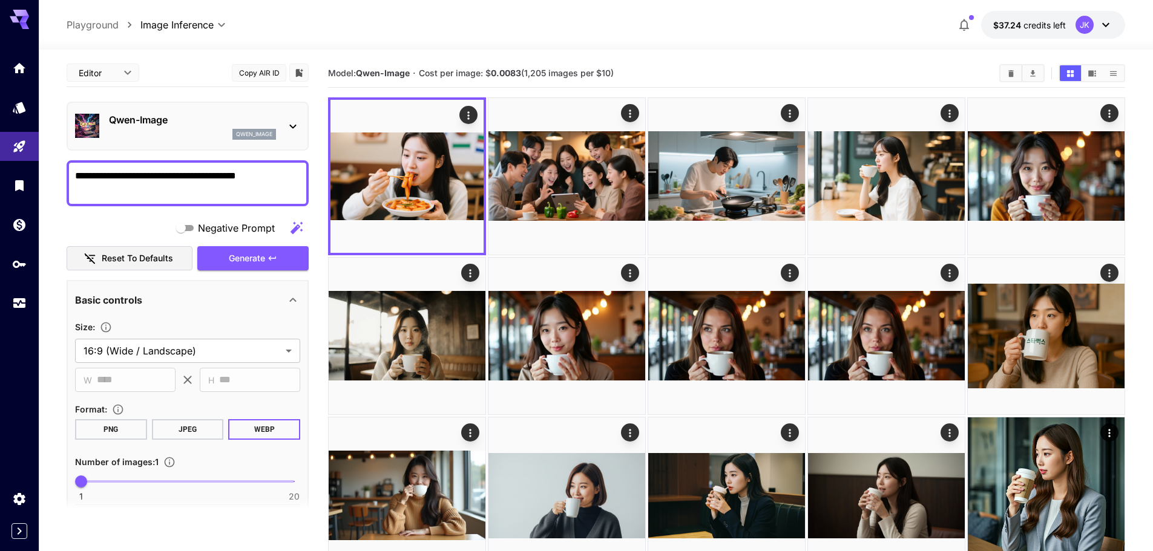
click at [160, 177] on textarea "**********" at bounding box center [187, 183] width 225 height 29
click at [159, 176] on textarea "**********" at bounding box center [187, 183] width 225 height 29
click at [212, 179] on textarea "**********" at bounding box center [187, 183] width 225 height 29
click at [220, 185] on textarea "**********" at bounding box center [187, 183] width 225 height 29
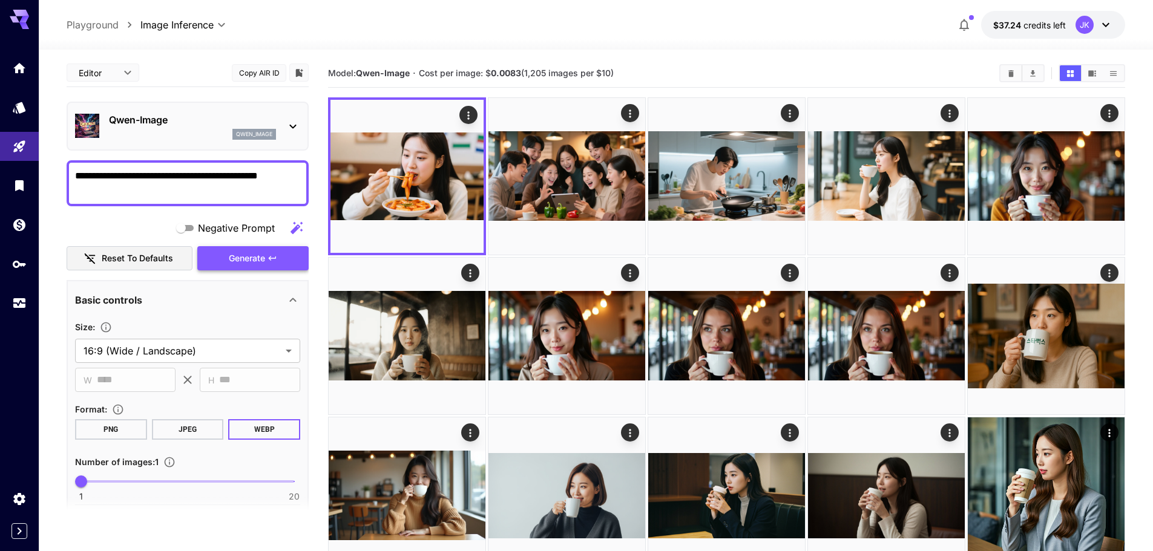
click at [249, 259] on span "Generate" at bounding box center [247, 258] width 36 height 15
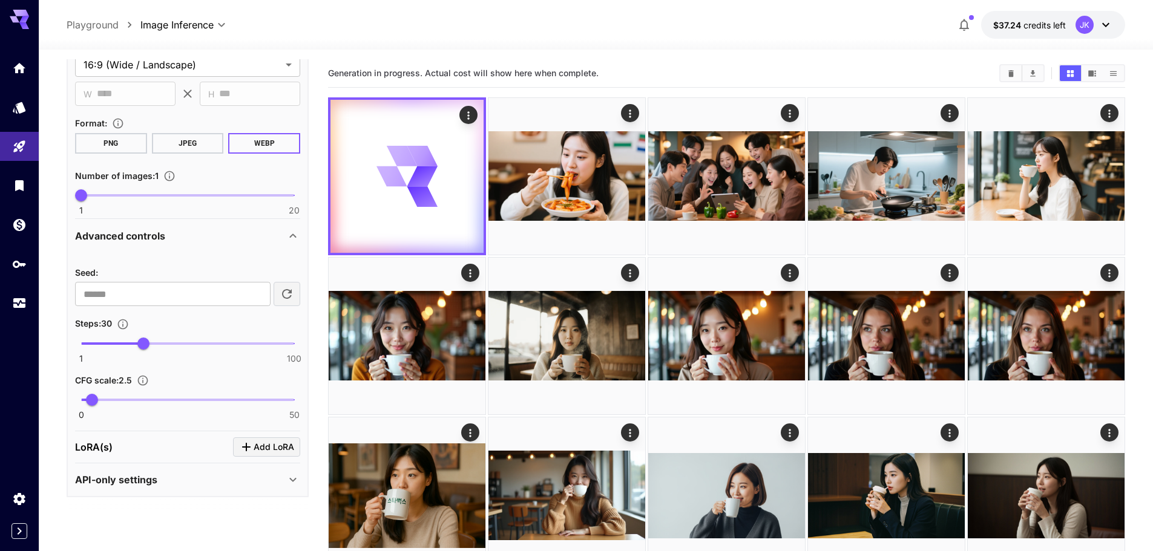
scroll to position [105, 0]
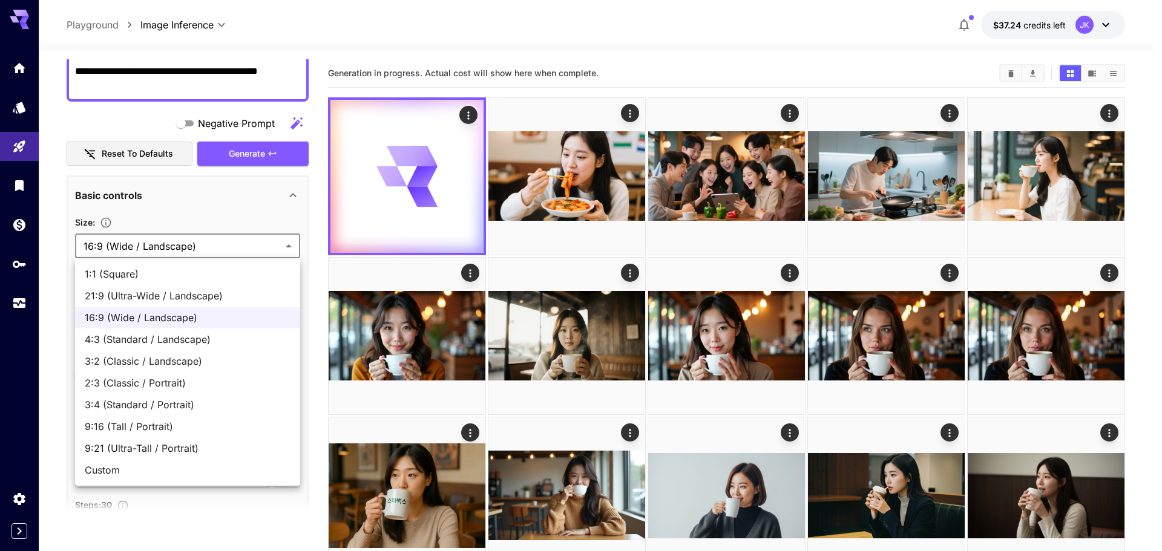
click at [283, 244] on div at bounding box center [581, 275] width 1162 height 551
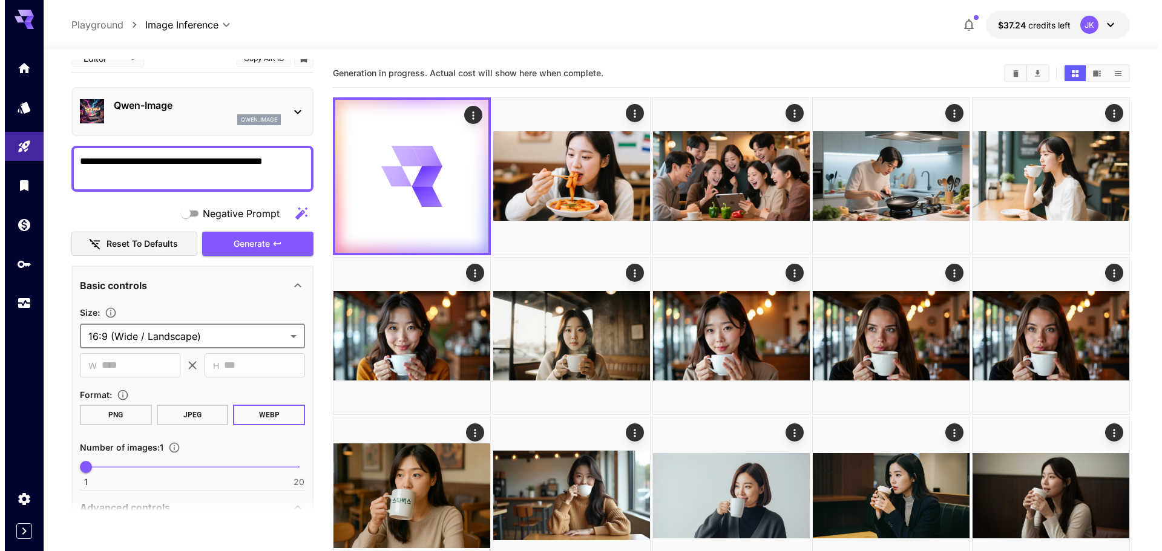
scroll to position [0, 0]
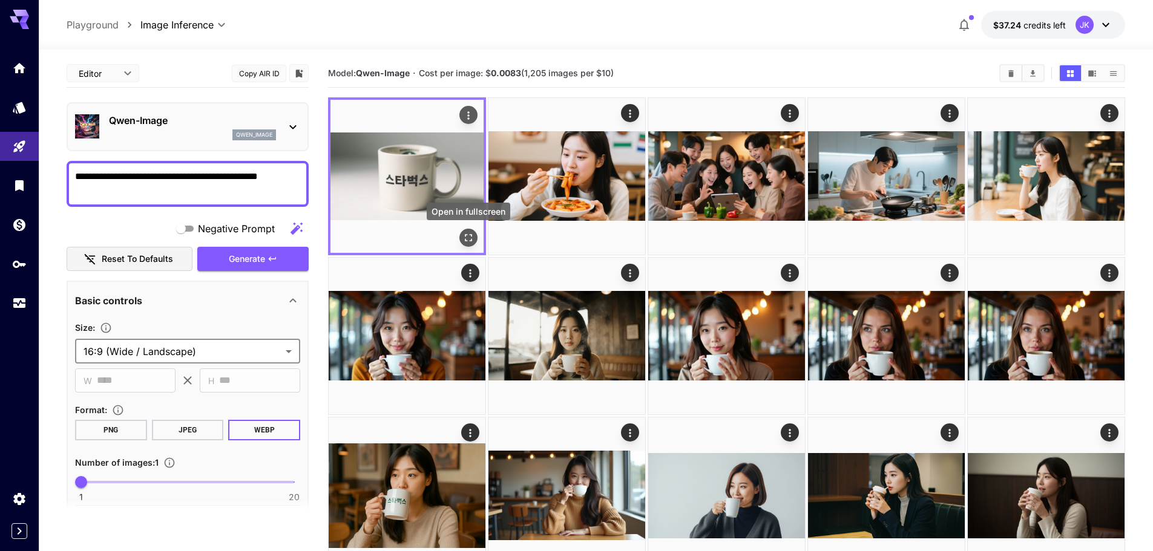
click at [469, 243] on icon "Open in fullscreen" at bounding box center [468, 238] width 12 height 12
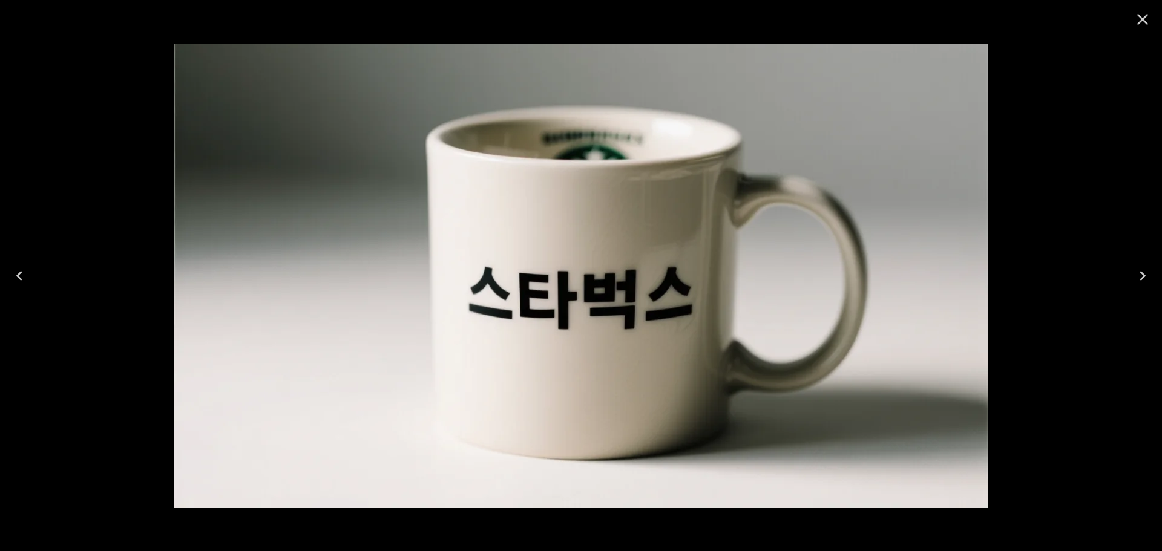
click at [1144, 21] on icon "Close" at bounding box center [1142, 19] width 11 height 11
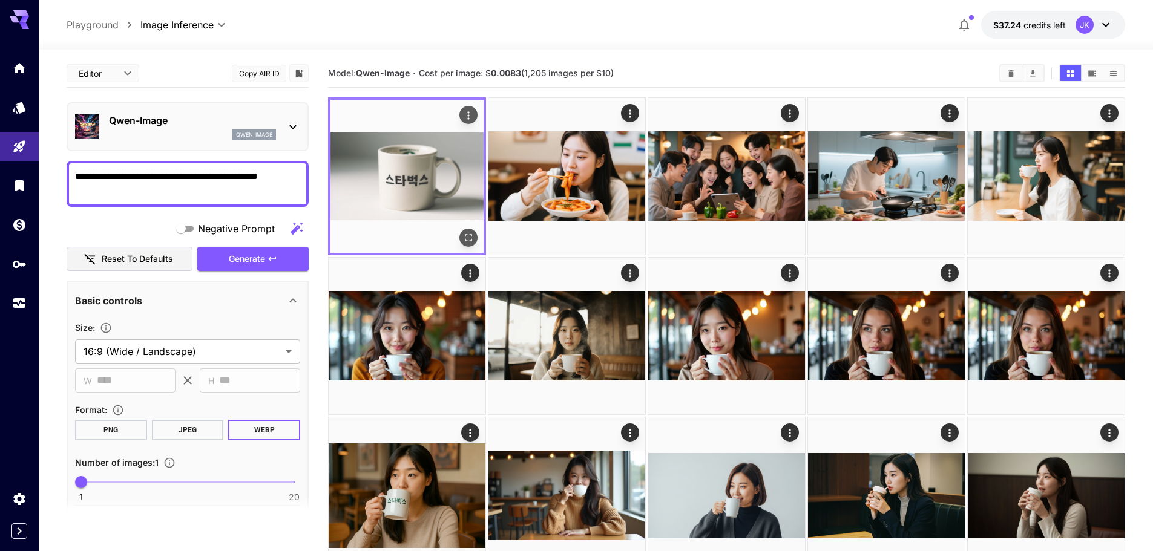
click at [473, 110] on icon "Actions" at bounding box center [468, 116] width 12 height 12
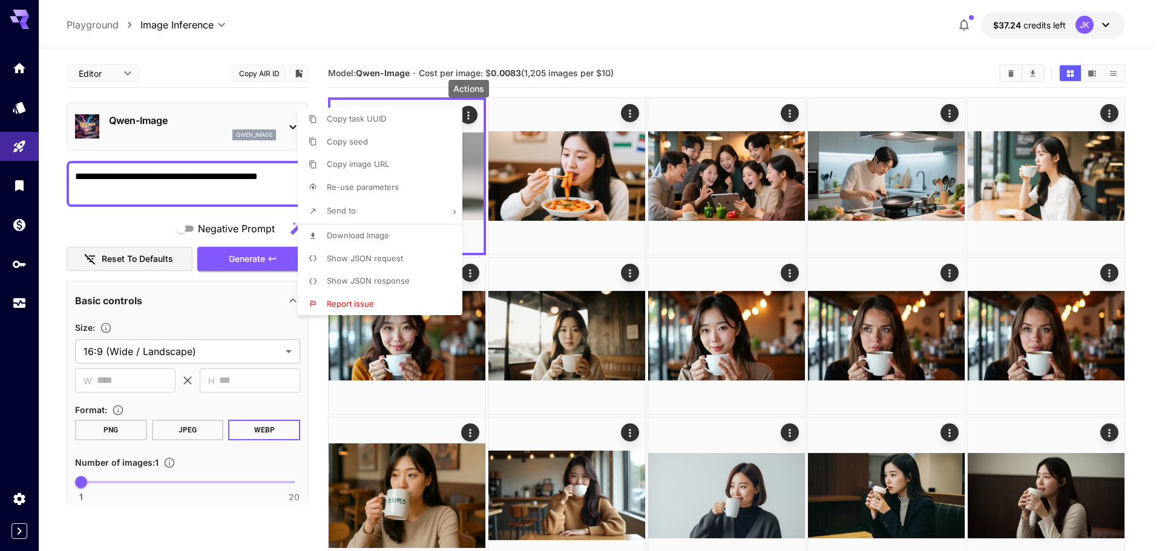
click at [399, 237] on li "Download Image" at bounding box center [384, 235] width 172 height 23
drag, startPoint x: 636, startPoint y: 113, endPoint x: 627, endPoint y: 116, distance: 9.8
click at [636, 113] on div at bounding box center [581, 275] width 1162 height 551
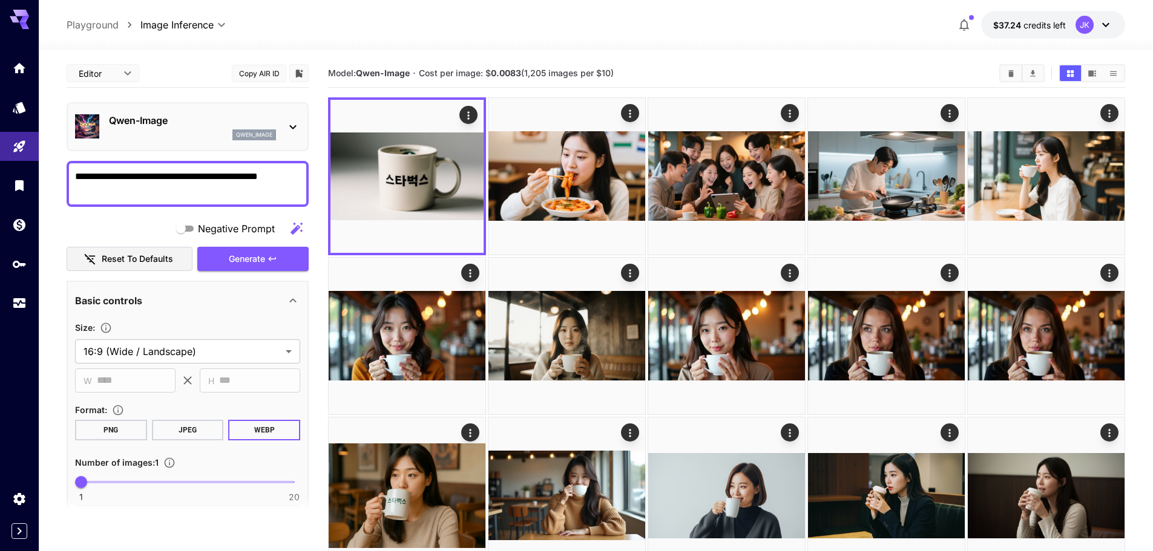
click at [627, 116] on icon "Actions" at bounding box center [630, 114] width 12 height 12
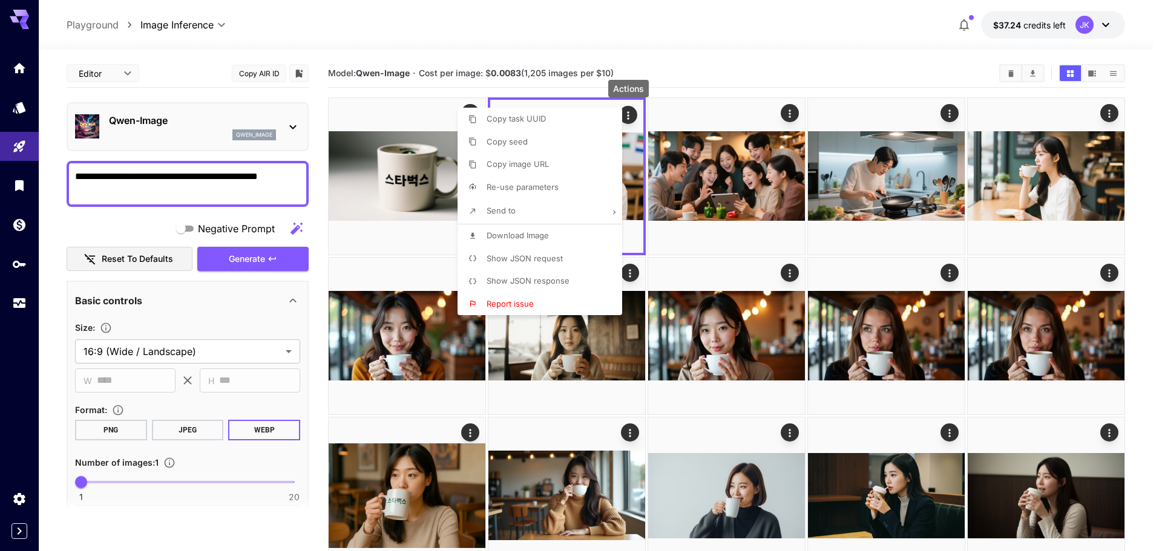
click at [540, 238] on span "Download Image" at bounding box center [518, 236] width 62 height 10
click at [788, 113] on div at bounding box center [581, 275] width 1162 height 551
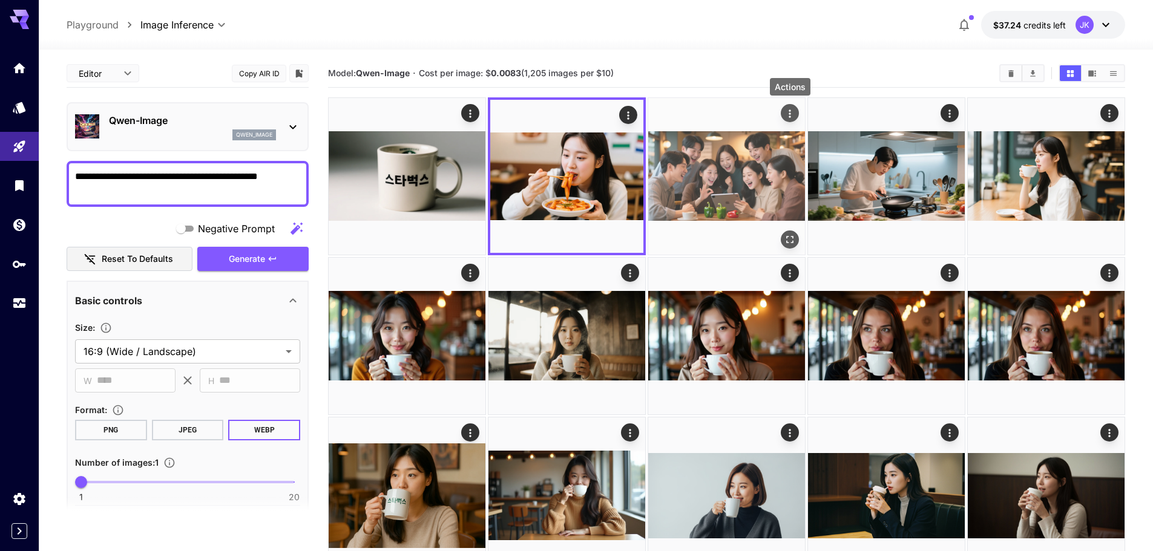
click at [789, 113] on icon "Actions" at bounding box center [789, 114] width 2 height 8
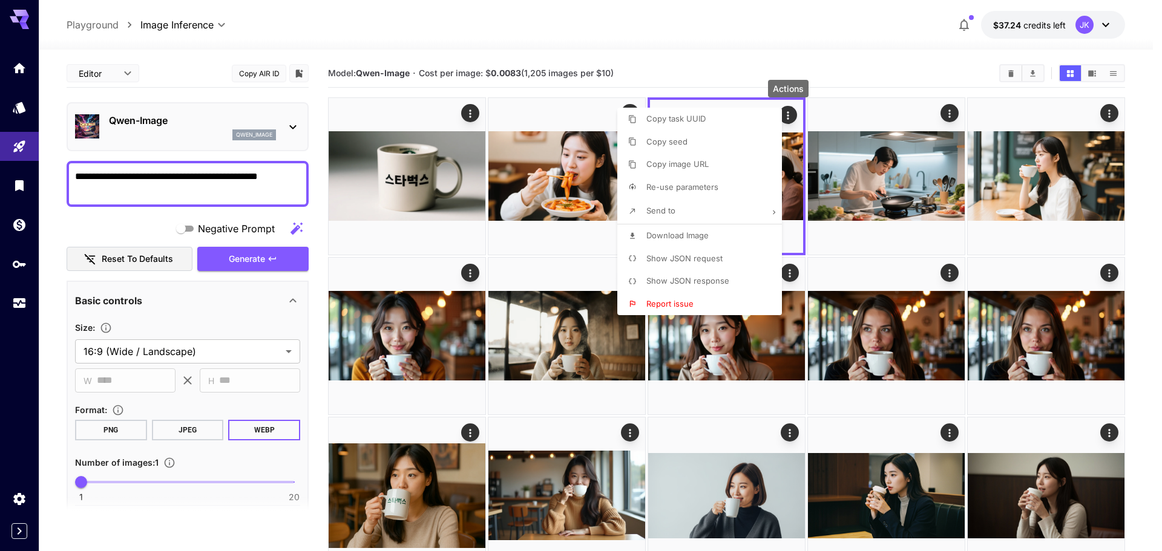
click at [680, 240] on p "Download Image" at bounding box center [677, 236] width 62 height 12
click at [1111, 114] on div at bounding box center [581, 275] width 1162 height 551
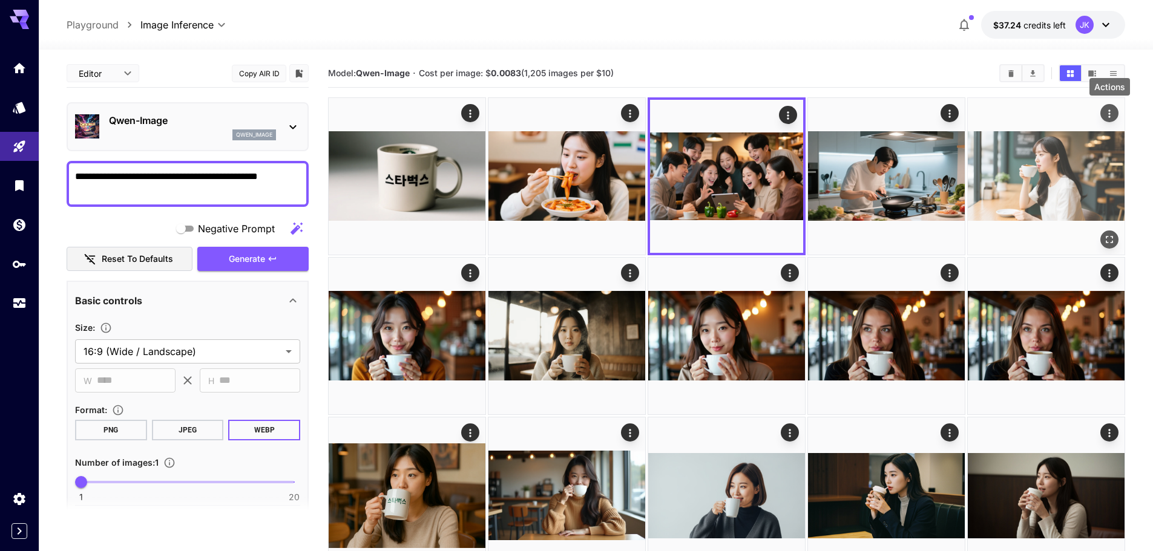
click at [1110, 115] on icon "Actions" at bounding box center [1109, 114] width 12 height 12
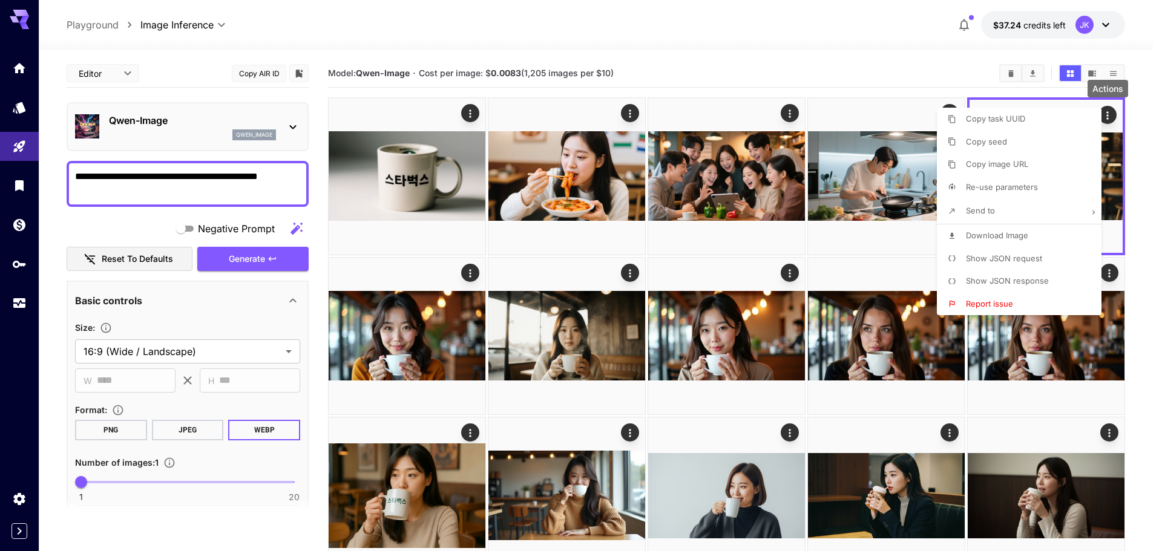
click at [1014, 231] on span "Download Image" at bounding box center [997, 236] width 62 height 10
click at [210, 177] on div at bounding box center [581, 275] width 1162 height 551
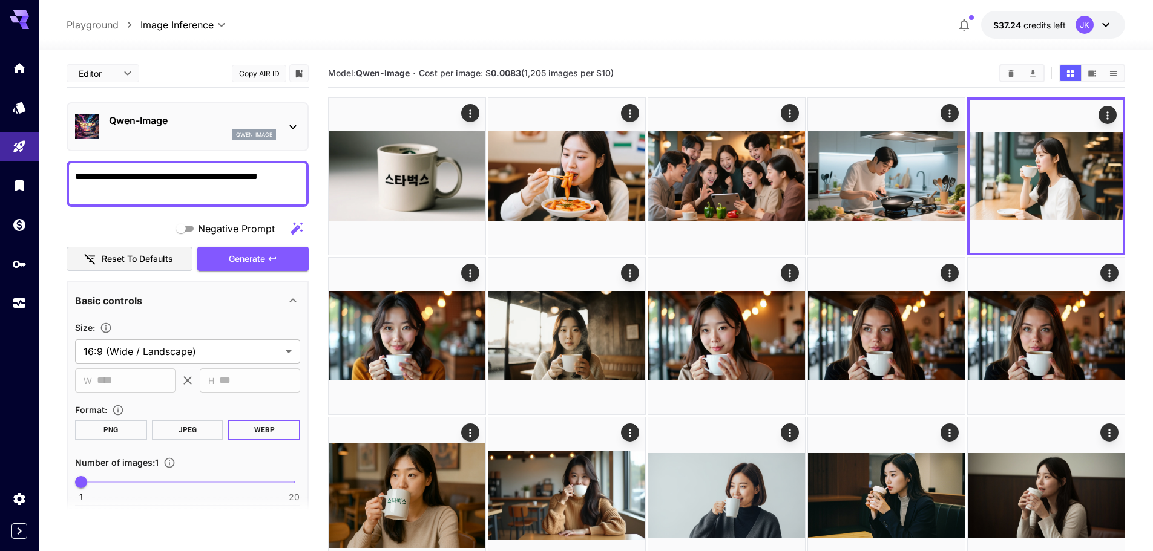
click at [212, 174] on textarea "**********" at bounding box center [187, 183] width 225 height 29
click at [198, 186] on textarea "**********" at bounding box center [187, 183] width 225 height 29
click at [255, 262] on span "Generate" at bounding box center [247, 259] width 36 height 15
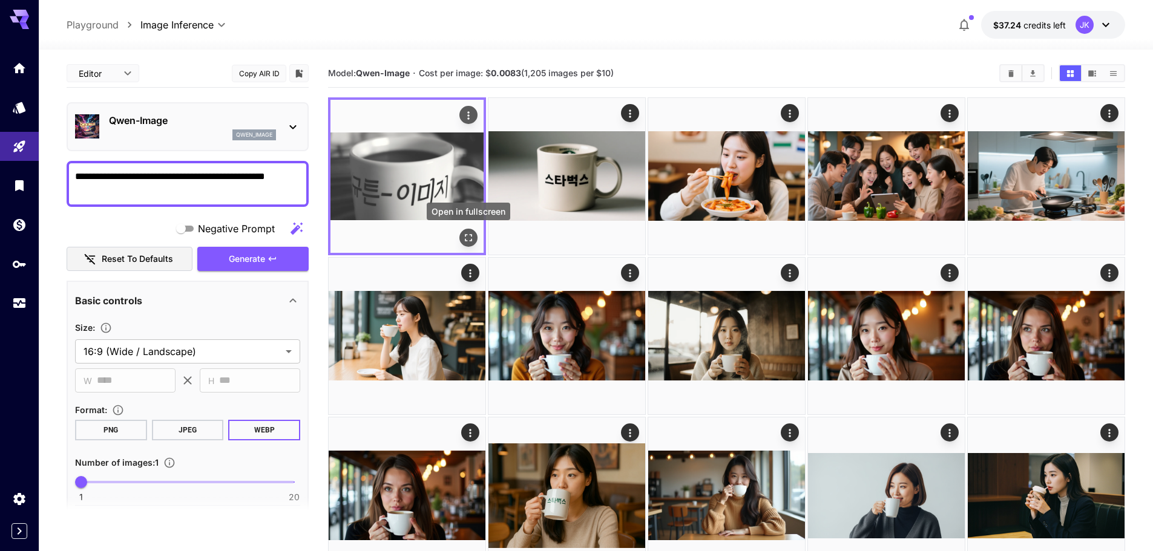
click at [468, 239] on icon "Open in fullscreen" at bounding box center [468, 238] width 12 height 12
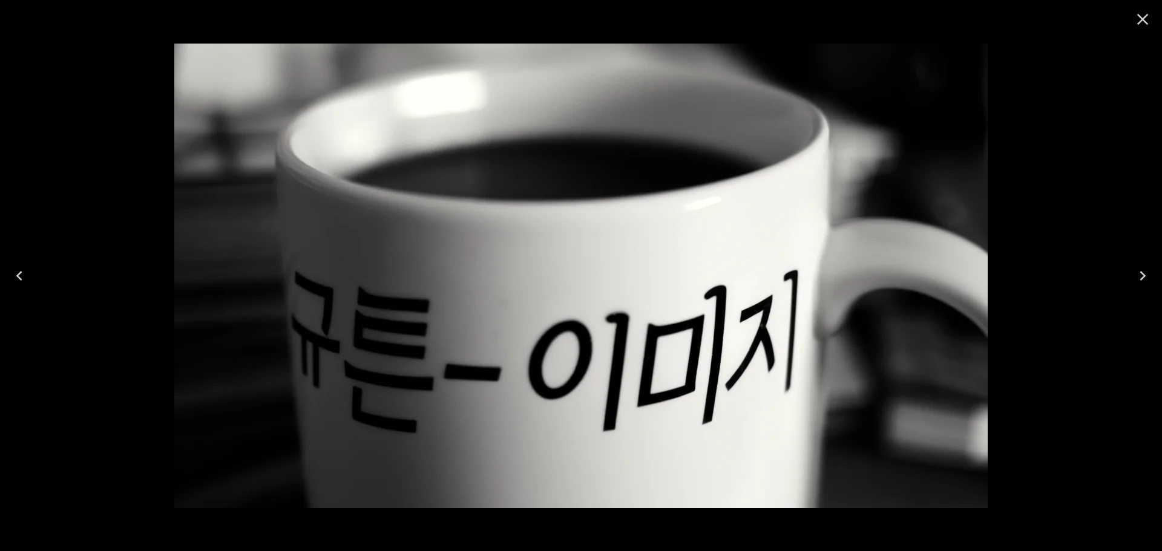
click at [1142, 19] on icon "Close" at bounding box center [1142, 19] width 11 height 11
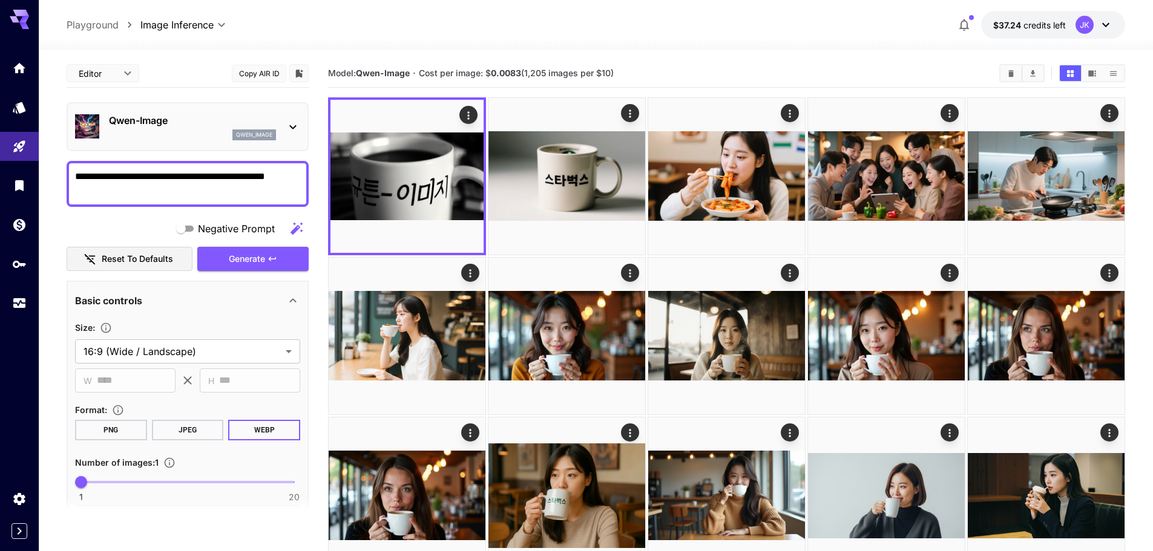
drag, startPoint x: 209, startPoint y: 177, endPoint x: 260, endPoint y: 174, distance: 50.9
click at [261, 172] on textarea "**********" at bounding box center [187, 183] width 225 height 29
click at [257, 180] on textarea "**********" at bounding box center [187, 183] width 225 height 29
click at [257, 178] on textarea "**********" at bounding box center [187, 183] width 225 height 29
click at [208, 179] on textarea "**********" at bounding box center [187, 183] width 225 height 29
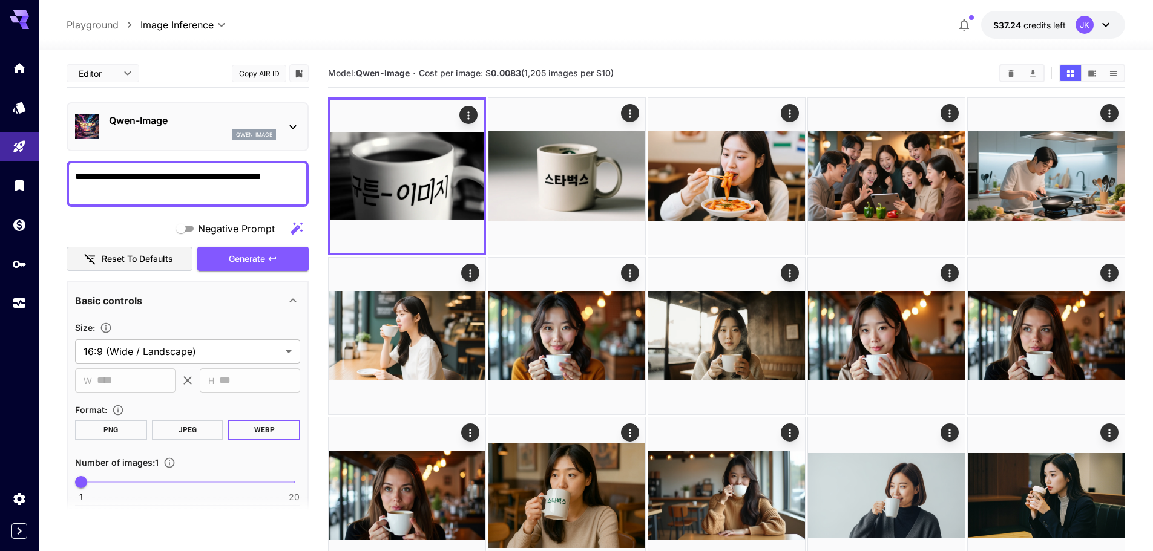
type textarea "**********"
click at [274, 259] on icon "button" at bounding box center [272, 259] width 7 height 4
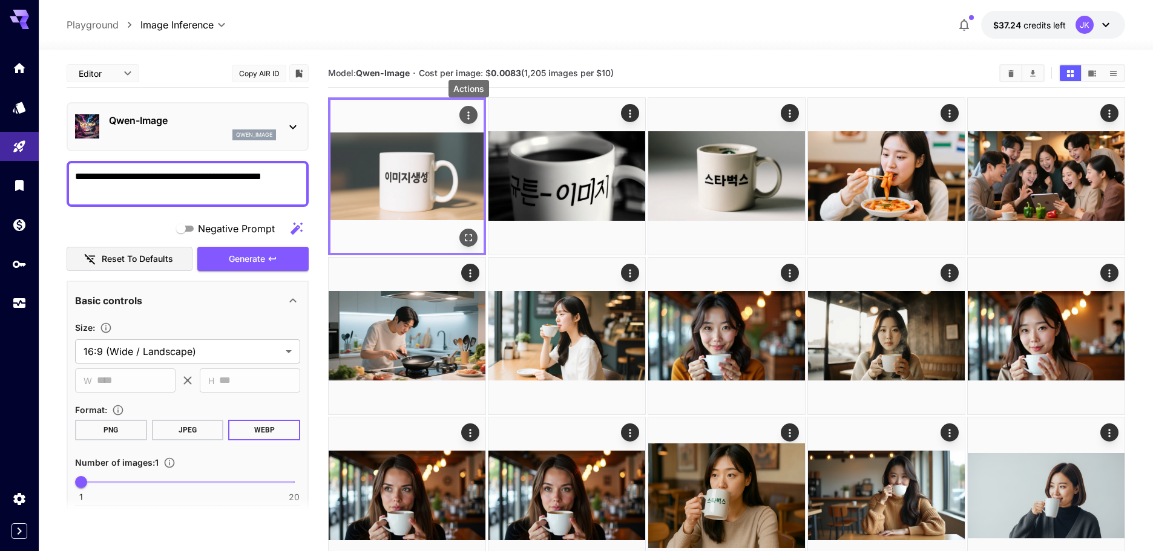
click at [470, 116] on icon "Actions" at bounding box center [468, 116] width 12 height 12
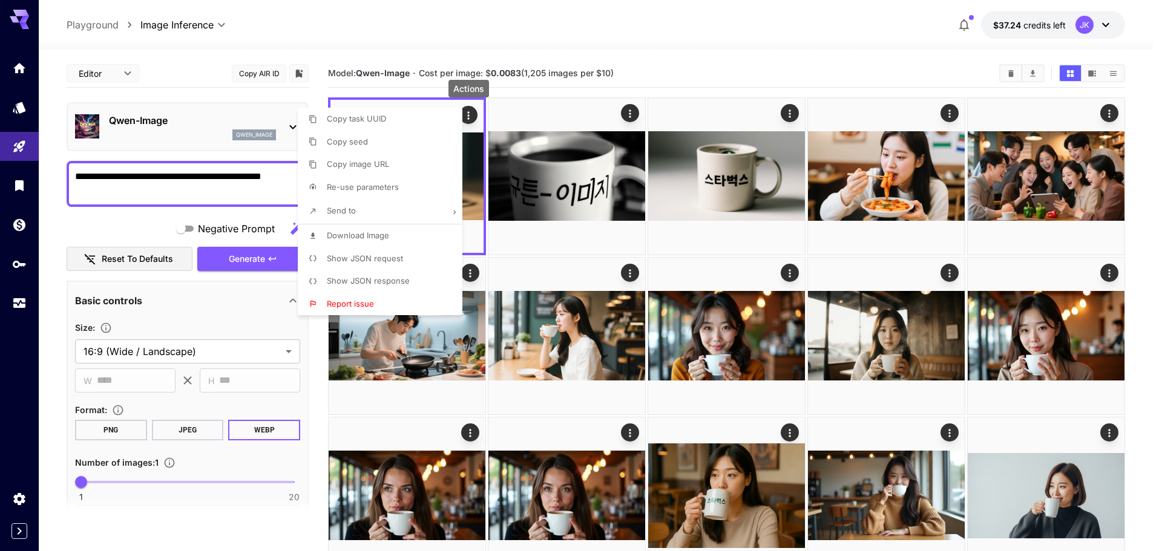
click at [372, 237] on span "Download Image" at bounding box center [358, 236] width 62 height 10
click at [199, 131] on div at bounding box center [581, 275] width 1162 height 551
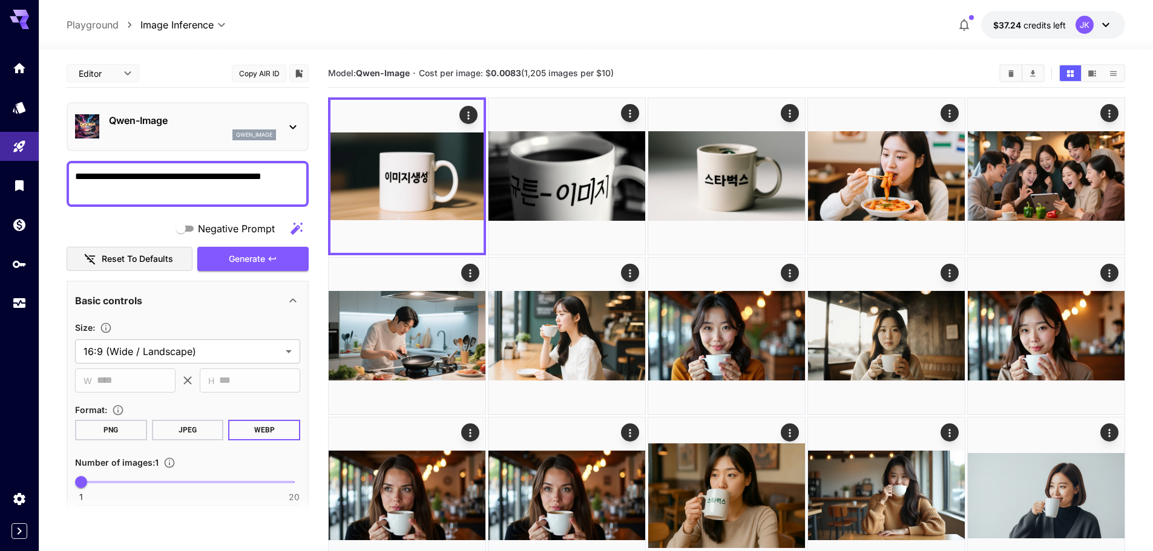
click at [179, 134] on div "qwen_image" at bounding box center [192, 134] width 167 height 11
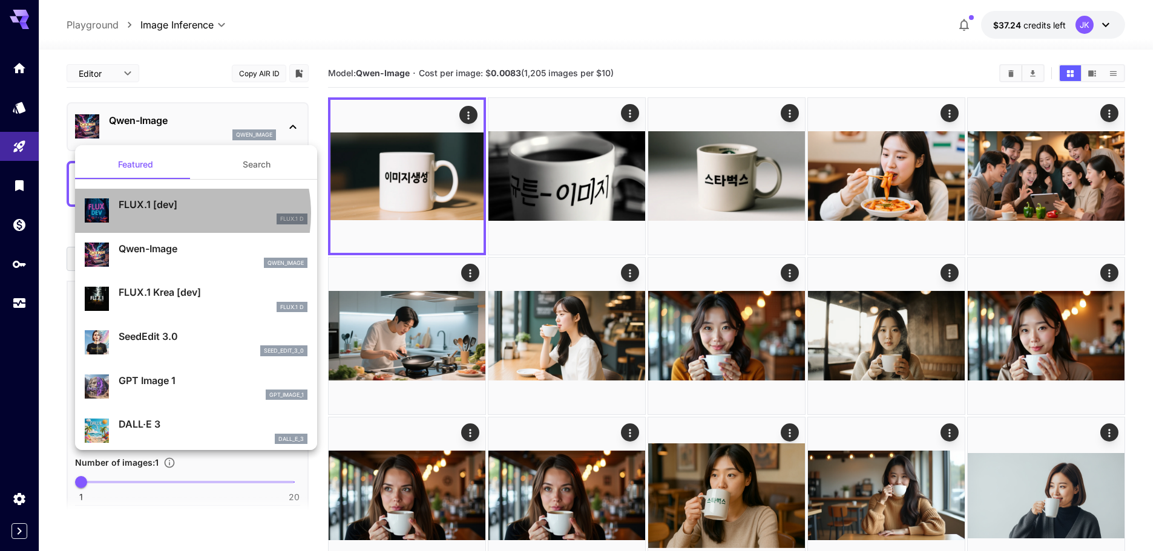
click at [172, 214] on div "FLUX.1 D" at bounding box center [213, 219] width 189 height 11
type input "**"
type input "***"
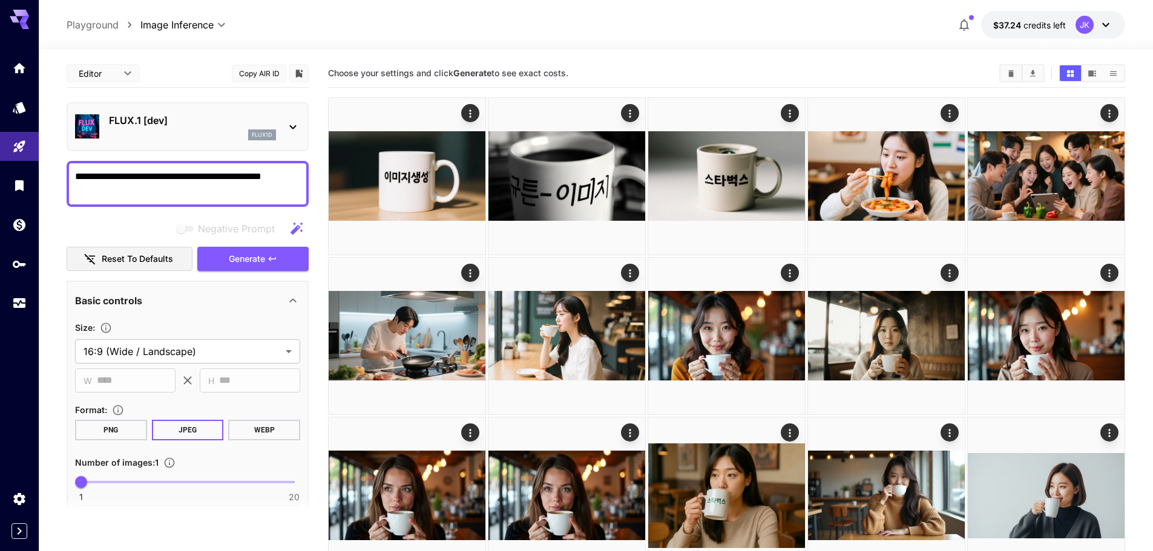
click at [257, 428] on button "WEBP" at bounding box center [264, 430] width 72 height 21
click at [249, 258] on span "Generate" at bounding box center [247, 259] width 36 height 15
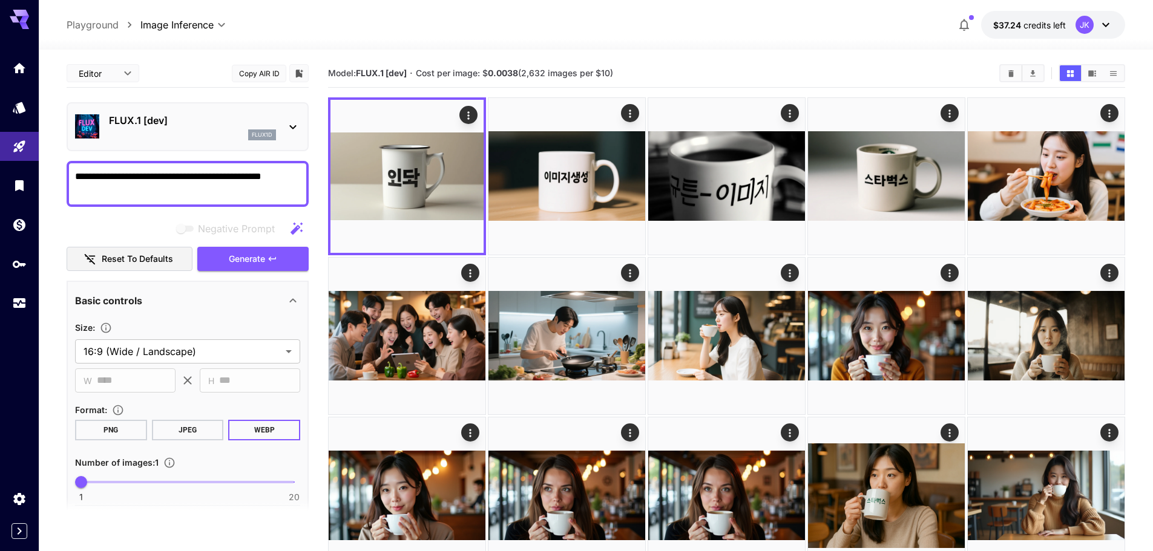
click at [215, 183] on textarea "**********" at bounding box center [187, 183] width 225 height 29
paste textarea
type textarea "**********"
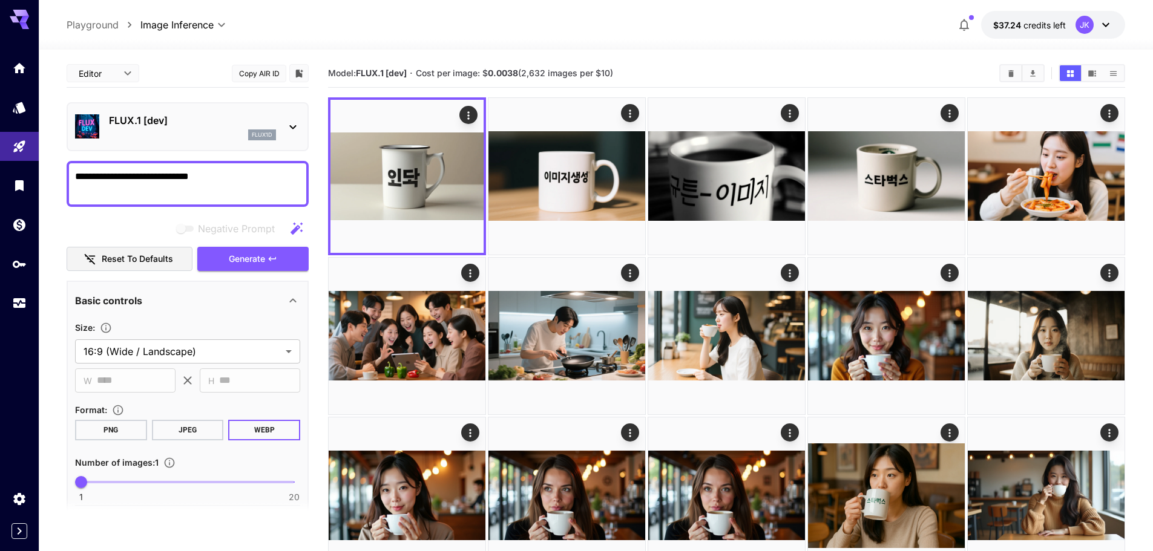
click at [182, 132] on div "flux1d" at bounding box center [192, 134] width 167 height 11
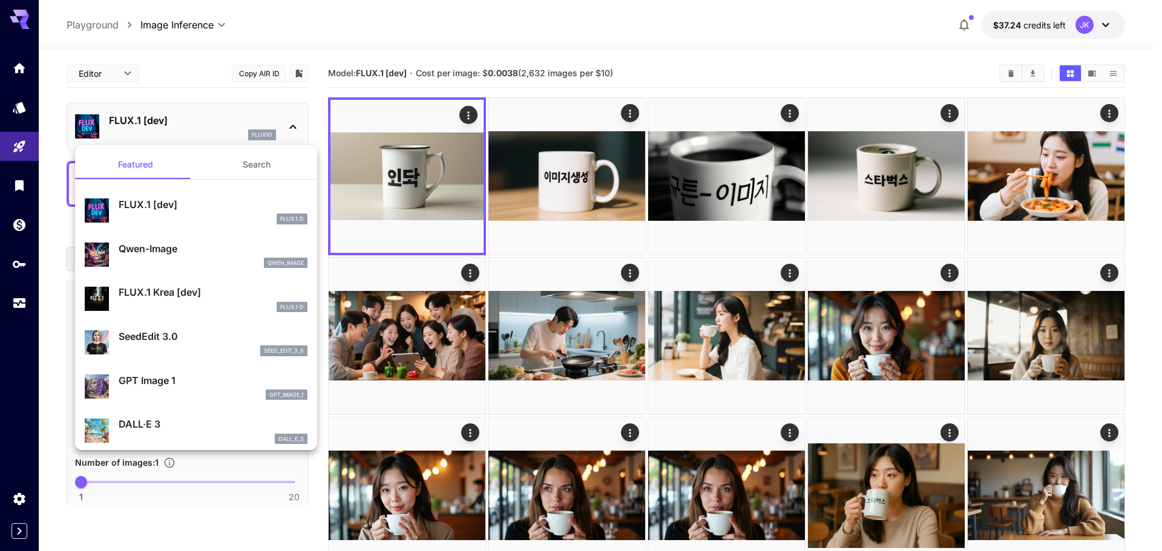
click at [180, 263] on div "qwen_image" at bounding box center [213, 263] width 189 height 11
type input "**"
type input "***"
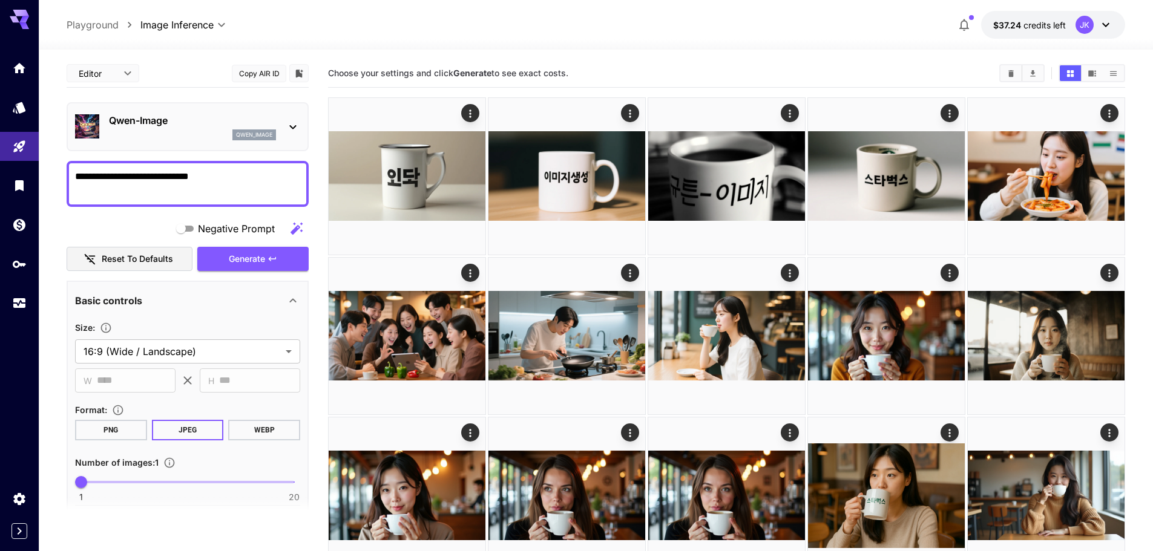
click at [267, 428] on button "WEBP" at bounding box center [264, 430] width 72 height 21
click at [274, 257] on icon "button" at bounding box center [272, 259] width 10 height 10
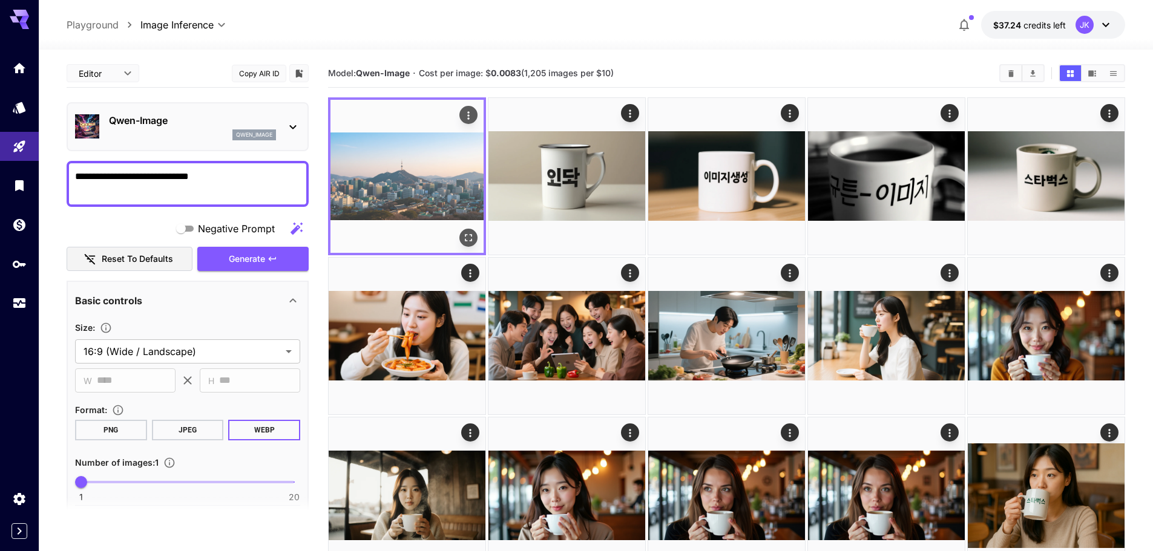
click at [462, 238] on icon "Open in fullscreen" at bounding box center [468, 238] width 12 height 12
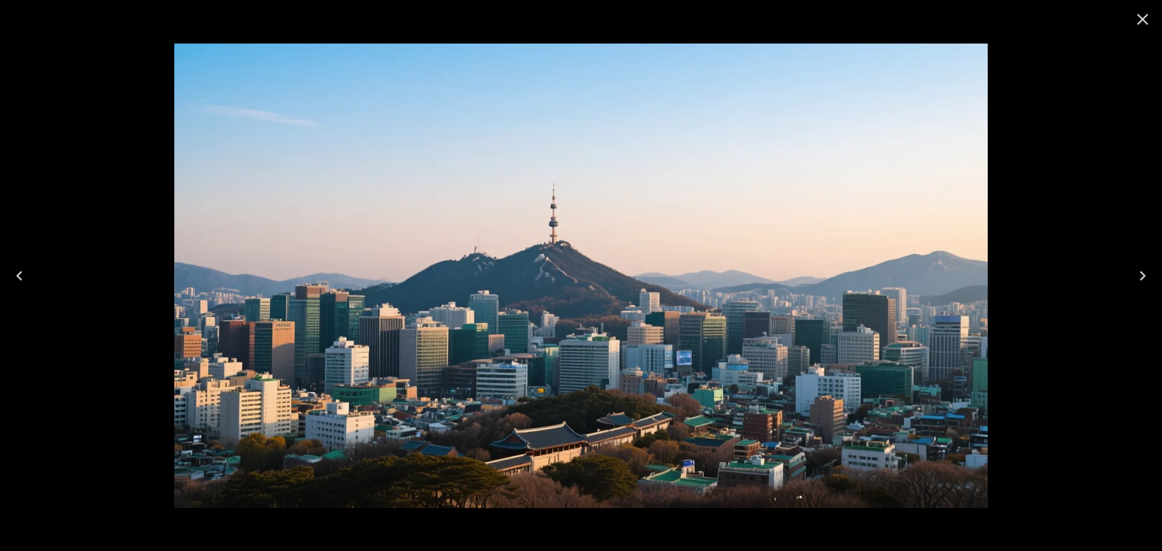
click at [1139, 21] on icon "Close" at bounding box center [1142, 19] width 19 height 19
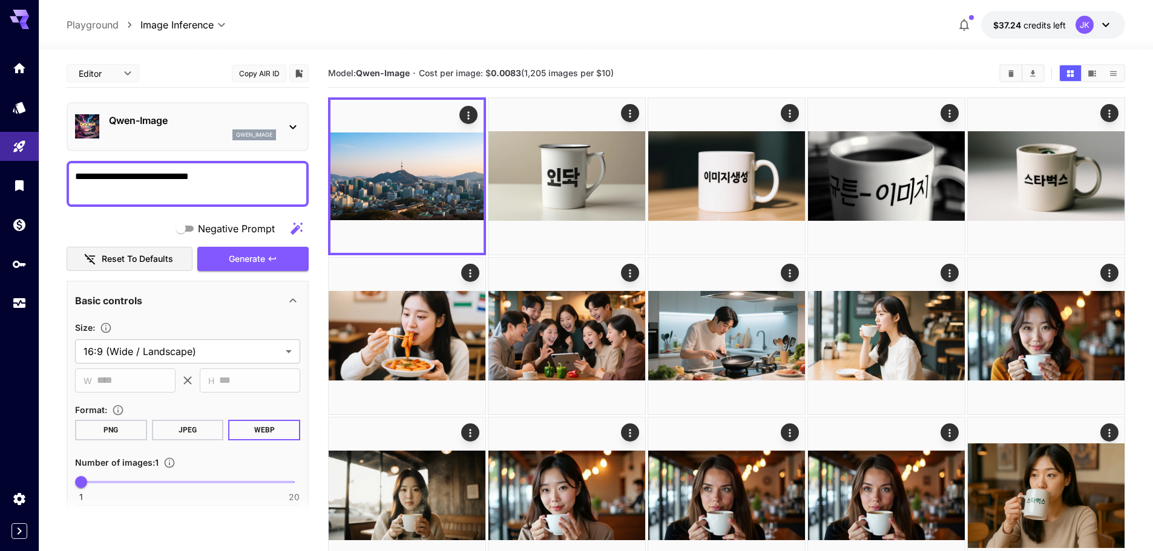
click at [211, 182] on textarea "**********" at bounding box center [187, 183] width 225 height 29
click at [210, 181] on textarea "**********" at bounding box center [187, 183] width 225 height 29
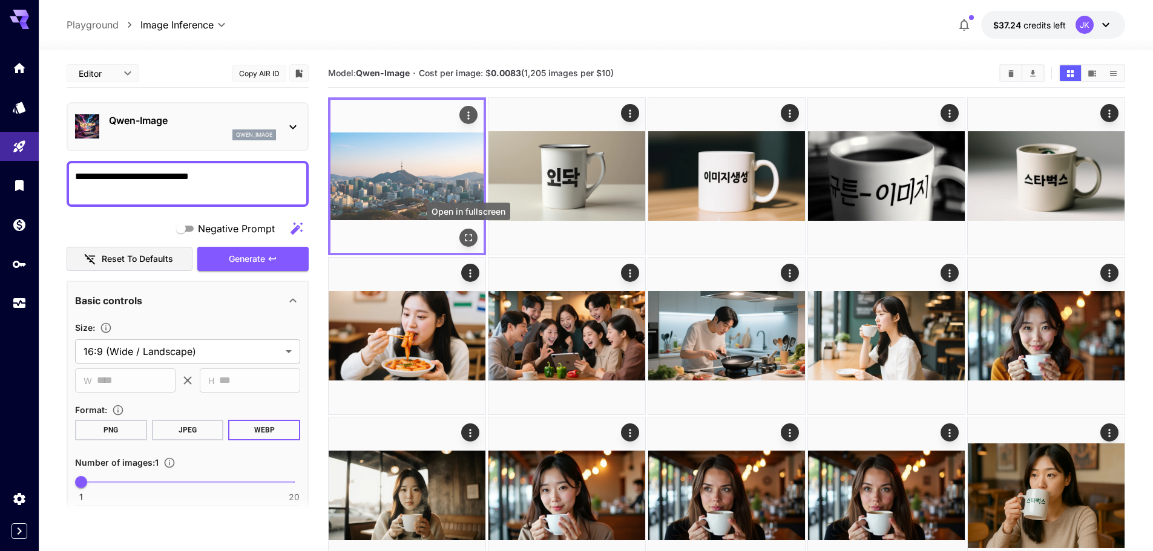
click at [464, 238] on icon "Open in fullscreen" at bounding box center [468, 238] width 12 height 12
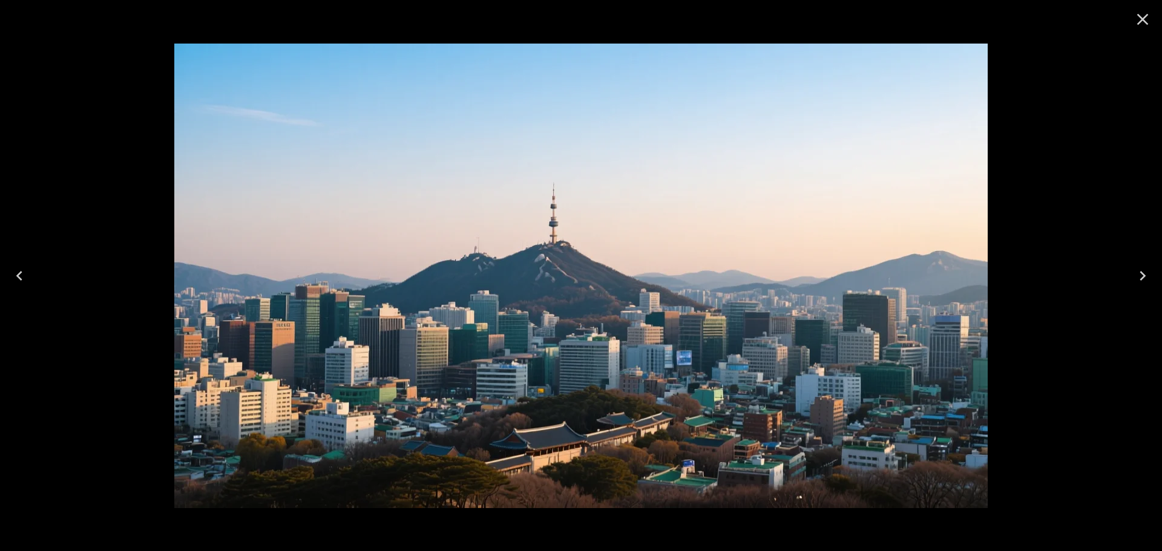
click at [1140, 21] on icon "Close" at bounding box center [1142, 19] width 19 height 19
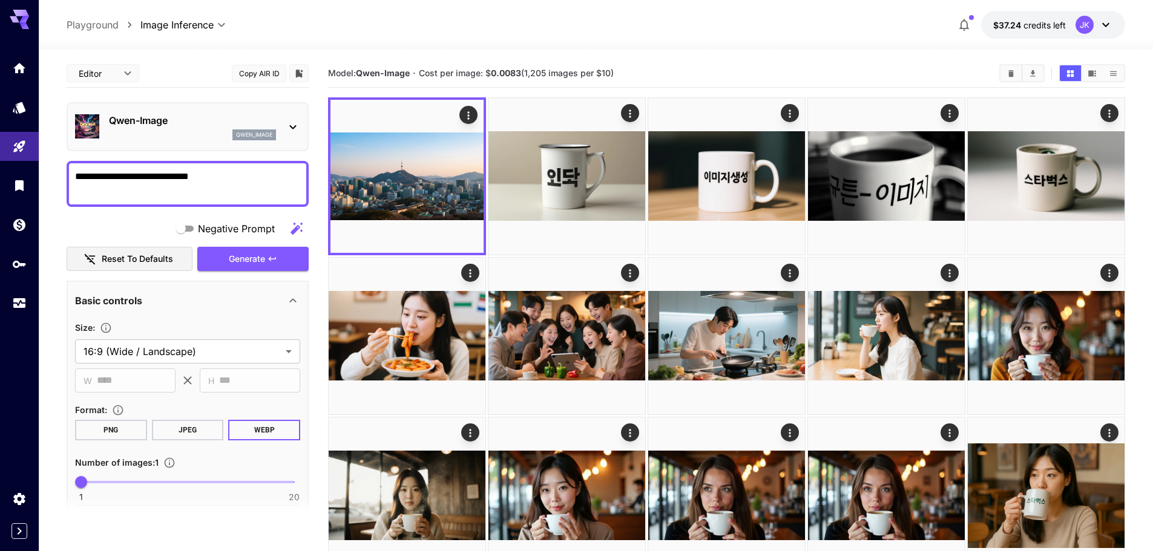
click at [209, 176] on textarea "**********" at bounding box center [187, 183] width 225 height 29
paste textarea "**********"
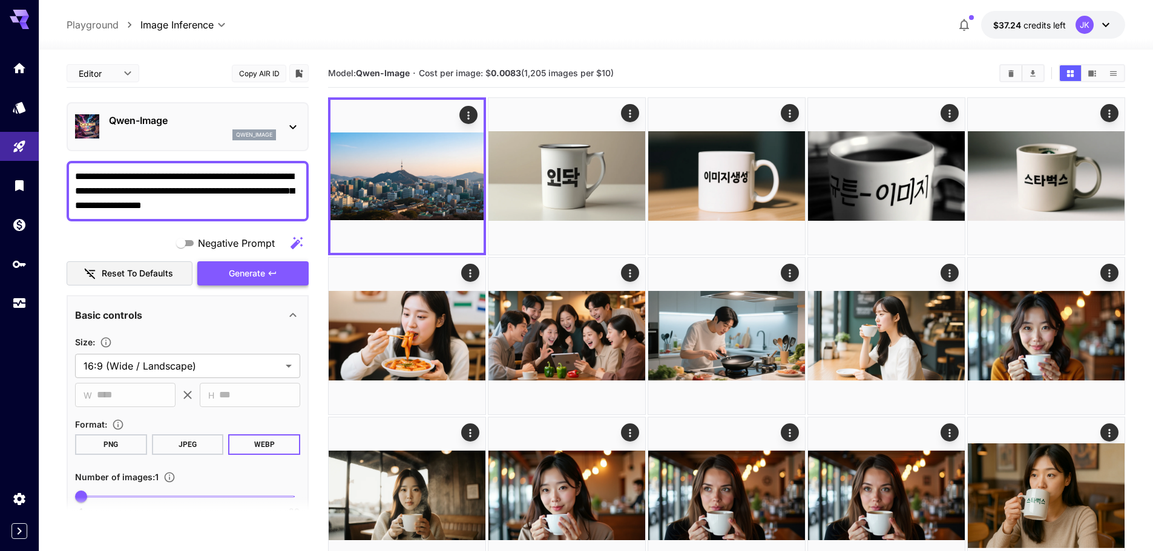
click at [255, 272] on span "Generate" at bounding box center [247, 273] width 36 height 15
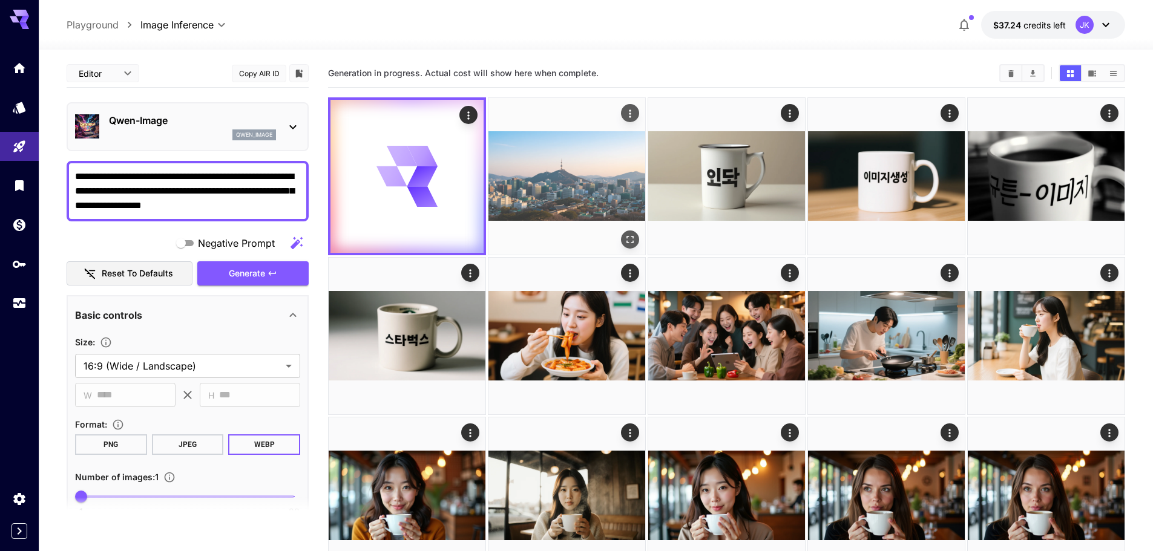
click at [580, 150] on img at bounding box center [566, 176] width 157 height 157
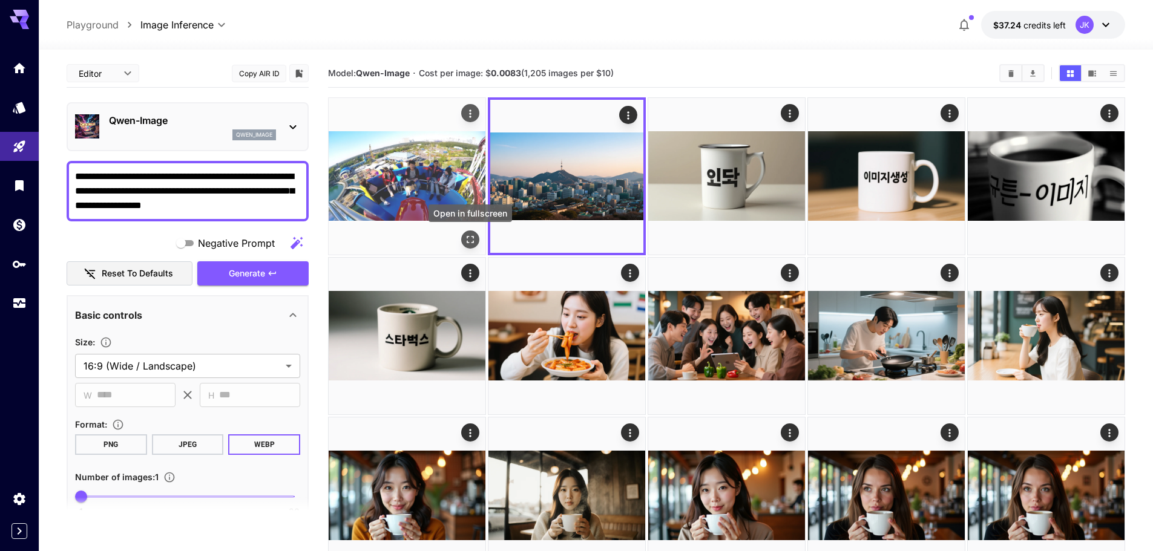
click at [473, 235] on icon "Open in fullscreen" at bounding box center [470, 240] width 12 height 12
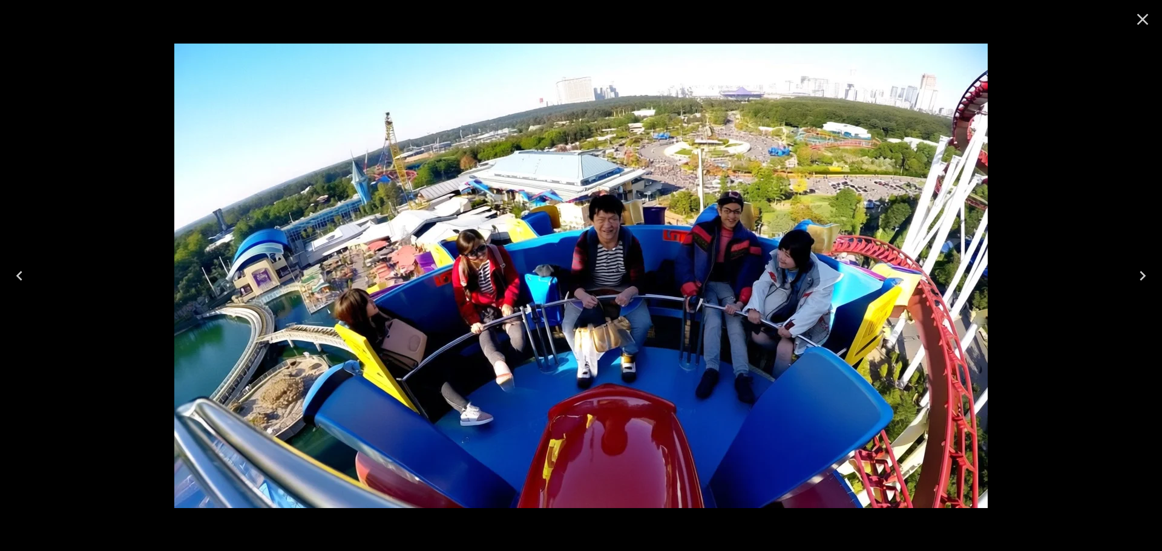
click at [1138, 22] on icon "Close" at bounding box center [1142, 19] width 19 height 19
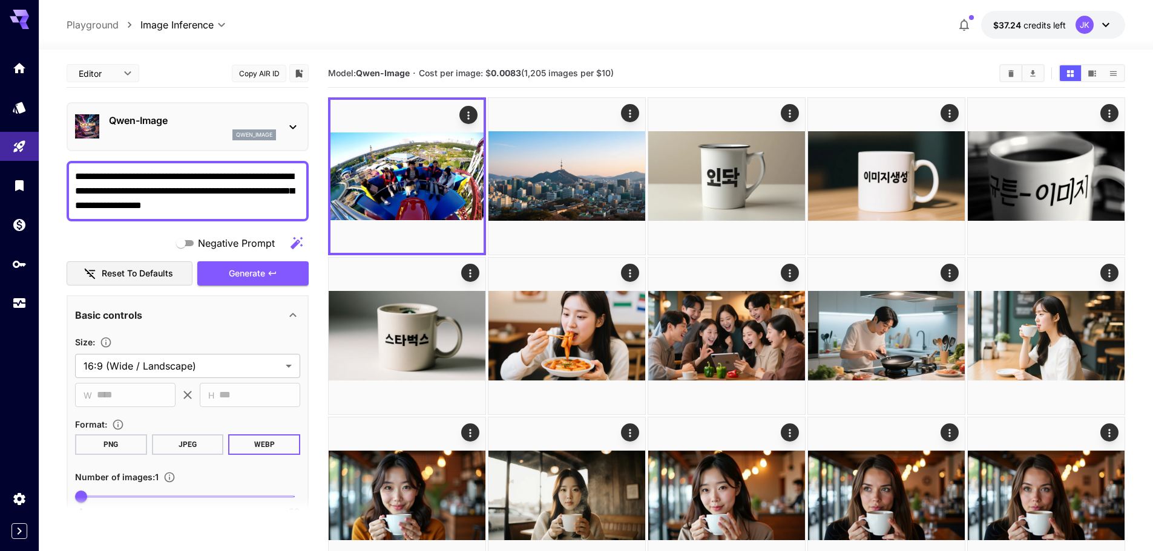
click at [180, 203] on textarea "**********" at bounding box center [187, 191] width 225 height 44
paste textarea
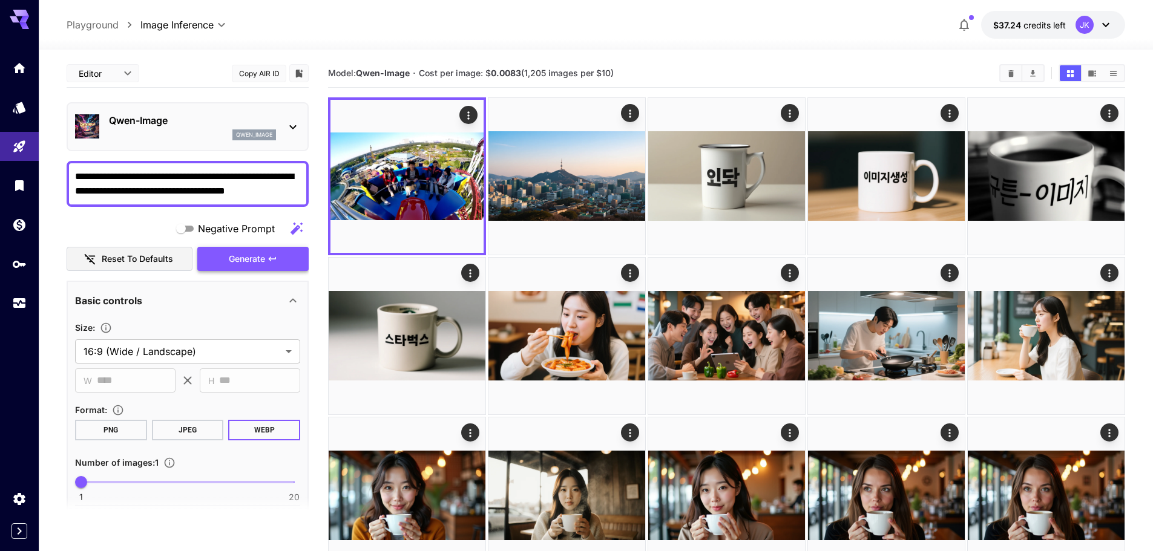
click at [265, 264] on span "Generate" at bounding box center [247, 259] width 36 height 15
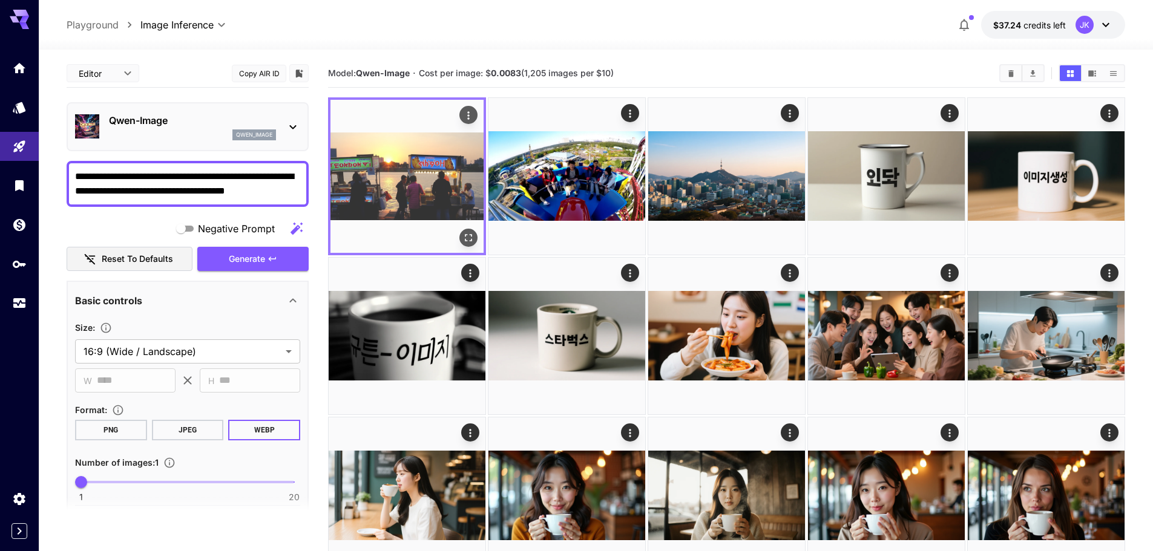
click at [469, 236] on icon "Open in fullscreen" at bounding box center [468, 238] width 12 height 12
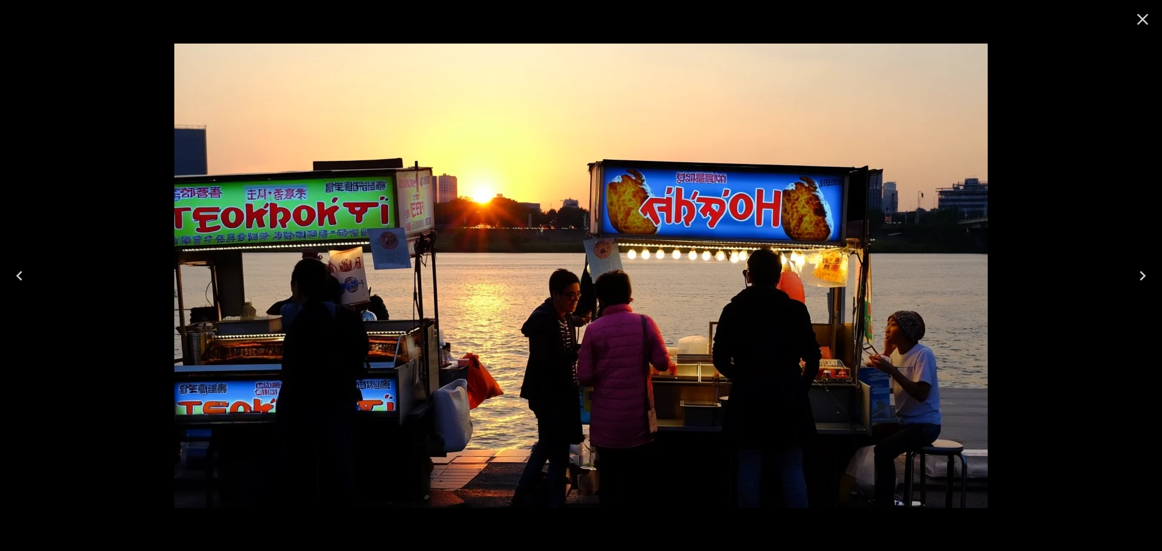
click at [1142, 19] on icon "Close" at bounding box center [1142, 19] width 11 height 11
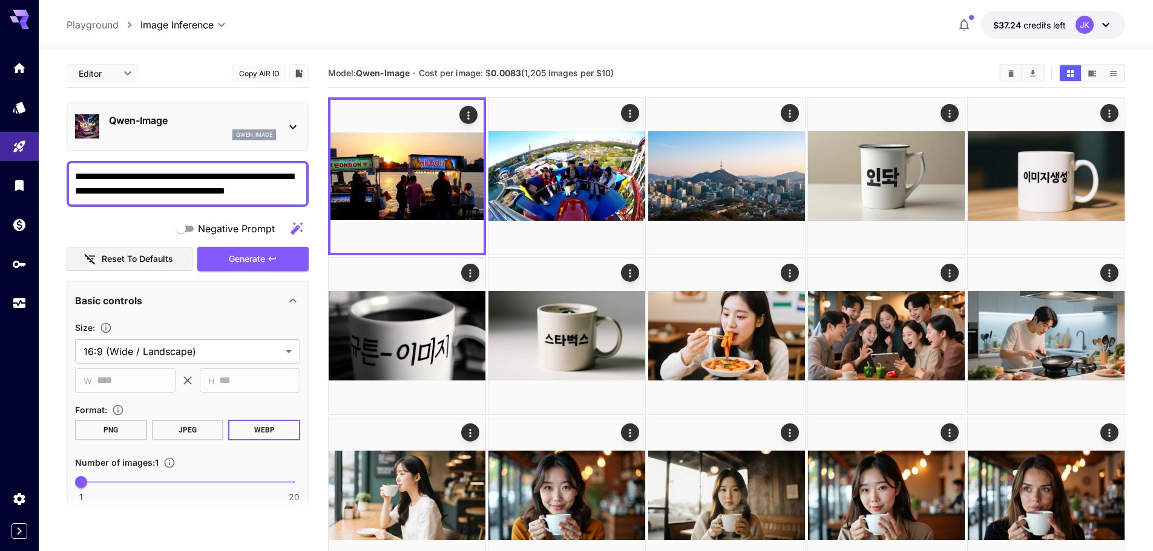
click at [238, 197] on textarea "**********" at bounding box center [187, 183] width 225 height 29
paste textarea "**********"
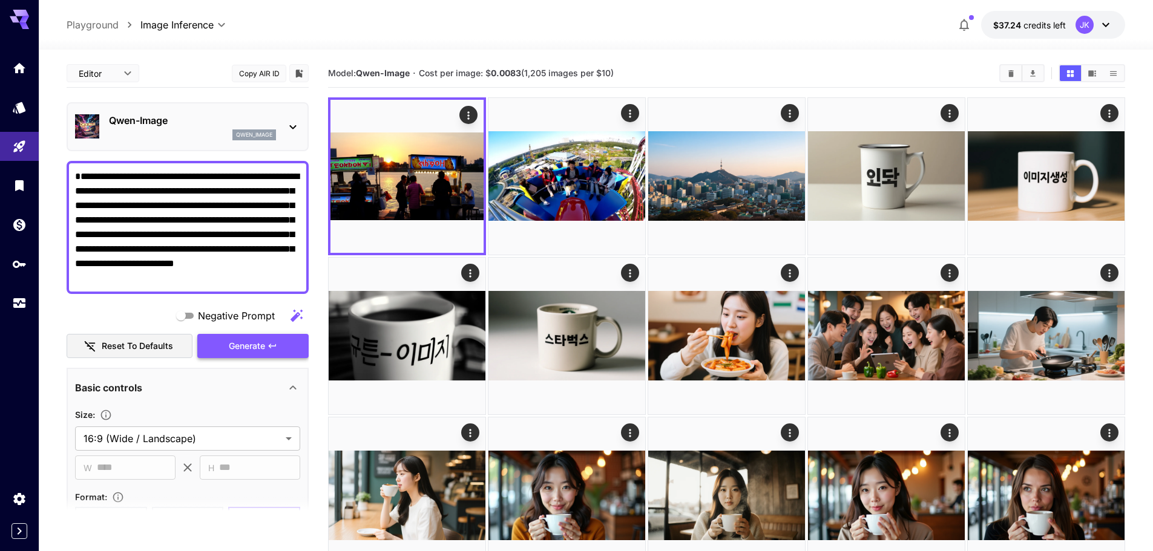
type textarea "**********"
click at [255, 341] on span "Generate" at bounding box center [247, 346] width 36 height 15
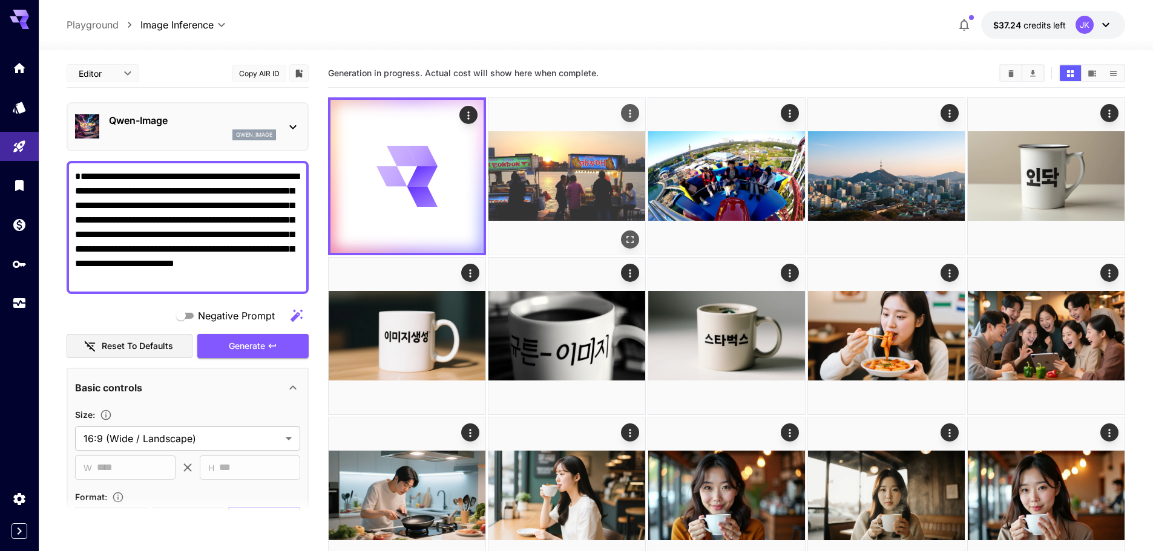
click at [570, 191] on img at bounding box center [566, 176] width 157 height 157
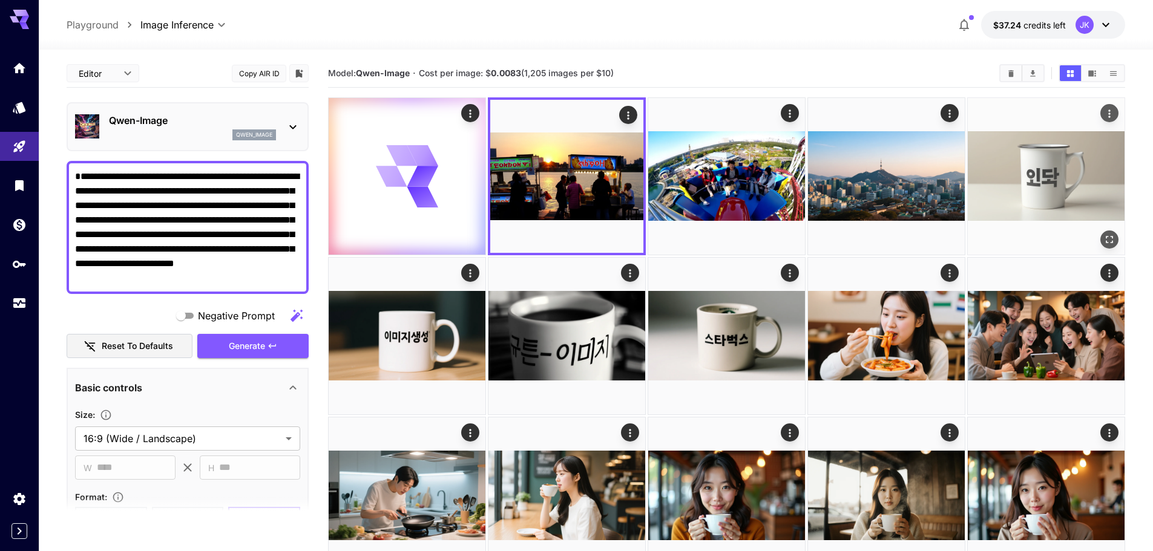
click at [998, 189] on img at bounding box center [1046, 176] width 157 height 157
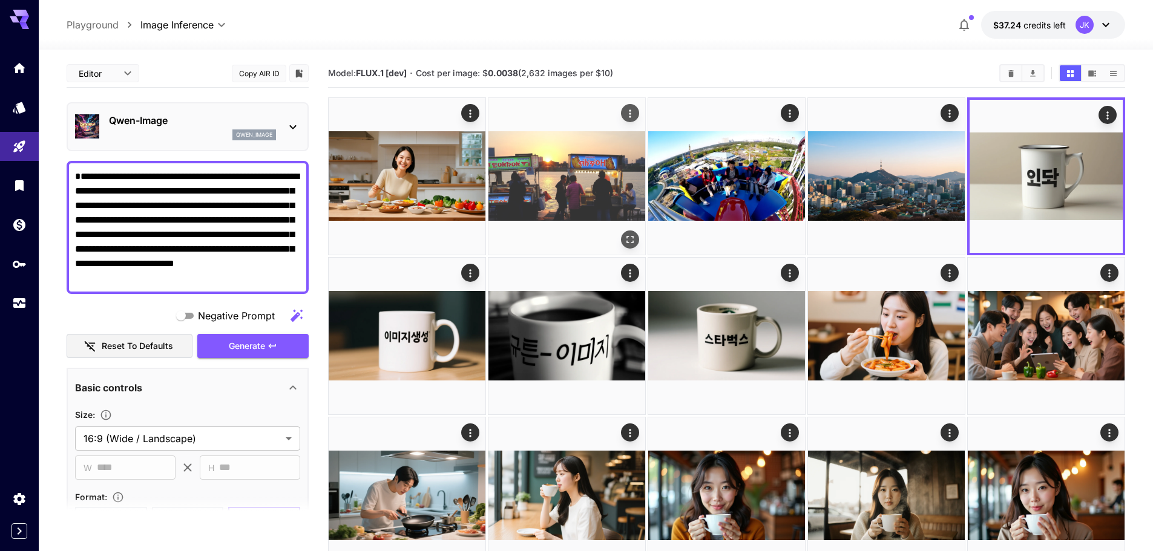
click at [547, 181] on img at bounding box center [566, 176] width 157 height 157
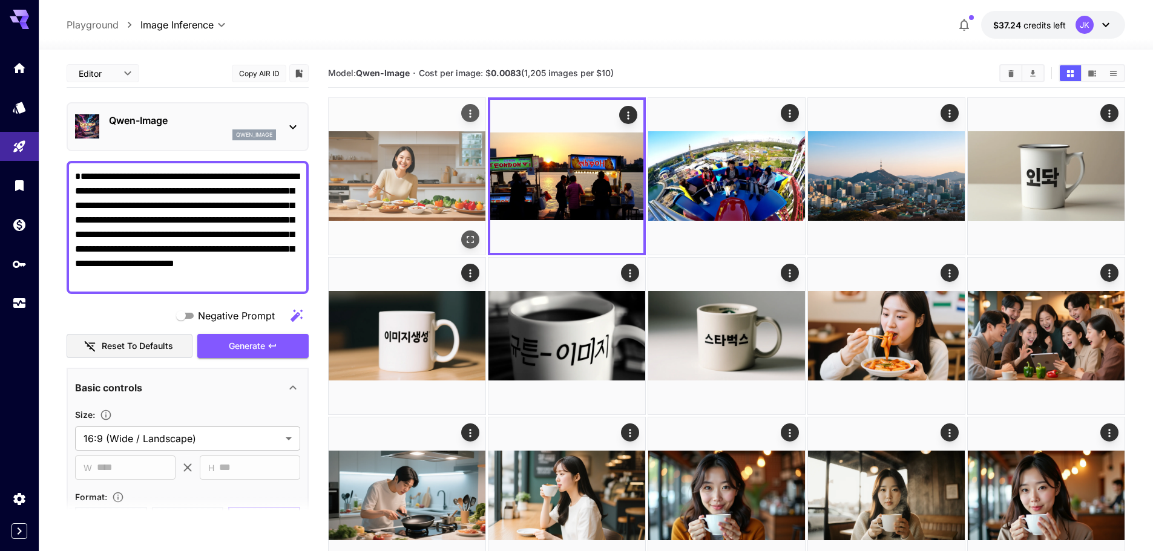
click at [427, 182] on img at bounding box center [407, 176] width 157 height 157
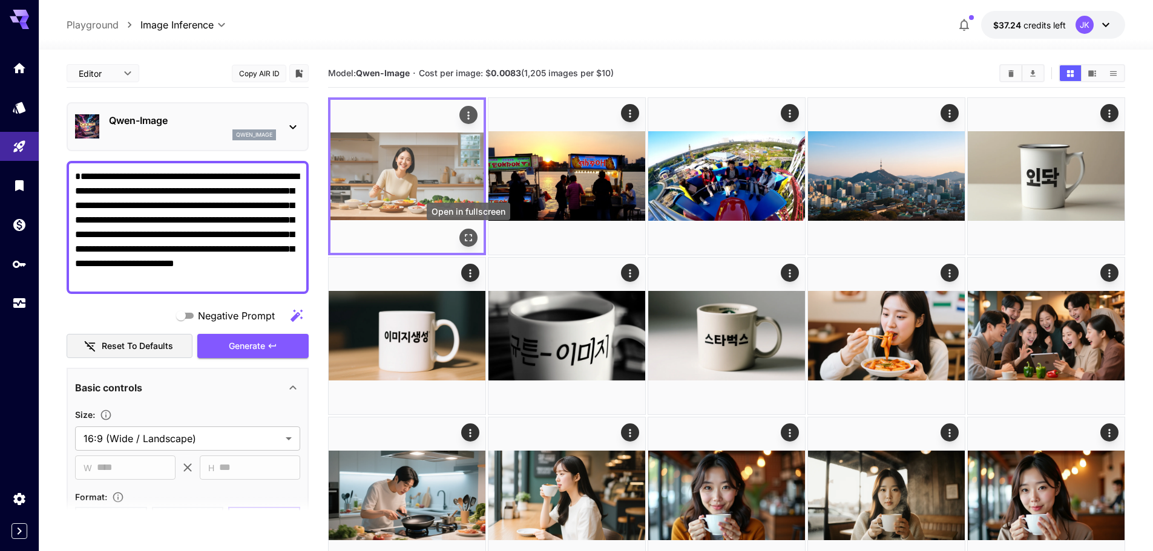
click at [460, 237] on button "Open in fullscreen" at bounding box center [468, 238] width 18 height 18
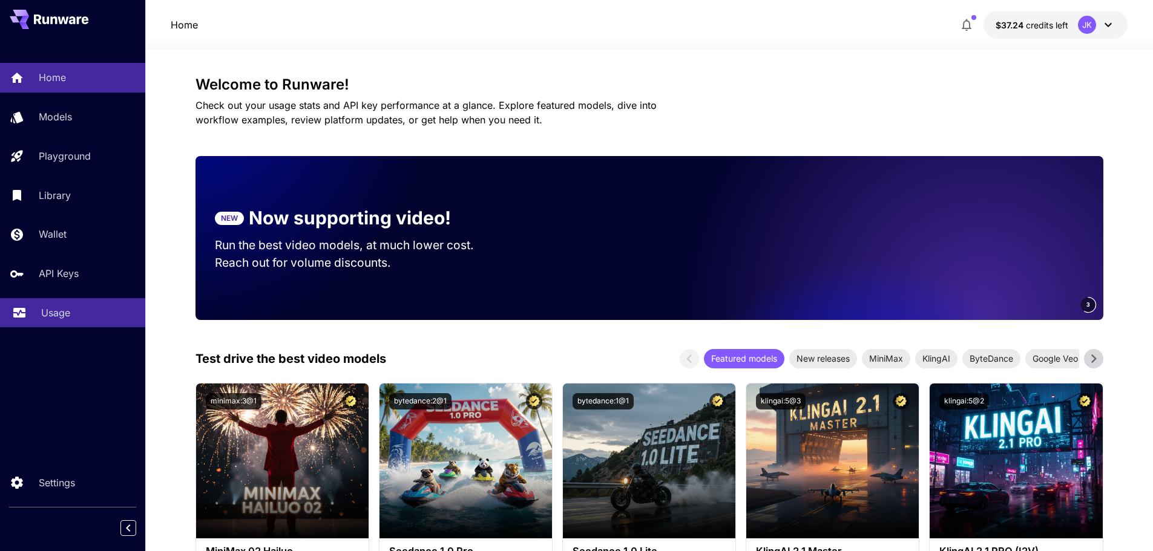
click at [68, 319] on p "Usage" at bounding box center [55, 313] width 29 height 15
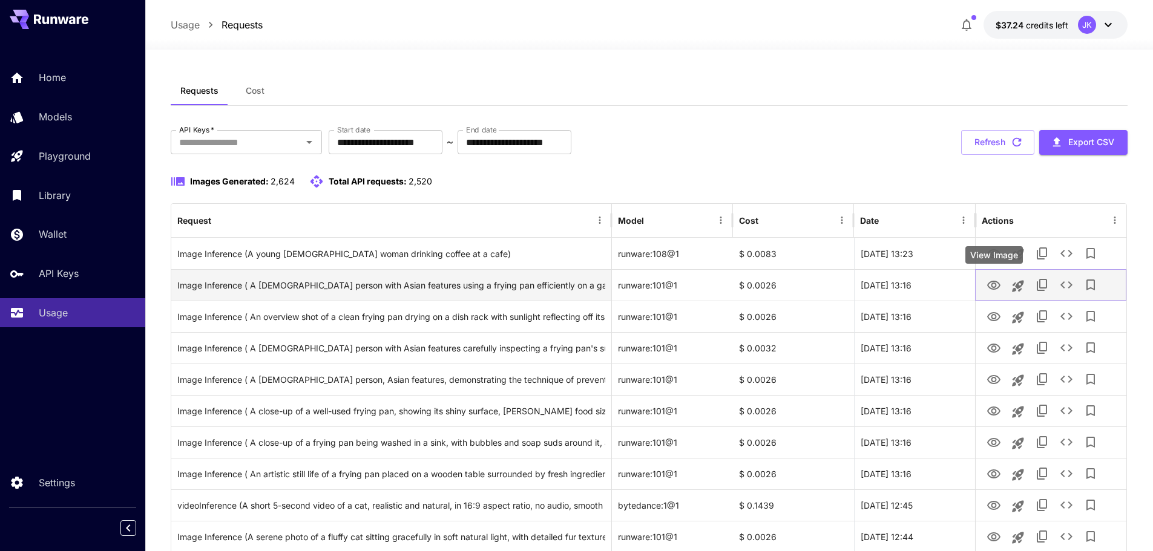
click at [991, 286] on icon "View Image" at bounding box center [993, 285] width 13 height 9
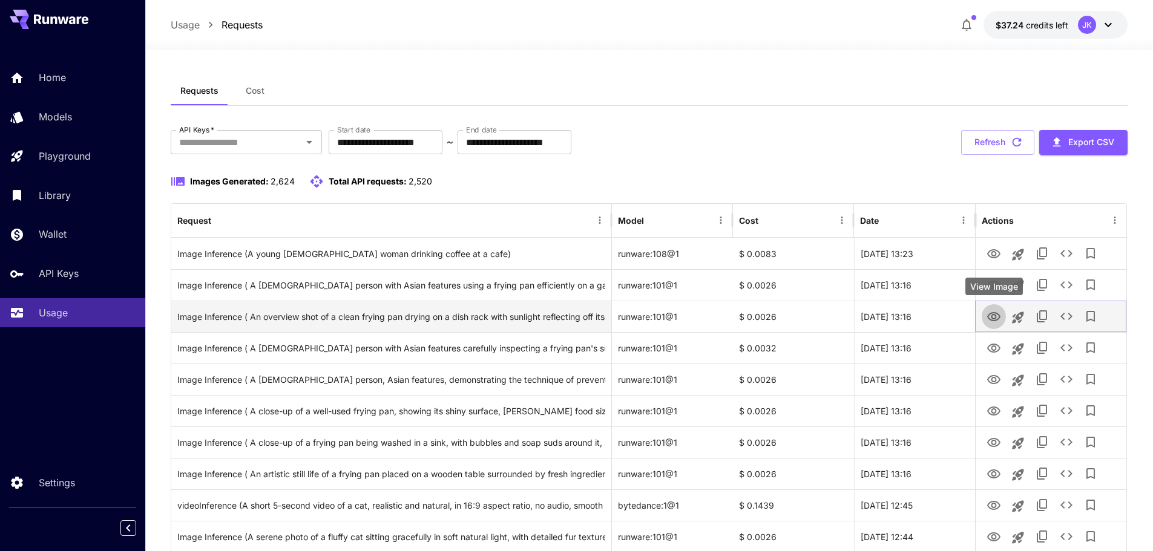
click at [995, 321] on icon "View Image" at bounding box center [993, 317] width 15 height 15
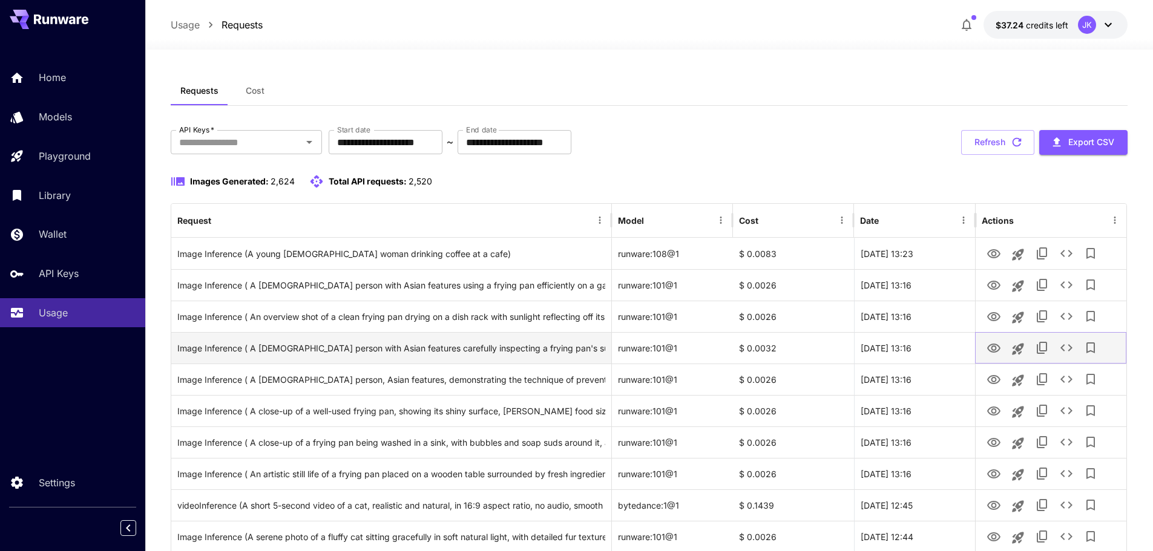
click at [988, 344] on icon "View Image" at bounding box center [993, 348] width 15 height 15
click at [474, 350] on div "Image Inference ( A [DEMOGRAPHIC_DATA] person with Asian features carefully ins…" at bounding box center [391, 348] width 428 height 31
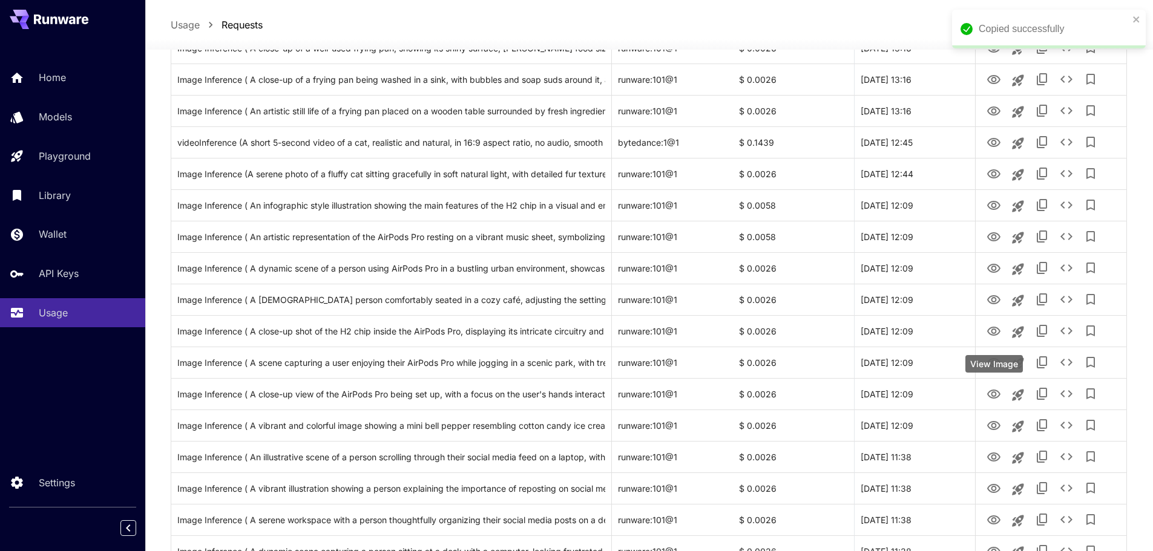
scroll to position [726, 0]
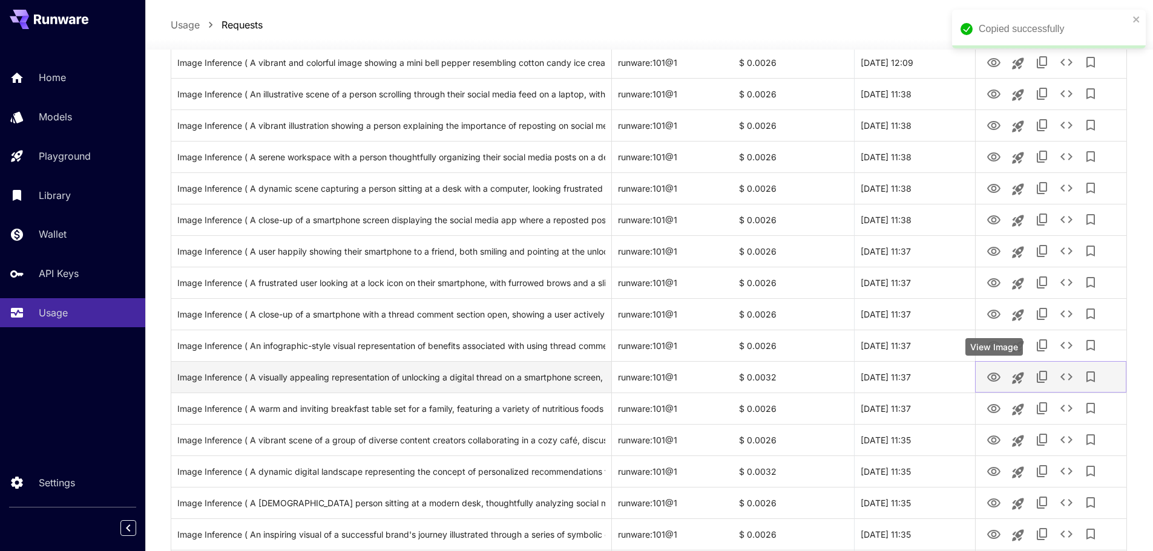
click at [994, 378] on icon "View Image" at bounding box center [993, 377] width 15 height 15
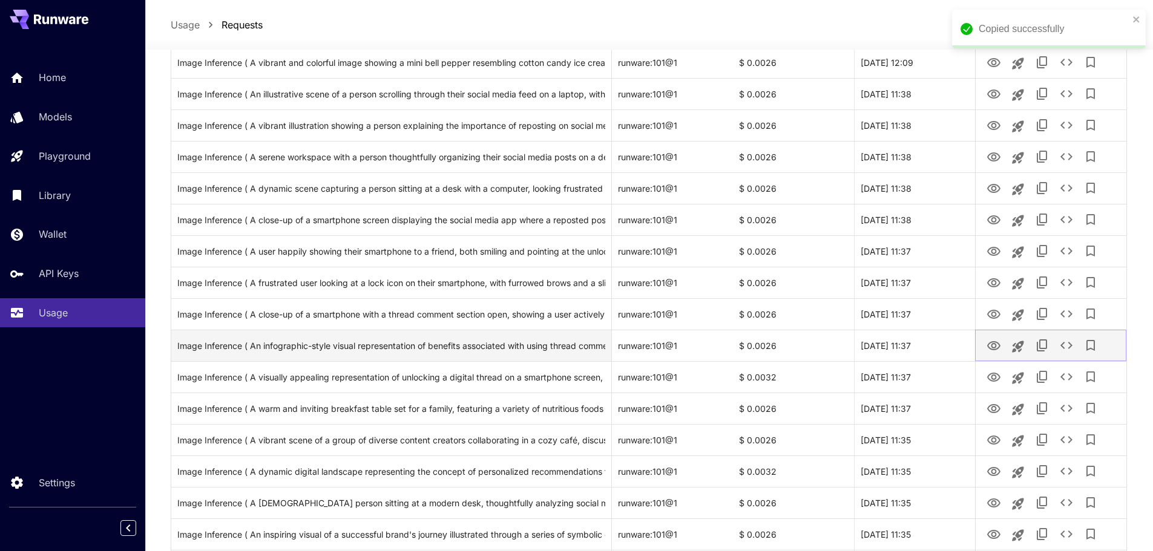
click at [992, 344] on icon "View Image" at bounding box center [993, 346] width 15 height 15
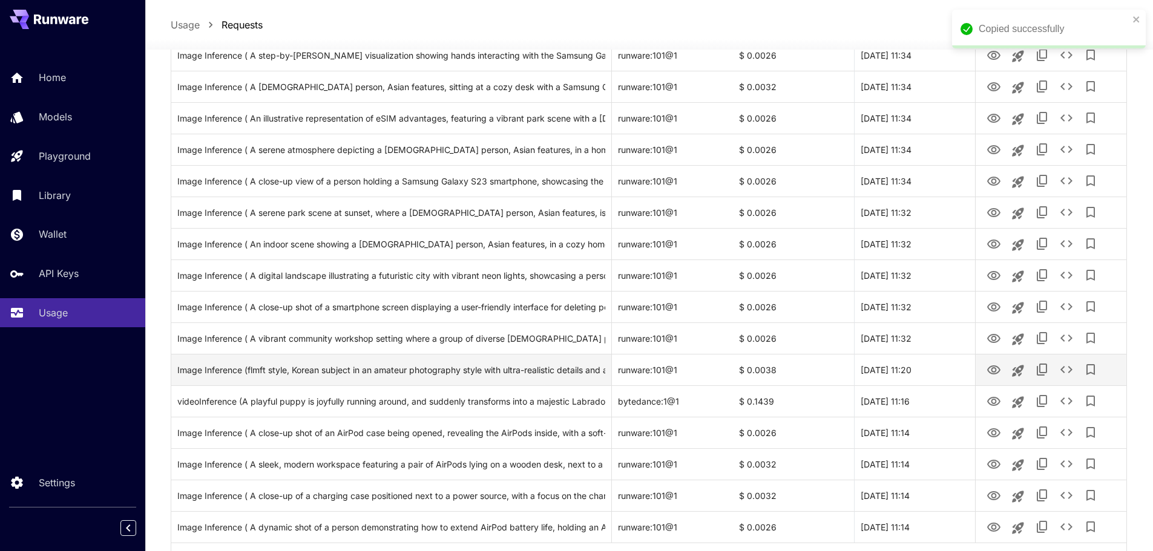
scroll to position [1329, 0]
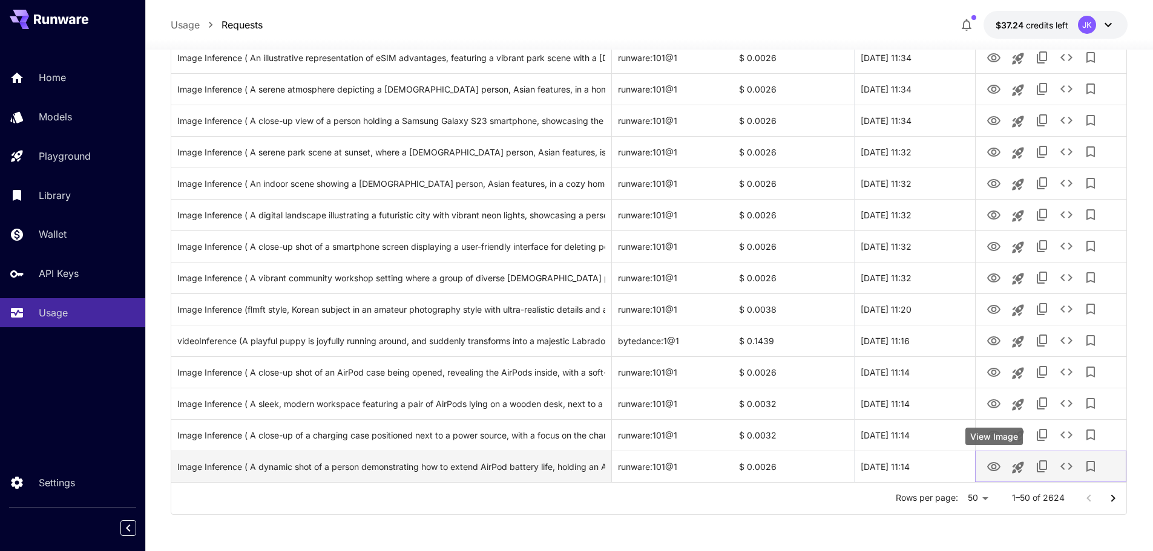
click at [988, 469] on icon "View Image" at bounding box center [993, 467] width 15 height 15
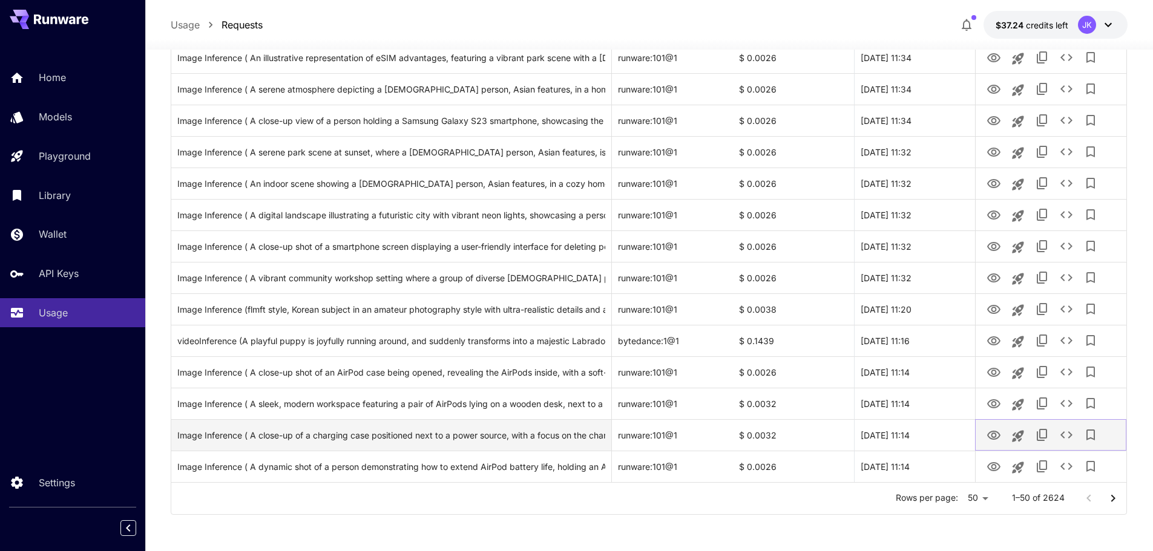
click at [994, 434] on icon "View Image" at bounding box center [993, 435] width 15 height 15
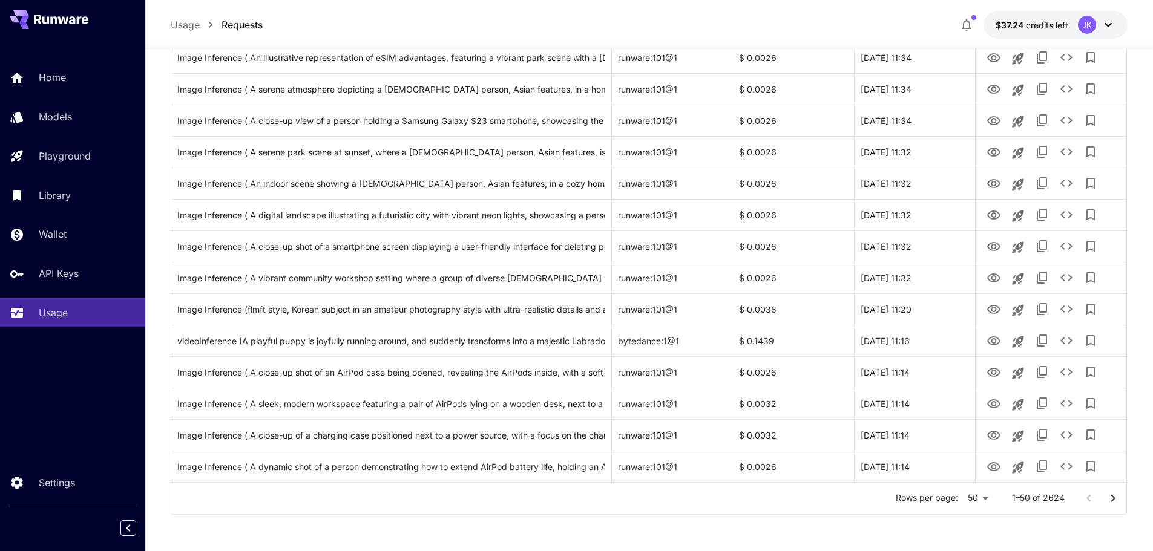
click at [1115, 502] on icon "Go to next page" at bounding box center [1113, 498] width 15 height 15
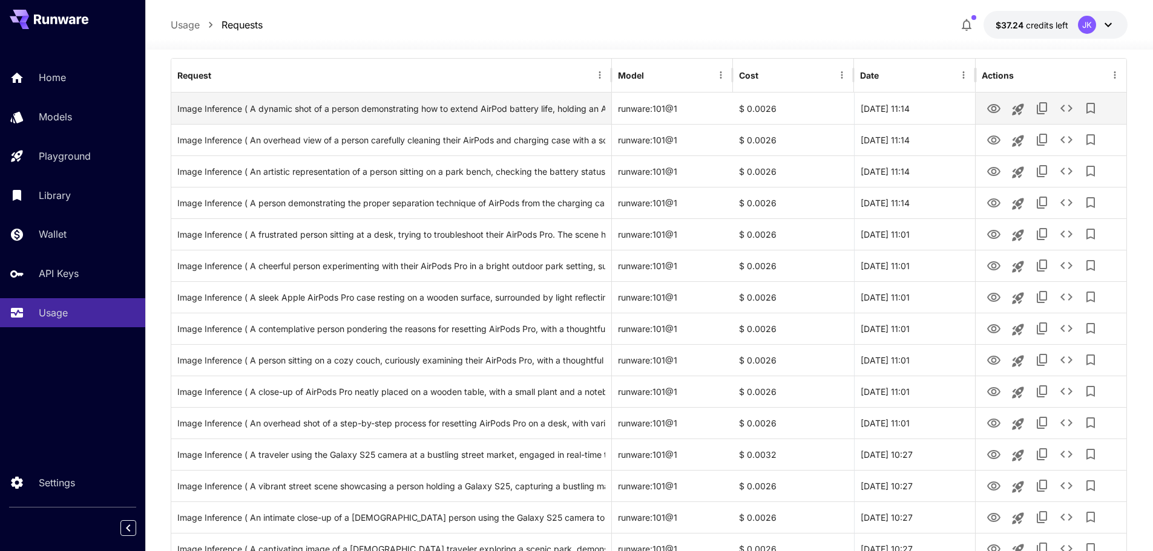
scroll to position [0, 0]
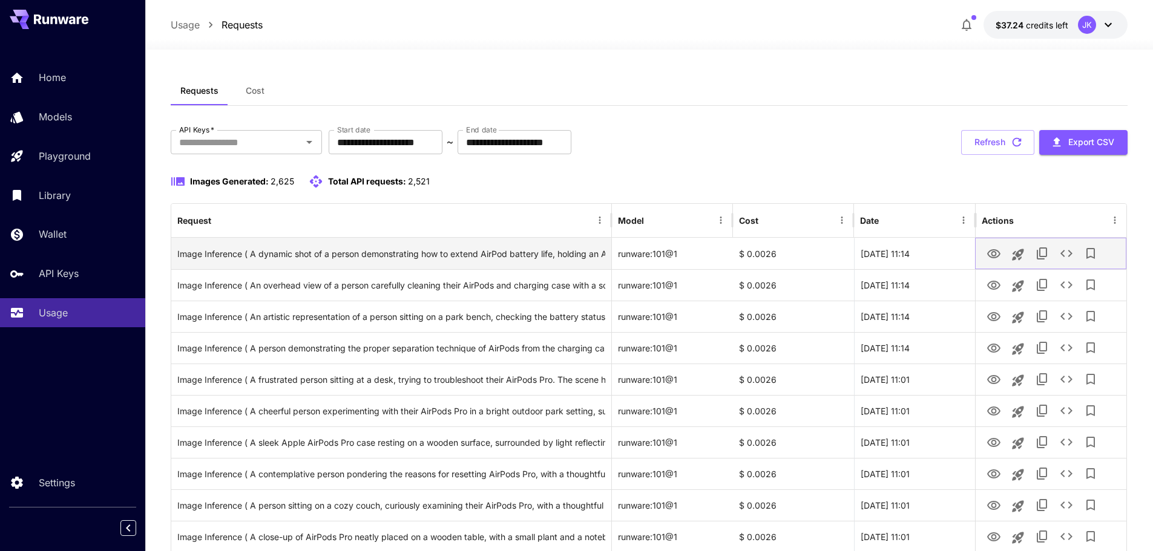
click at [993, 252] on icon "View Image" at bounding box center [993, 253] width 13 height 9
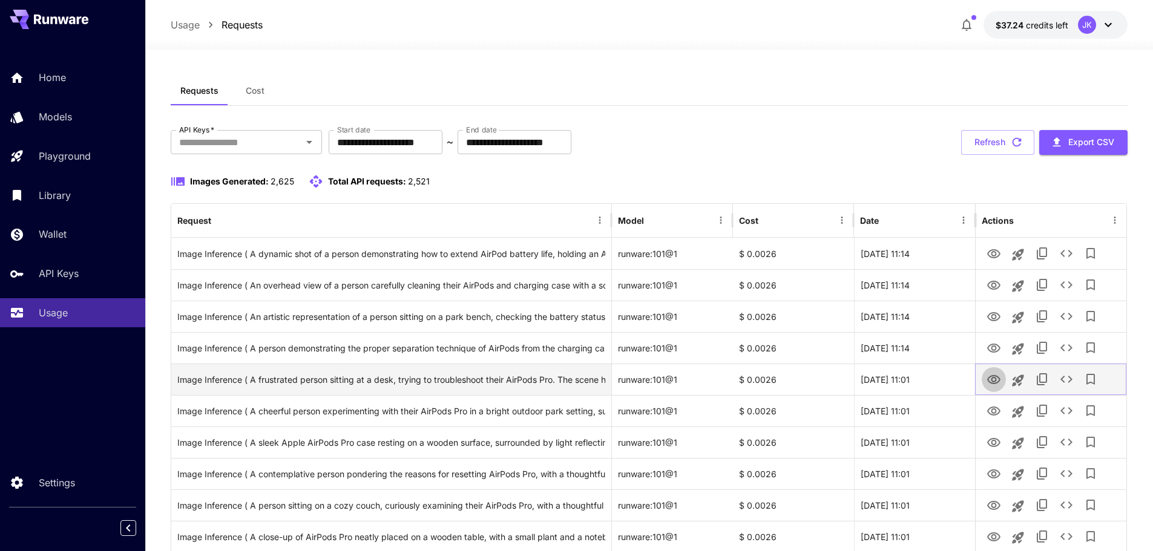
click at [993, 383] on icon "View Image" at bounding box center [993, 379] width 13 height 9
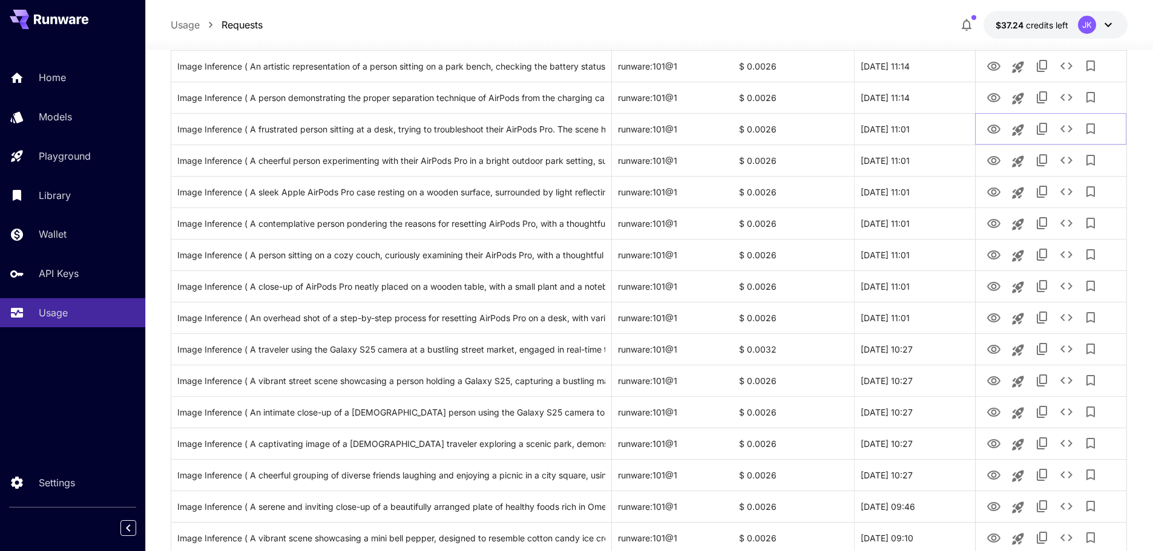
scroll to position [484, 0]
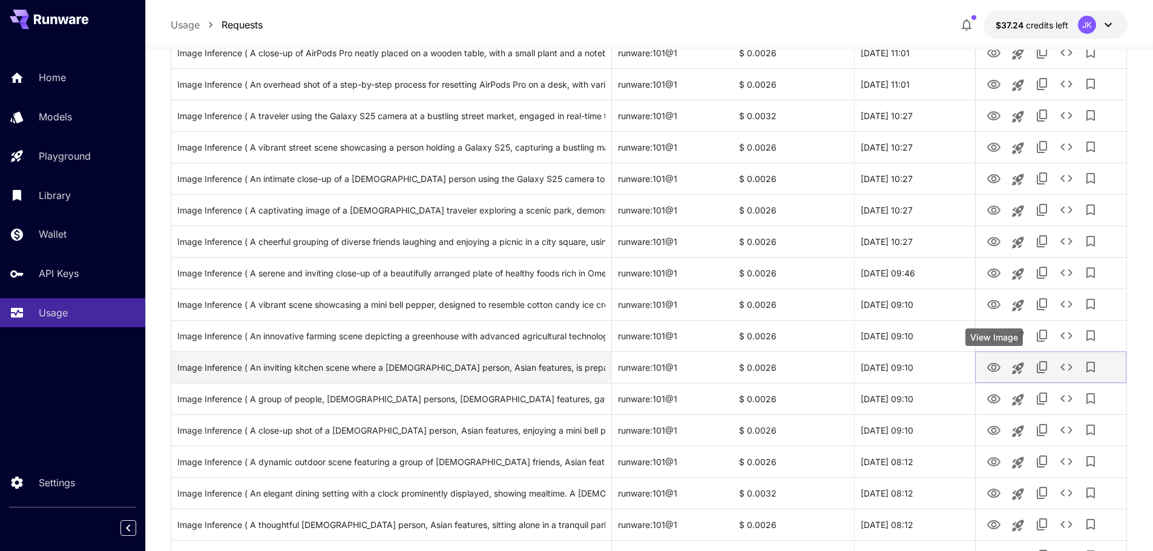
click at [995, 369] on icon "View Image" at bounding box center [993, 367] width 13 height 9
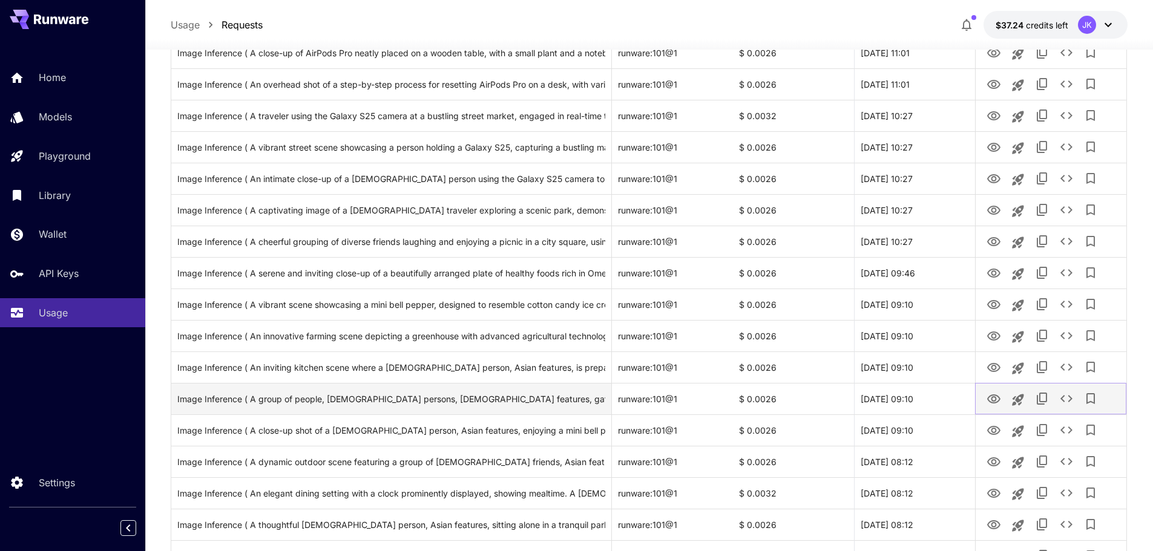
click at [993, 401] on icon "View Image" at bounding box center [993, 399] width 13 height 9
click at [506, 398] on div "Image Inference ( A group of people, Korean persons, Asian features, gathered a…" at bounding box center [391, 399] width 428 height 31
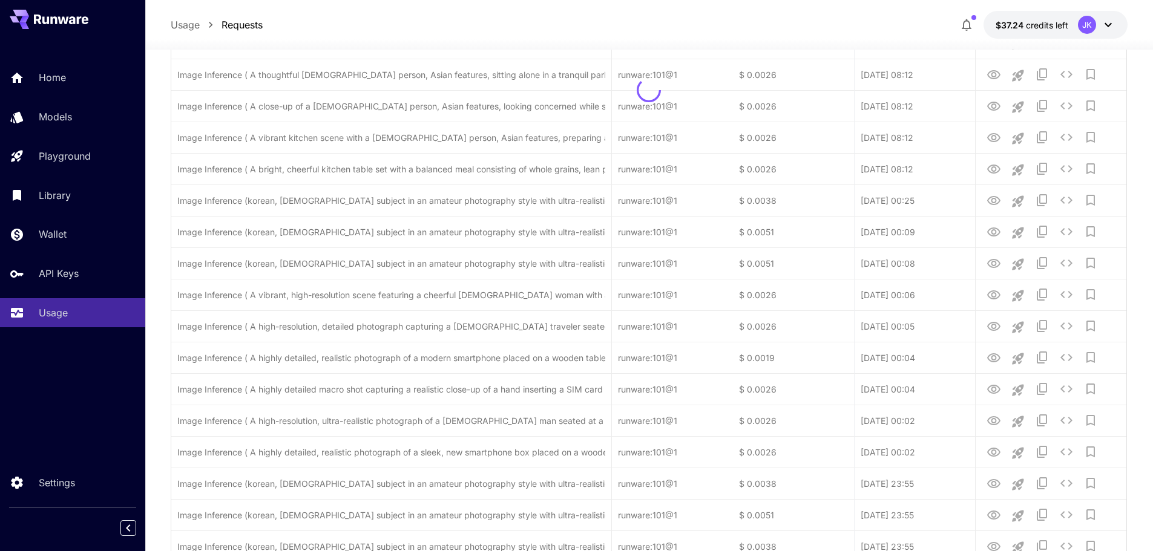
scroll to position [1089, 0]
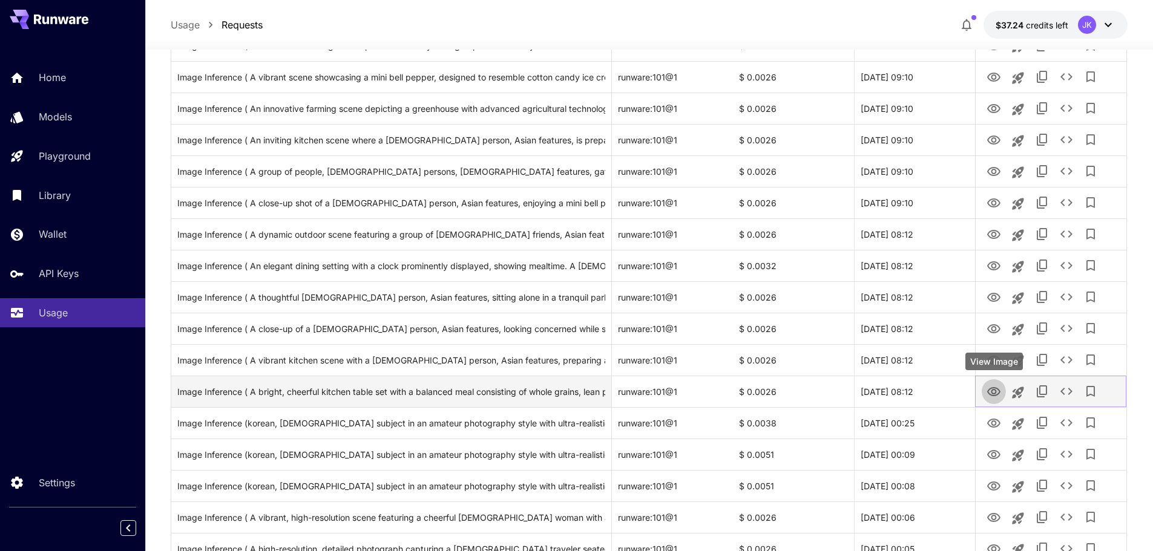
click at [992, 391] on icon "View Image" at bounding box center [993, 391] width 13 height 9
click at [549, 391] on div "Image Inference ( A bright, cheerful kitchen table set with a balanced meal con…" at bounding box center [391, 391] width 428 height 31
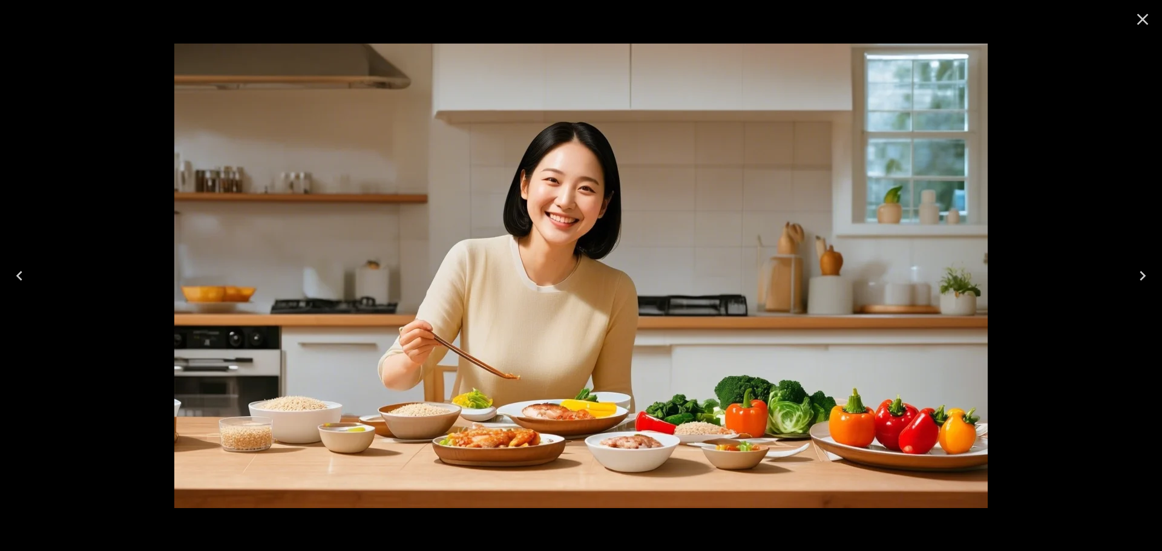
click at [1139, 21] on icon "Close" at bounding box center [1142, 19] width 19 height 19
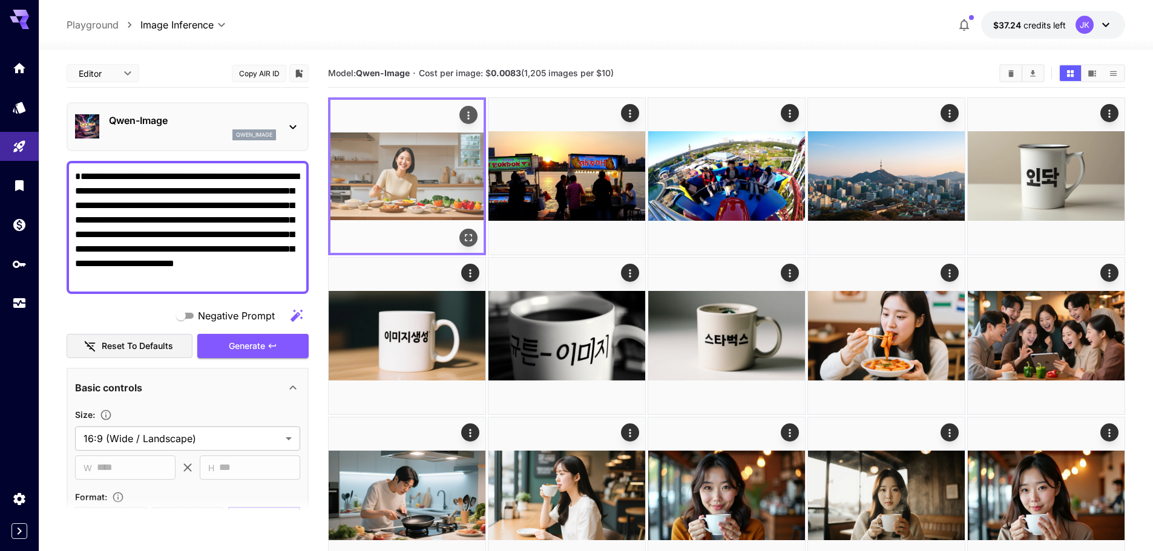
click at [463, 247] on img at bounding box center [406, 176] width 153 height 153
click at [470, 239] on icon "Open in fullscreen" at bounding box center [468, 238] width 12 height 12
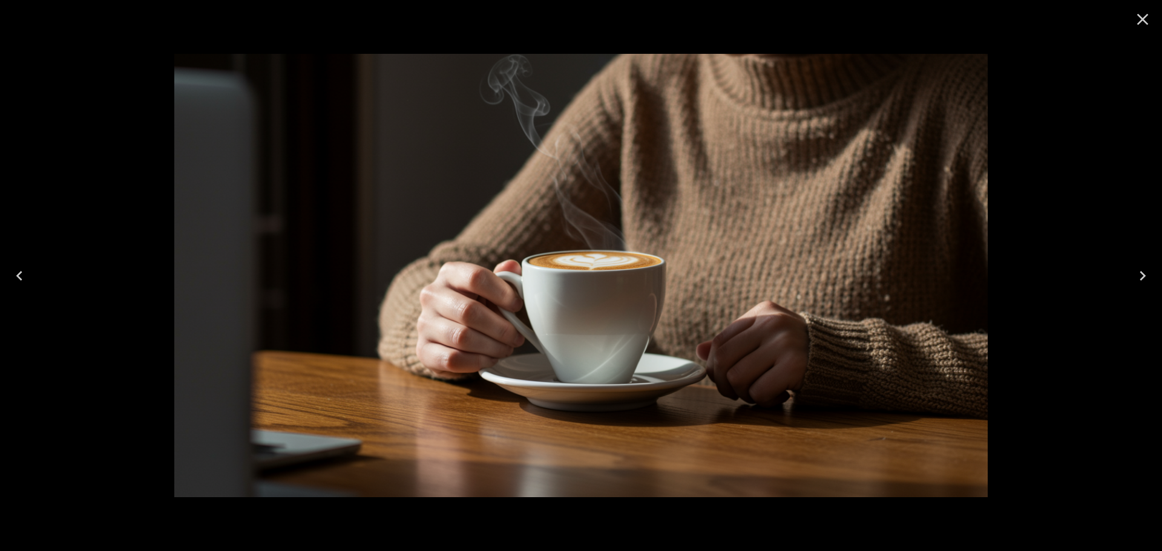
click at [1144, 12] on icon "Close" at bounding box center [1142, 19] width 19 height 19
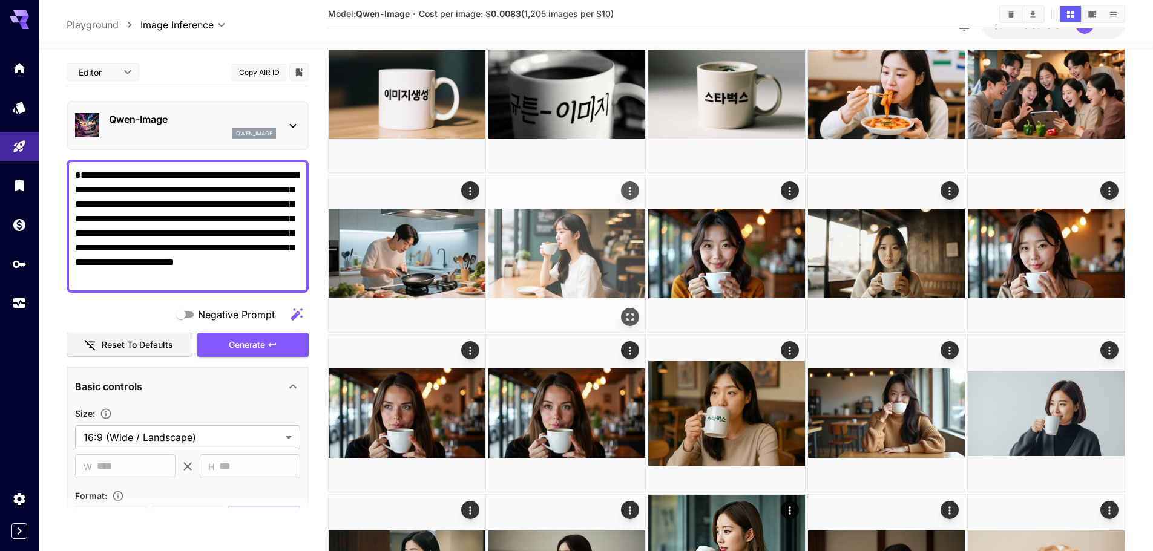
scroll to position [182, 0]
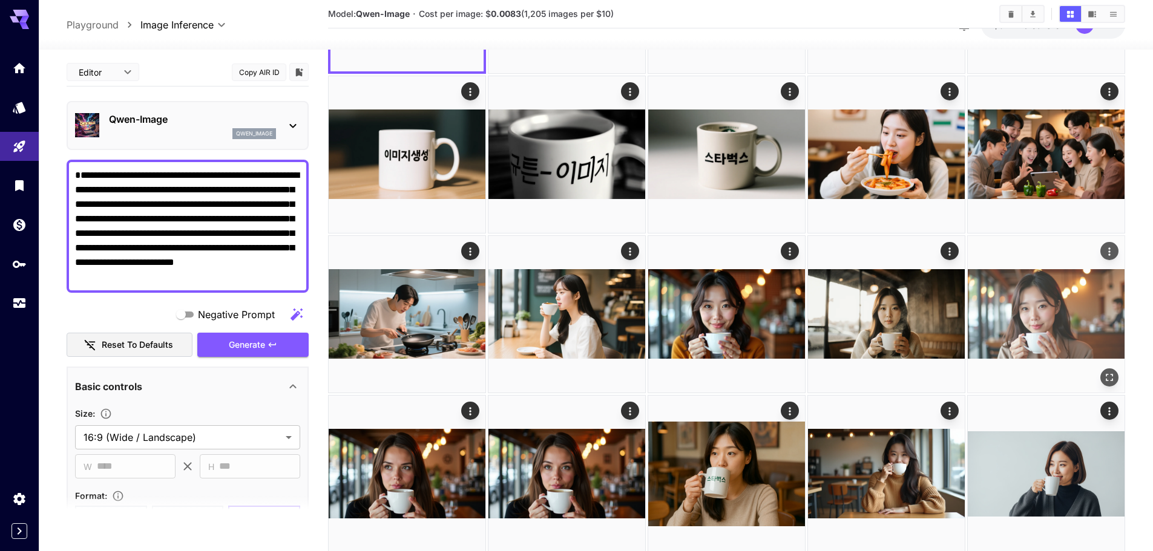
click at [1110, 382] on icon "Open in fullscreen" at bounding box center [1109, 378] width 12 height 12
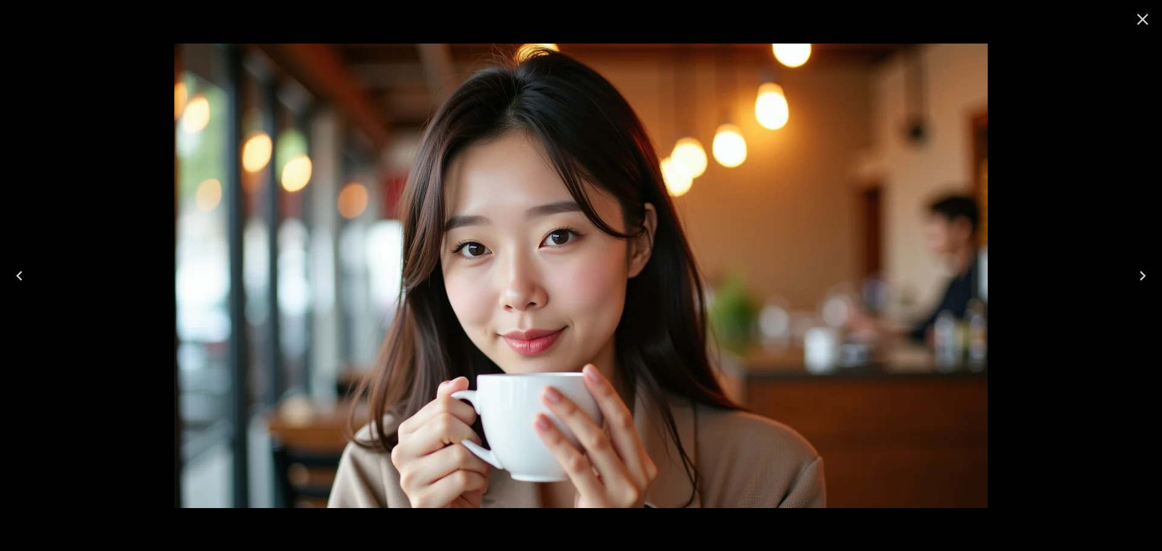
click at [1144, 17] on icon "Close" at bounding box center [1142, 19] width 19 height 19
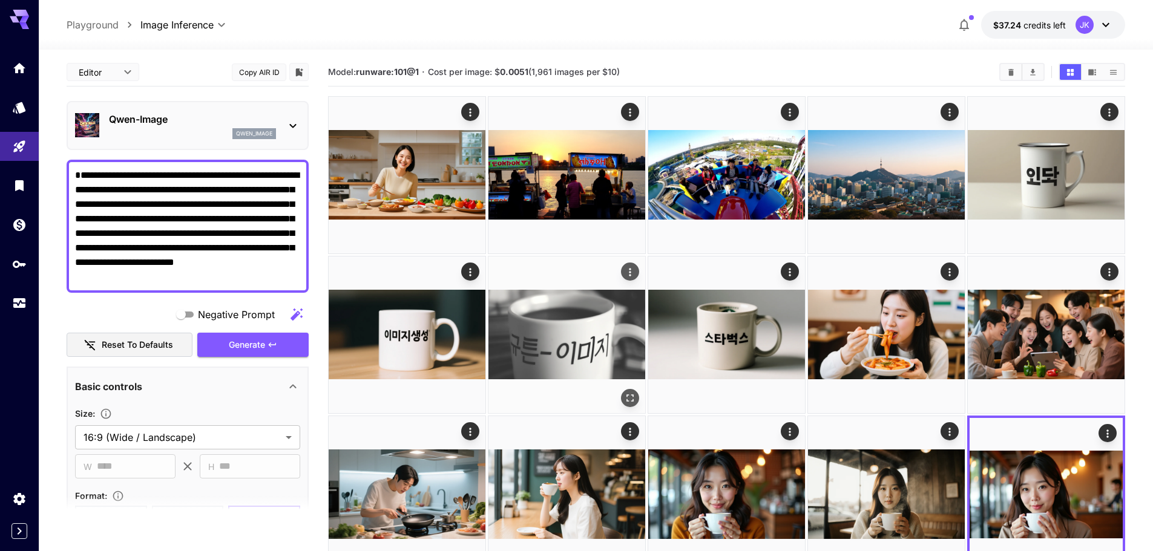
scroll to position [0, 0]
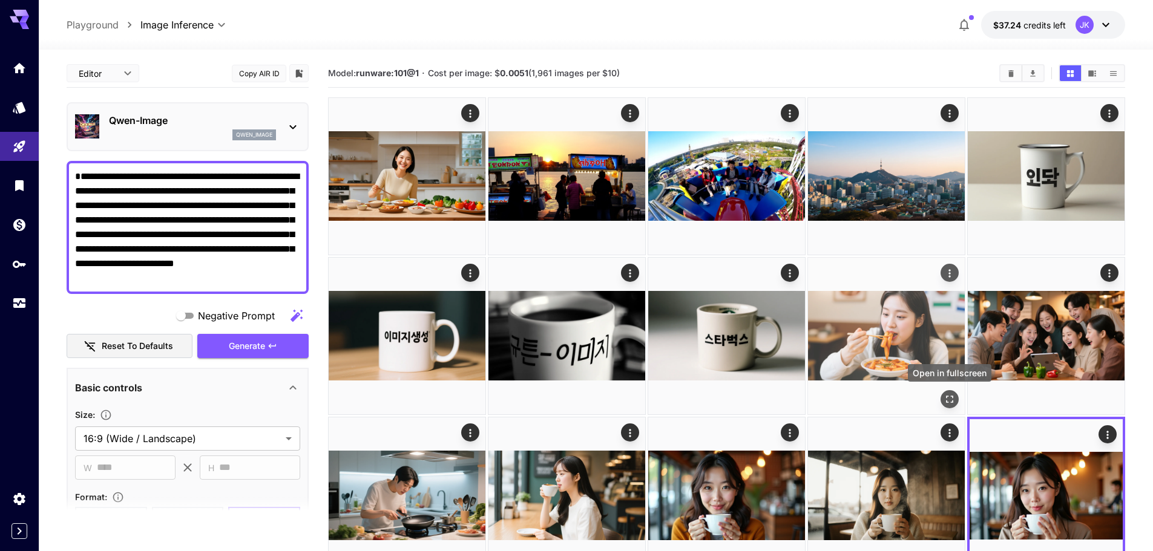
click at [952, 403] on icon "Open in fullscreen" at bounding box center [949, 399] width 12 height 12
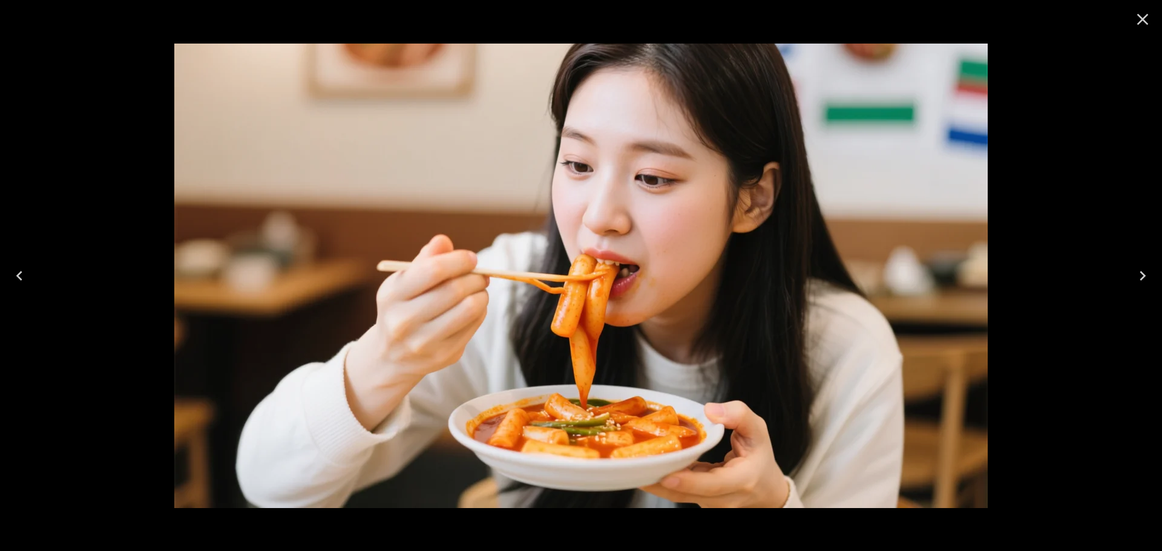
click at [1147, 21] on icon "Close" at bounding box center [1142, 19] width 19 height 19
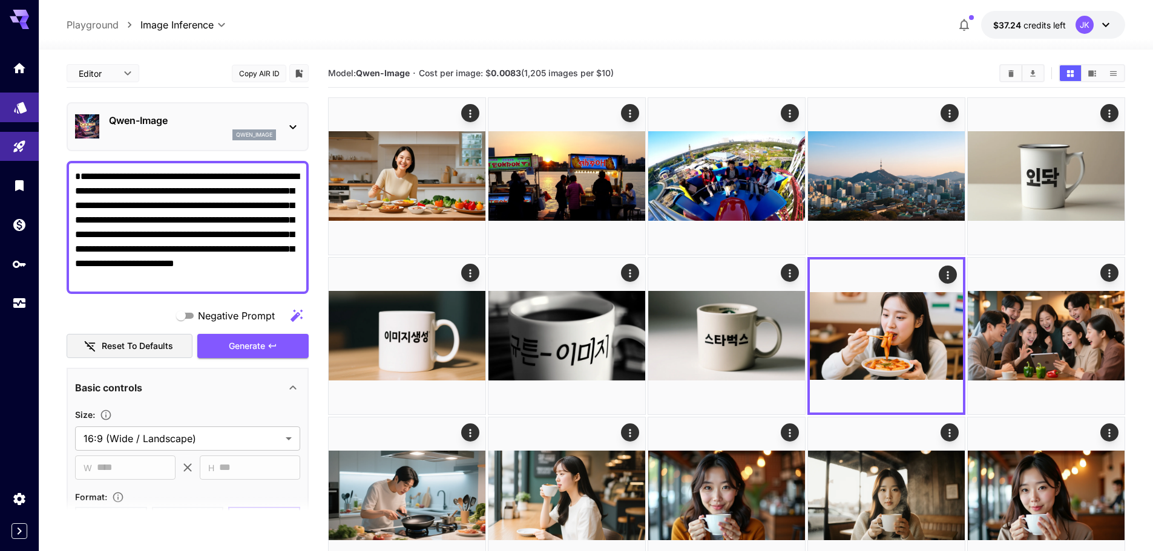
click at [27, 111] on icon "Models" at bounding box center [20, 103] width 15 height 15
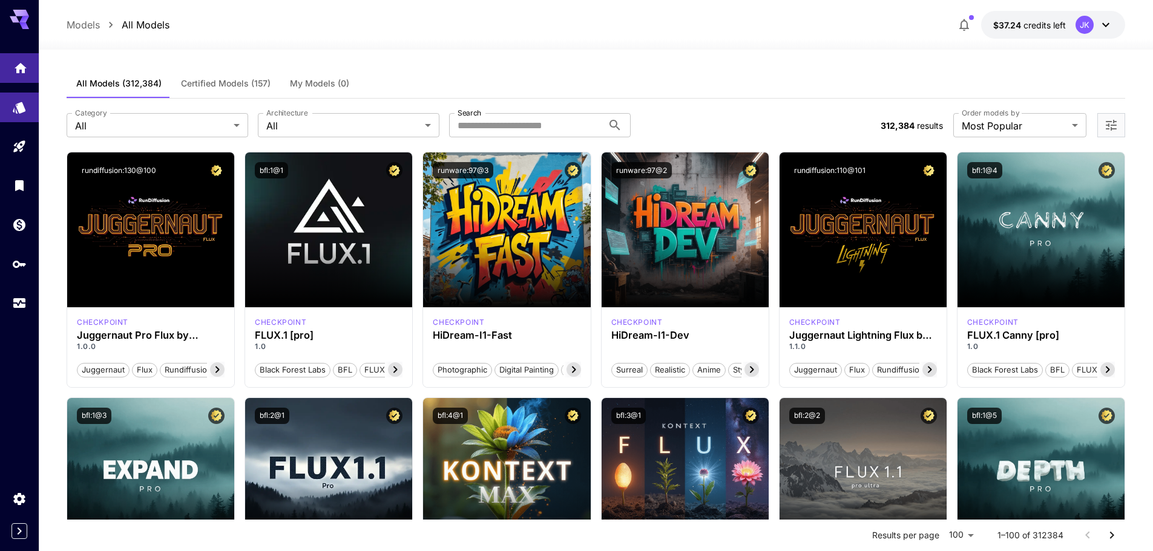
click at [19, 70] on icon "Home" at bounding box center [20, 64] width 15 height 15
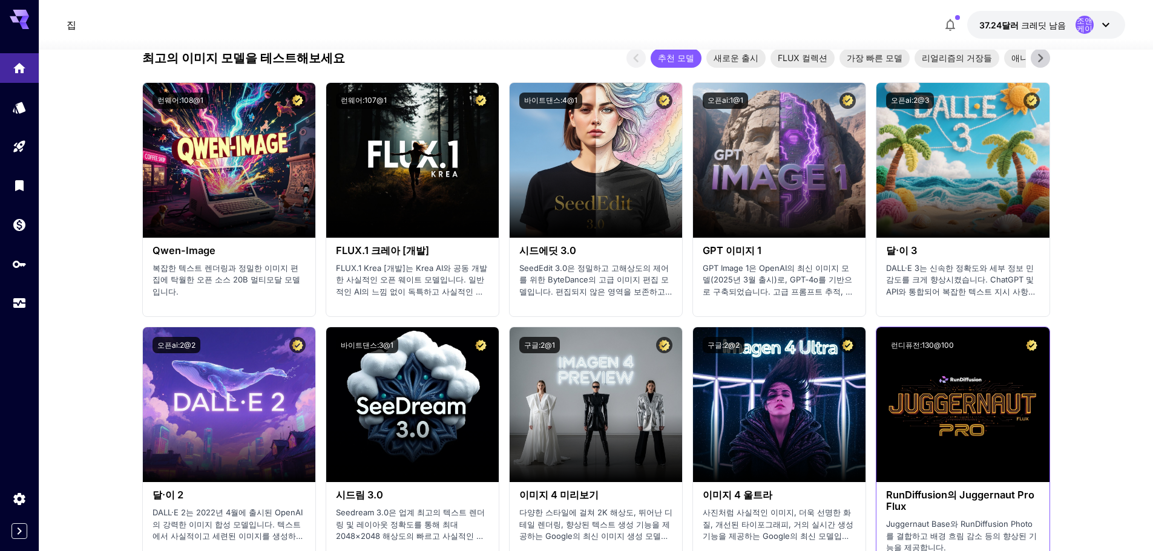
scroll to position [1210, 0]
